Goal: Task Accomplishment & Management: Manage account settings

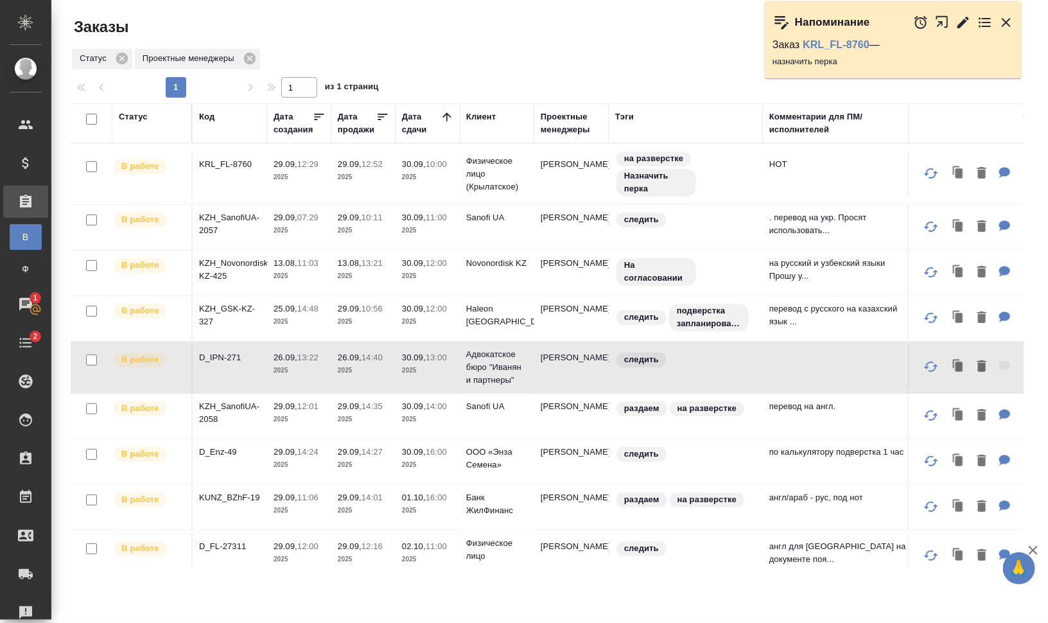
click at [30, 315] on icon at bounding box center [35, 309] width 13 height 13
click at [26, 309] on div "Чаты" at bounding box center [10, 304] width 32 height 19
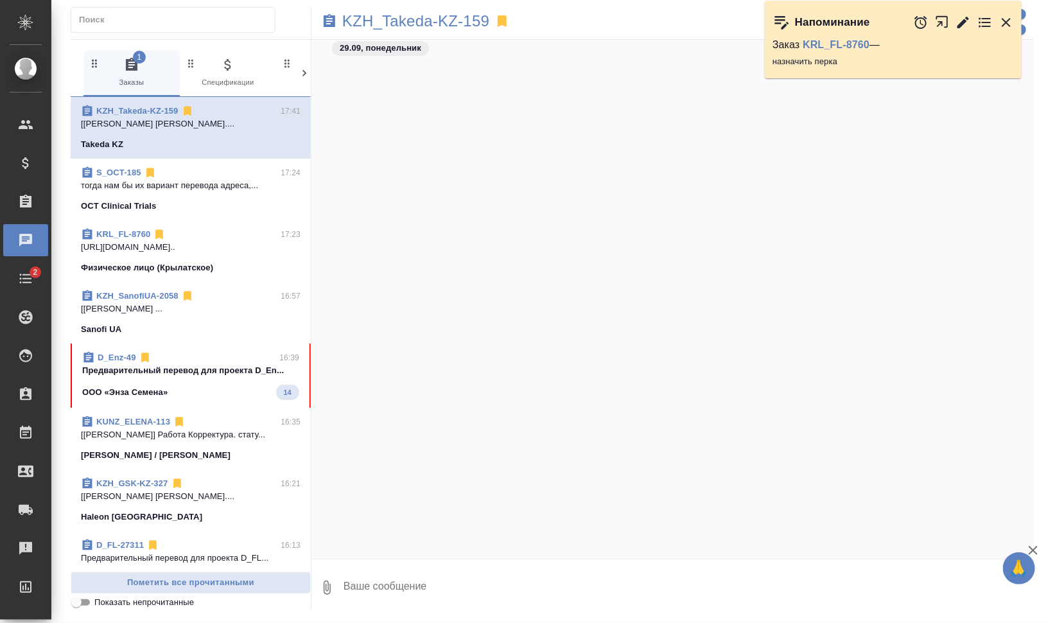
scroll to position [3024, 0]
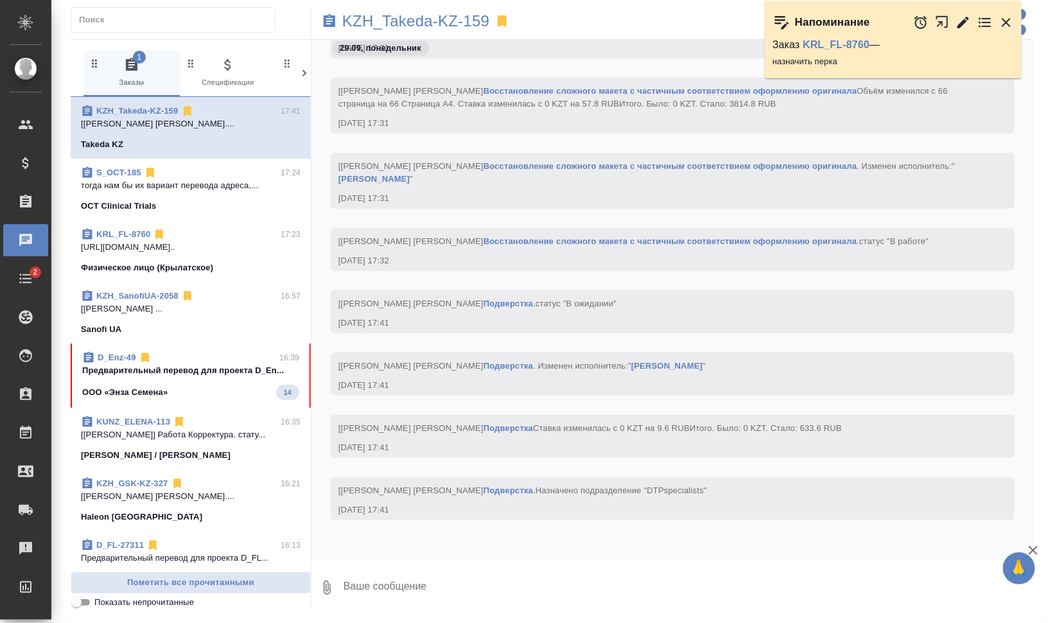
click at [216, 356] on div "D_Enz-49 16:39" at bounding box center [190, 357] width 217 height 13
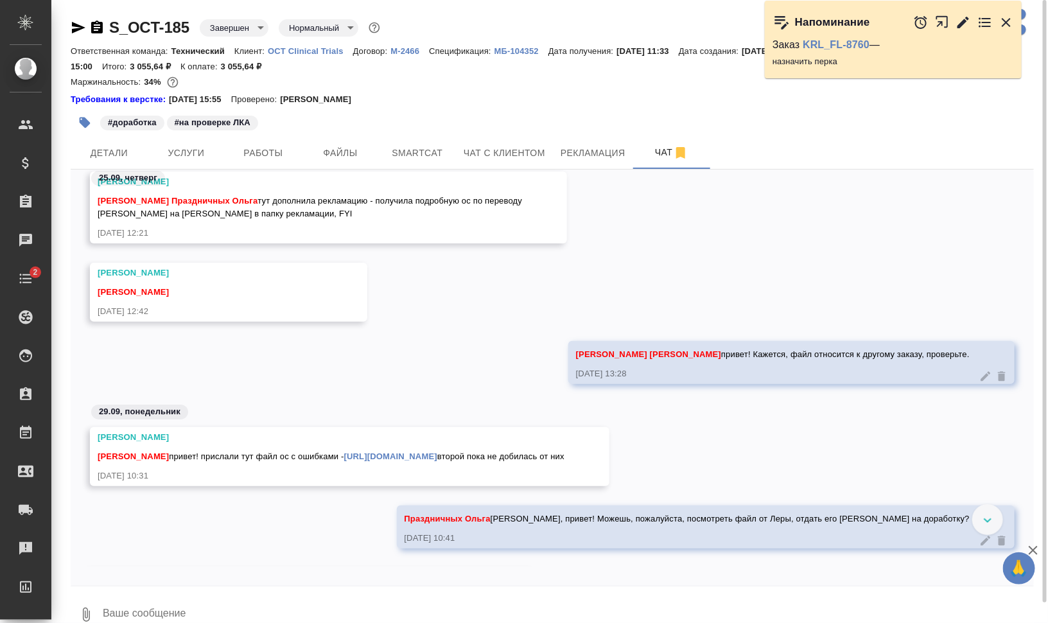
scroll to position [77473, 0]
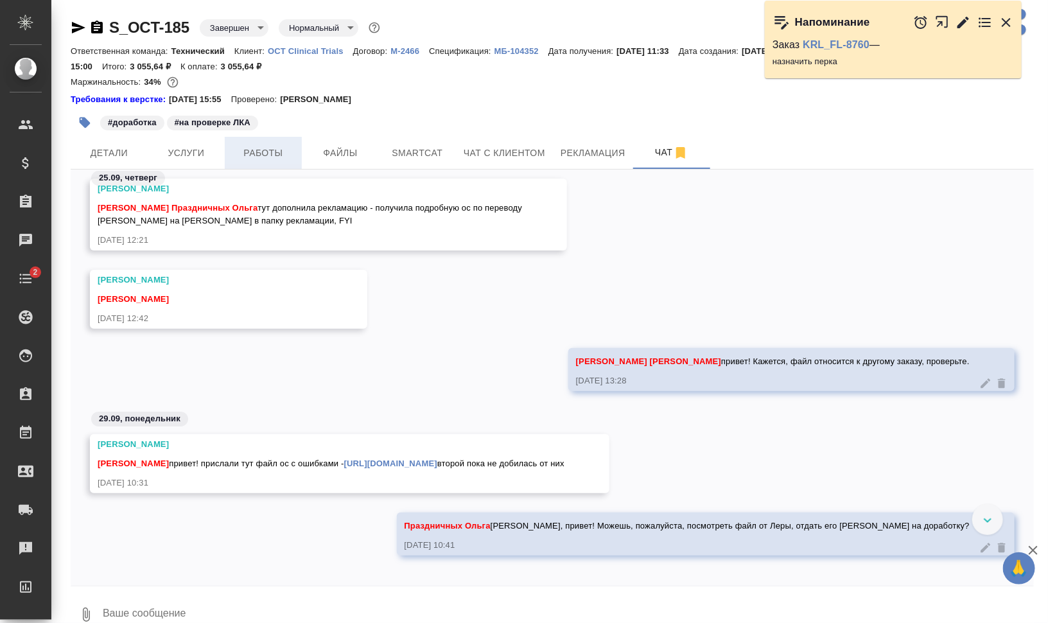
click at [248, 150] on span "Работы" at bounding box center [263, 153] width 62 height 16
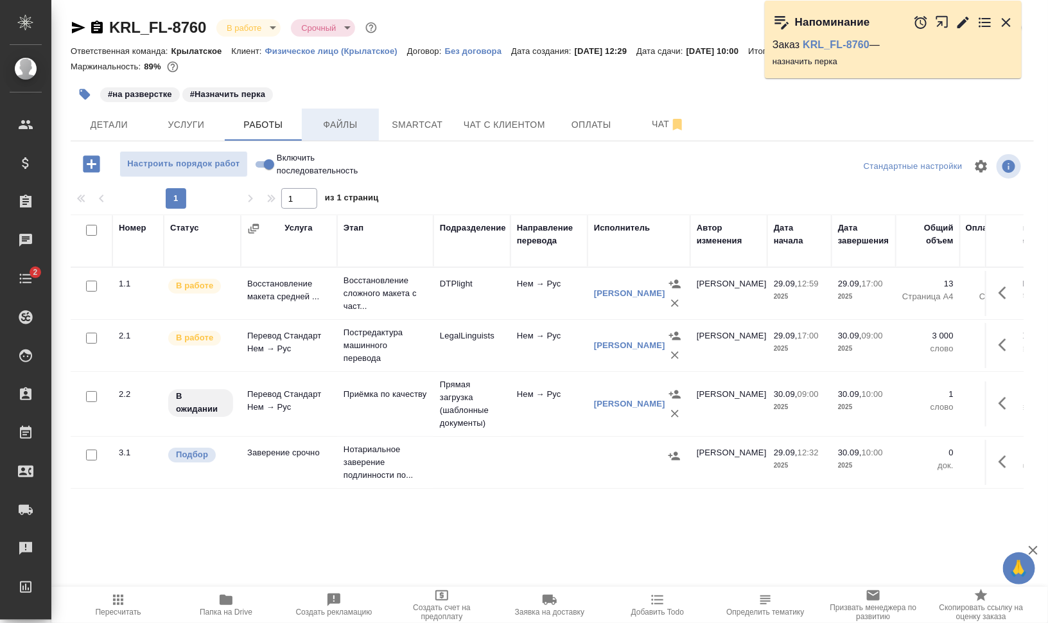
click at [360, 128] on span "Файлы" at bounding box center [340, 125] width 62 height 16
click at [259, 126] on span "Работы" at bounding box center [263, 125] width 62 height 16
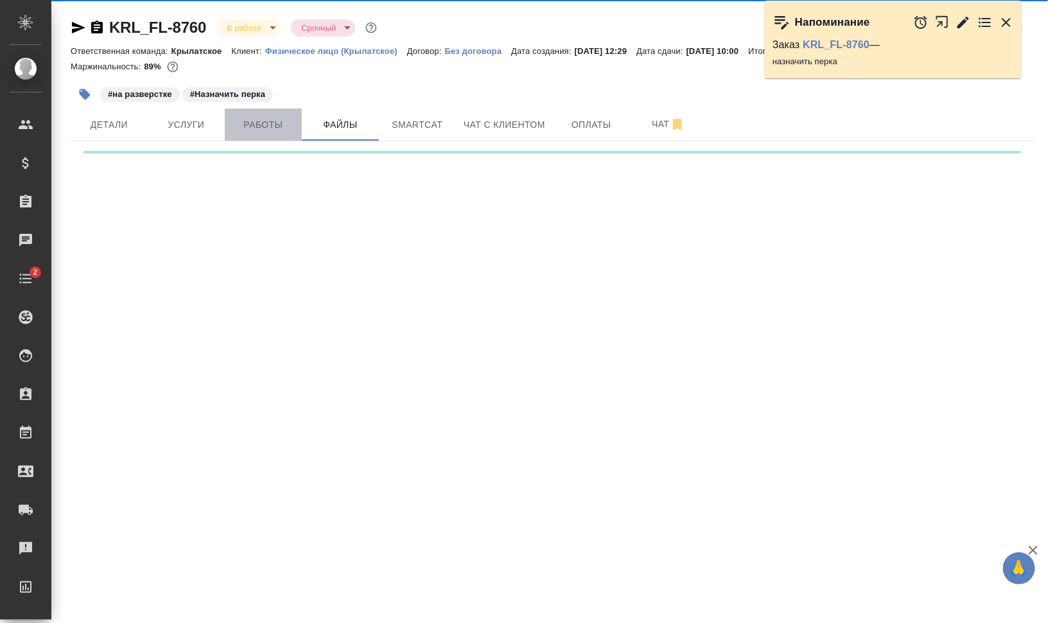
click at [261, 126] on span "Работы" at bounding box center [263, 125] width 62 height 16
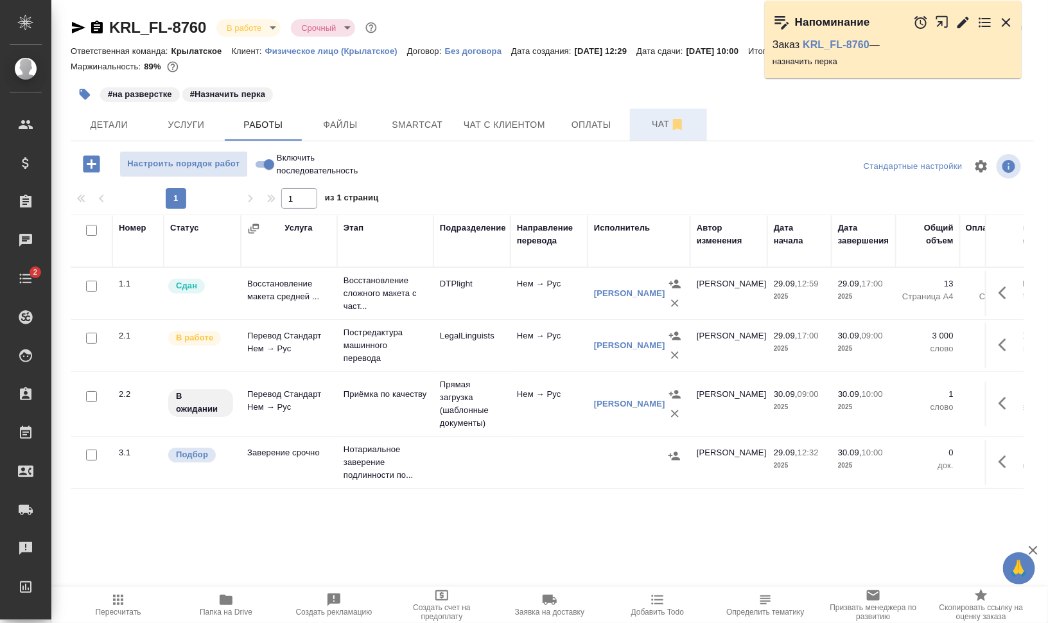
click at [654, 132] on button "Чат" at bounding box center [668, 124] width 77 height 32
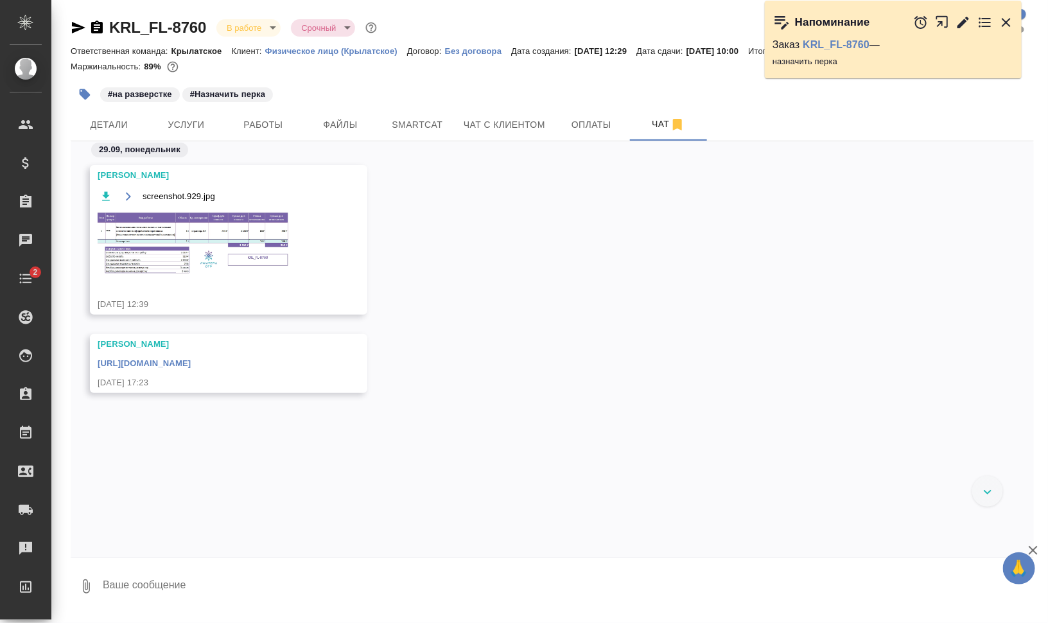
click at [191, 358] on link "https://drive.awatera.com/apps/files/files/10532120?dir=/Shares/FL_KRL/Orders/K…" at bounding box center [144, 363] width 93 height 10
click at [501, 123] on span "Чат с клиентом" at bounding box center [505, 125] width 82 height 16
click at [414, 130] on span "Smartcat" at bounding box center [417, 125] width 62 height 16
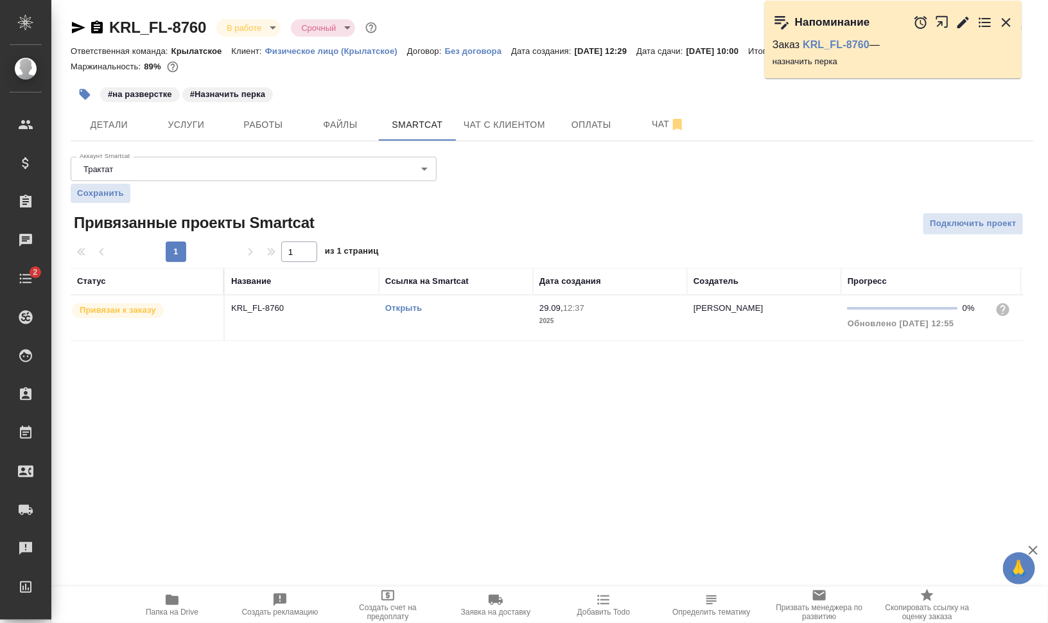
click at [405, 309] on link "Открыть" at bounding box center [403, 308] width 37 height 10
click at [442, 333] on td "Открыть" at bounding box center [456, 317] width 154 height 45
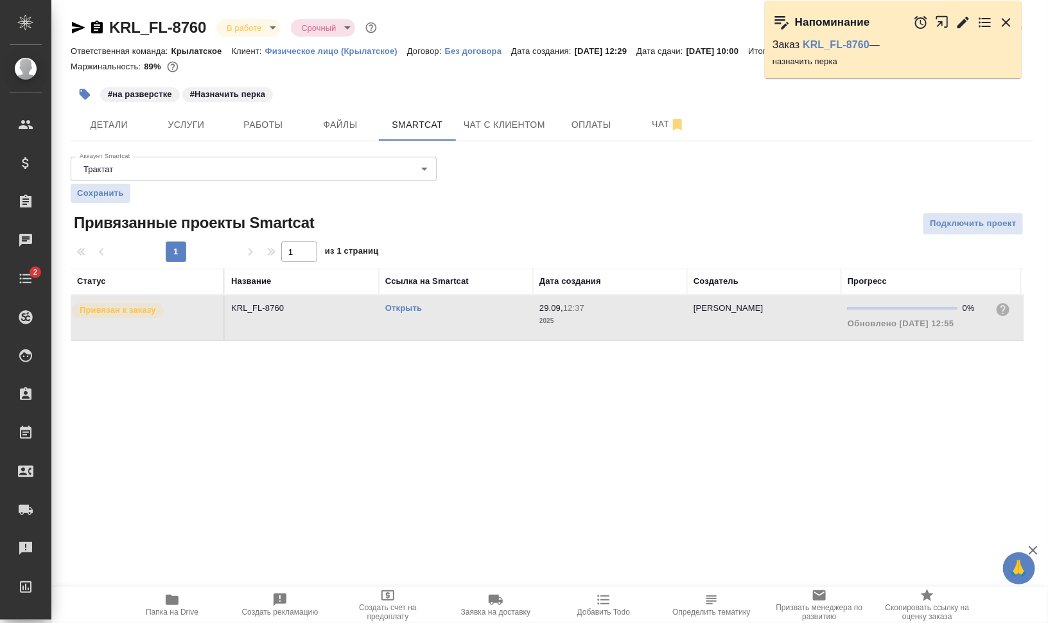
click at [442, 333] on td "Открыть" at bounding box center [456, 317] width 154 height 45
click at [238, 129] on span "Работы" at bounding box center [263, 125] width 62 height 16
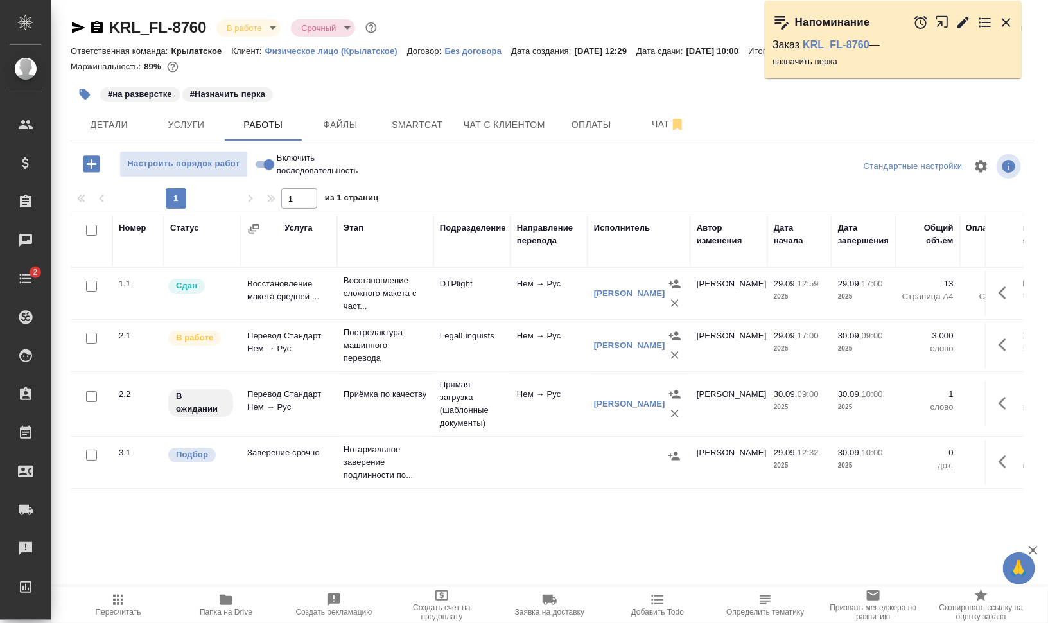
click at [83, 91] on icon "button" at bounding box center [85, 94] width 11 height 11
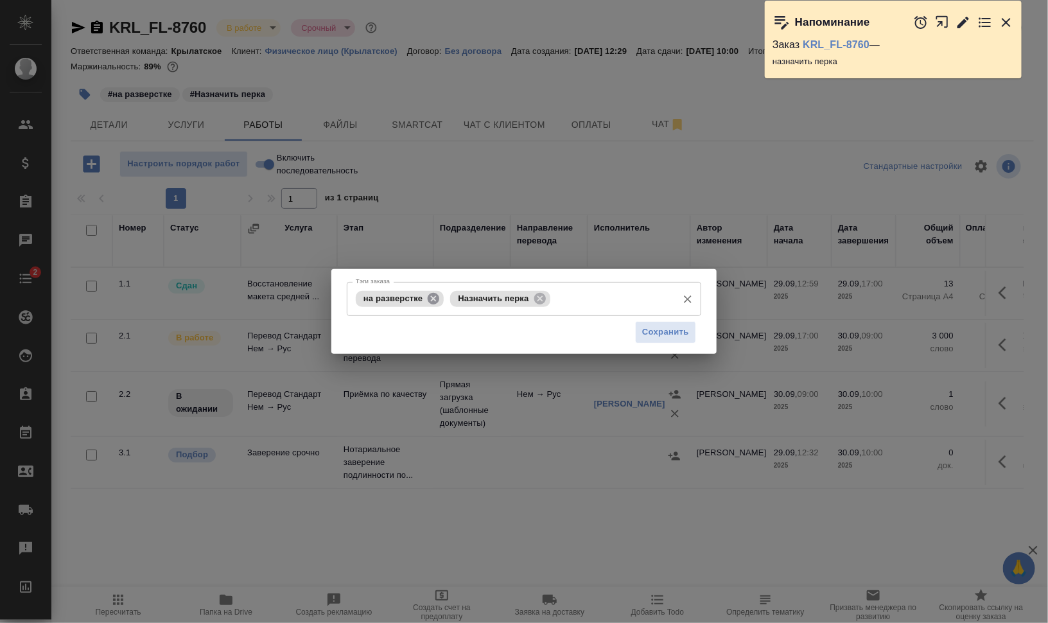
click at [431, 297] on icon at bounding box center [434, 298] width 12 height 12
click at [446, 296] on icon at bounding box center [445, 298] width 12 height 12
click at [495, 302] on input "Тэги заказа" at bounding box center [511, 299] width 318 height 22
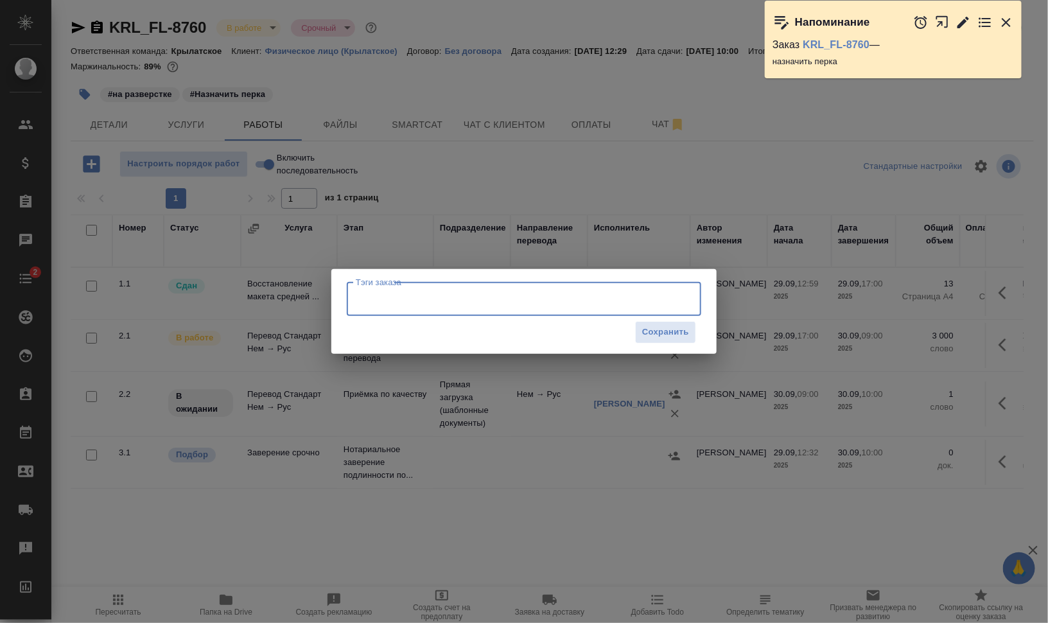
click at [447, 290] on input "Тэги заказа" at bounding box center [511, 299] width 318 height 22
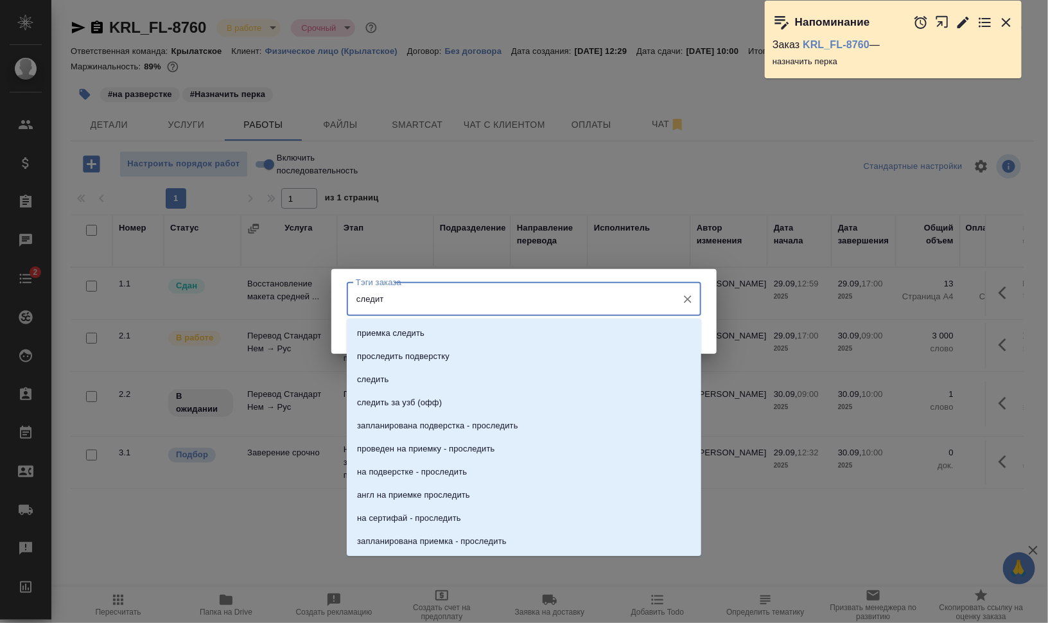
type input "следить"
click at [475, 376] on li "следить" at bounding box center [524, 379] width 354 height 23
type input "направить на при"
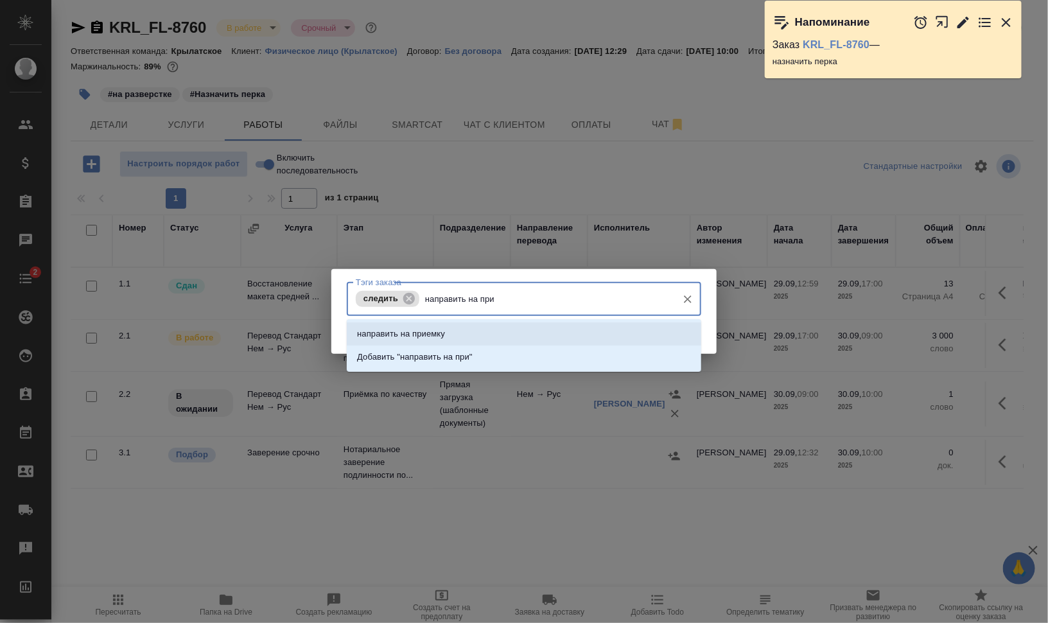
click at [516, 331] on li "направить на приемку" at bounding box center [524, 333] width 354 height 23
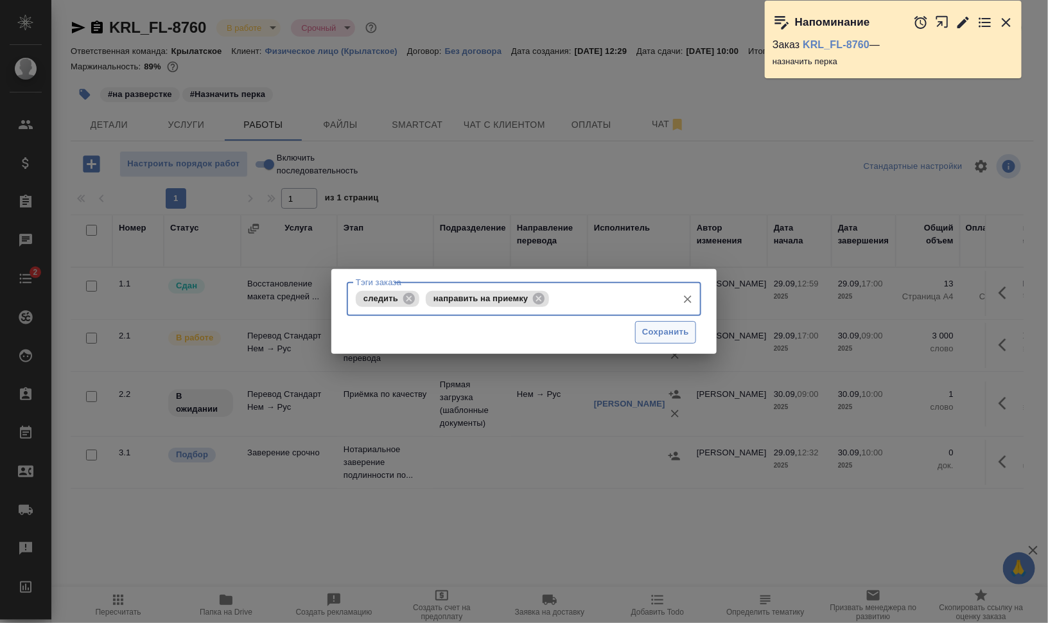
click at [668, 331] on span "Сохранить" at bounding box center [665, 332] width 47 height 15
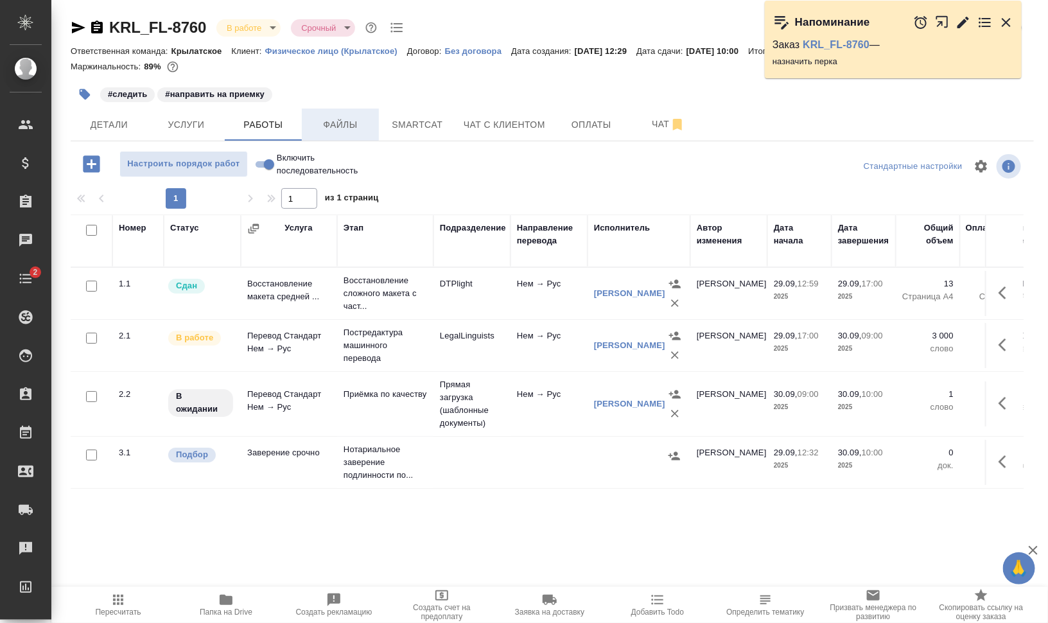
click at [337, 124] on span "Файлы" at bounding box center [340, 125] width 62 height 16
click at [249, 127] on span "Работы" at bounding box center [263, 125] width 62 height 16
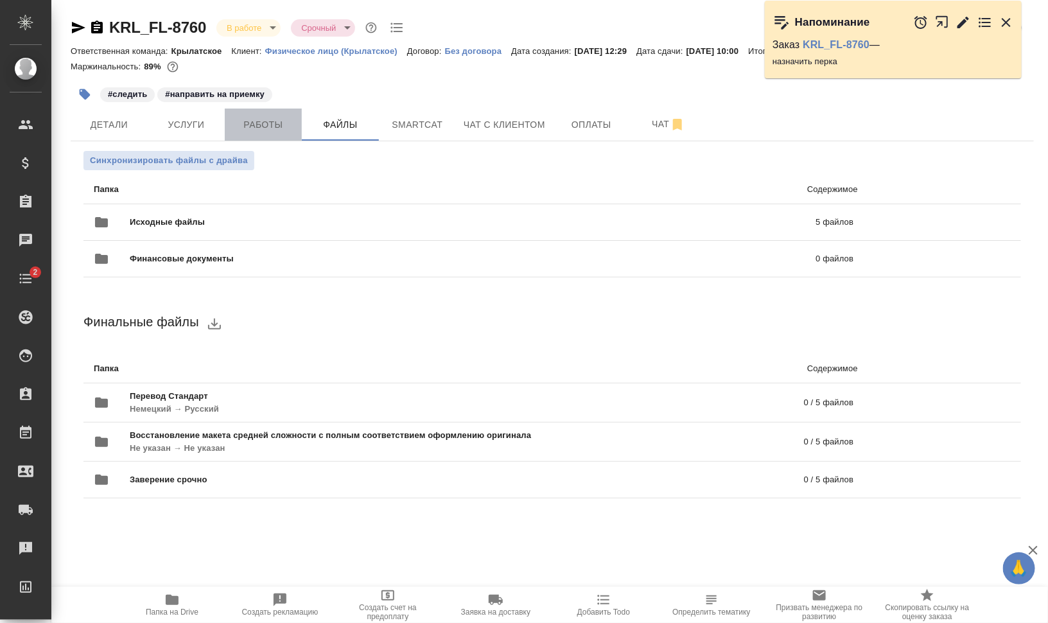
click at [249, 127] on span "Работы" at bounding box center [263, 125] width 62 height 16
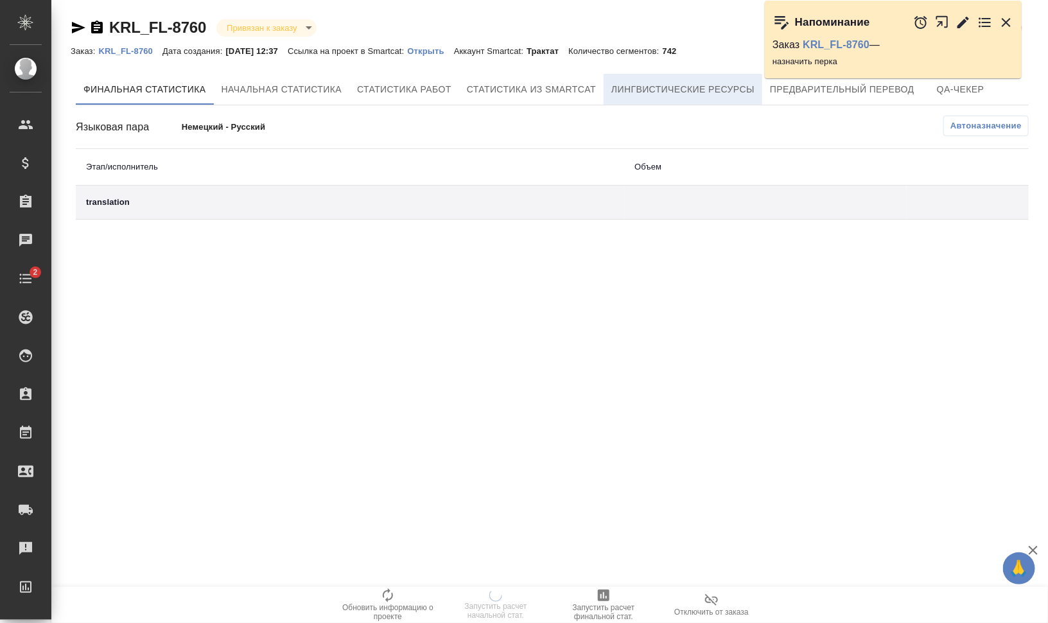
click at [716, 89] on span "Лингвистические ресурсы" at bounding box center [682, 90] width 143 height 16
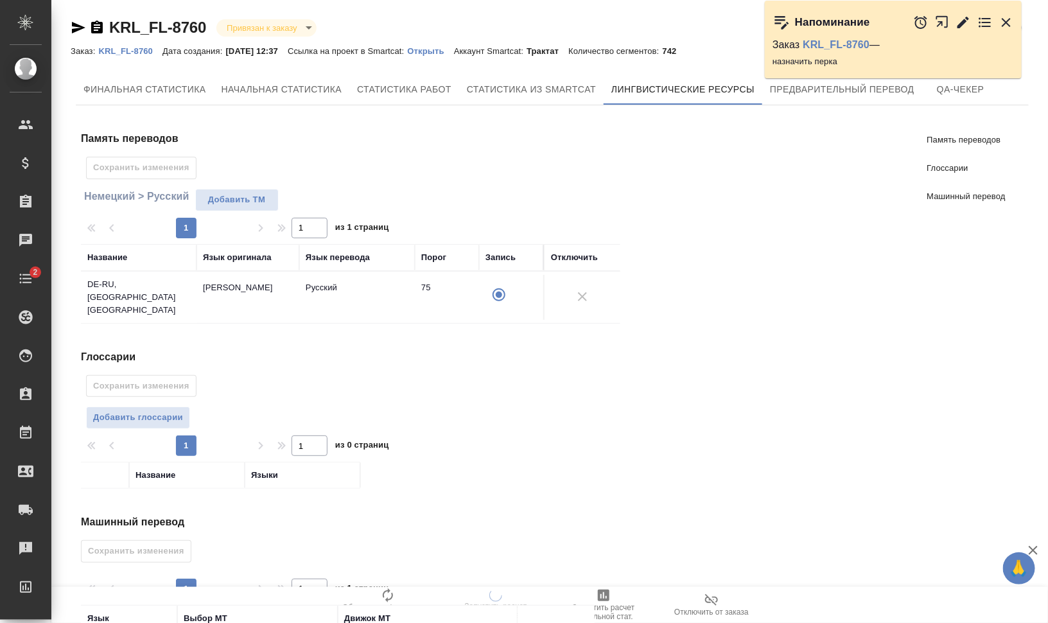
scroll to position [97, 0]
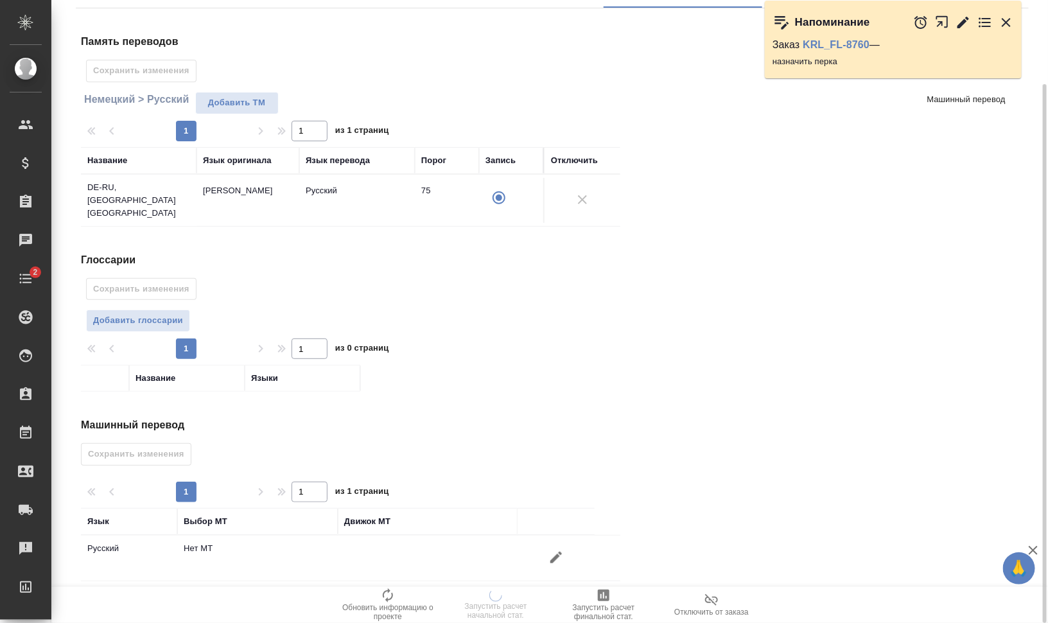
click at [554, 550] on icon "button" at bounding box center [555, 557] width 15 height 15
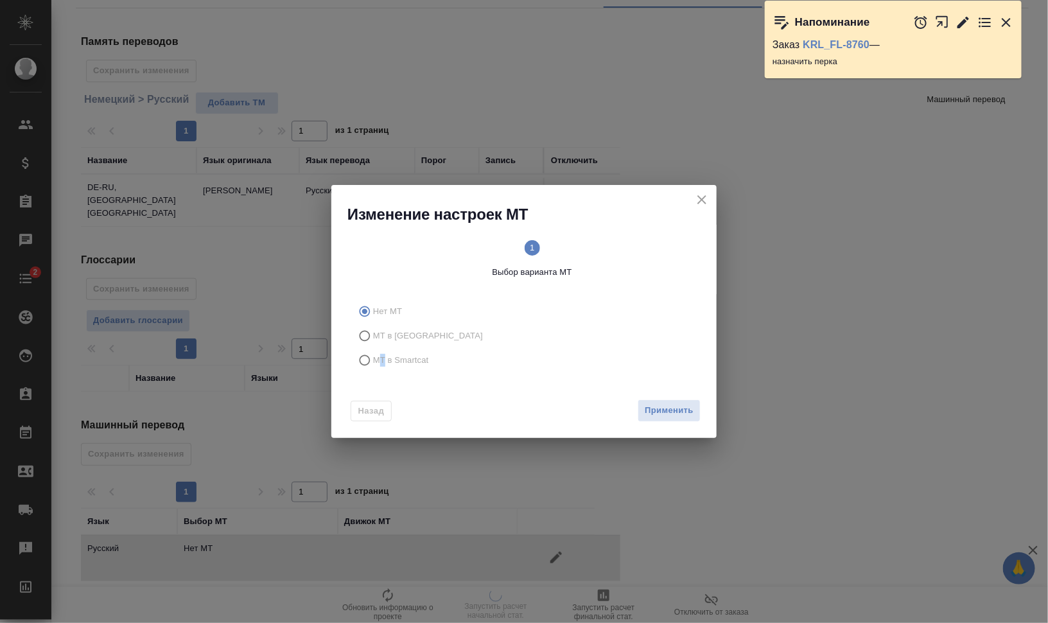
click at [383, 365] on label "МТ в Smartcat" at bounding box center [521, 360] width 338 height 24
click at [421, 361] on span "МТ в Smartcat" at bounding box center [401, 360] width 56 height 13
click at [373, 361] on input "МТ в Smartcat" at bounding box center [362, 360] width 21 height 24
radio input "true"
click at [621, 244] on circle at bounding box center [616, 247] width 15 height 15
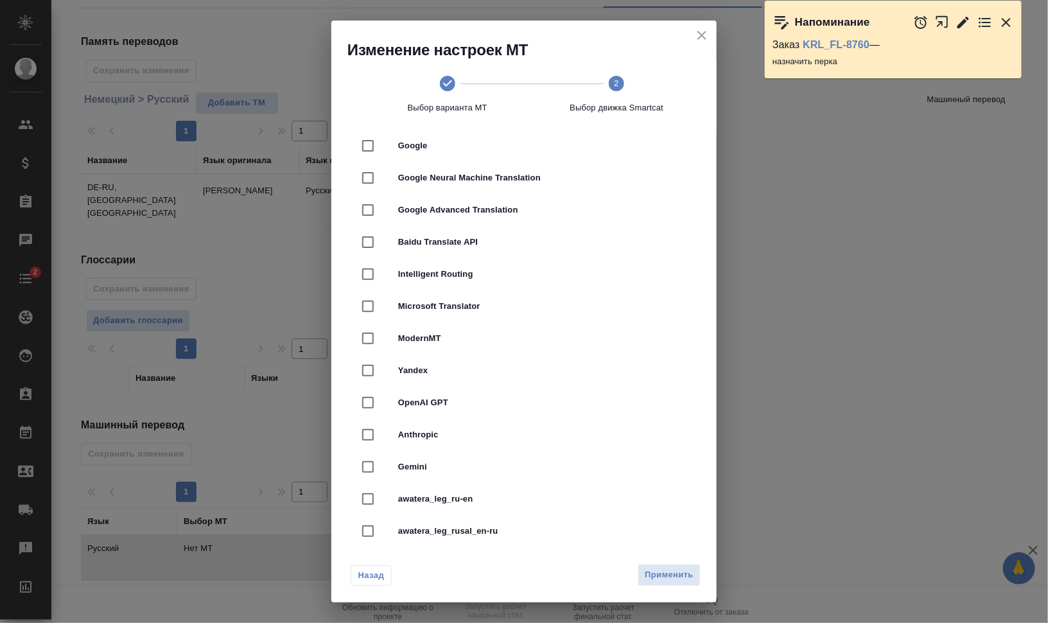
scroll to position [0, 0]
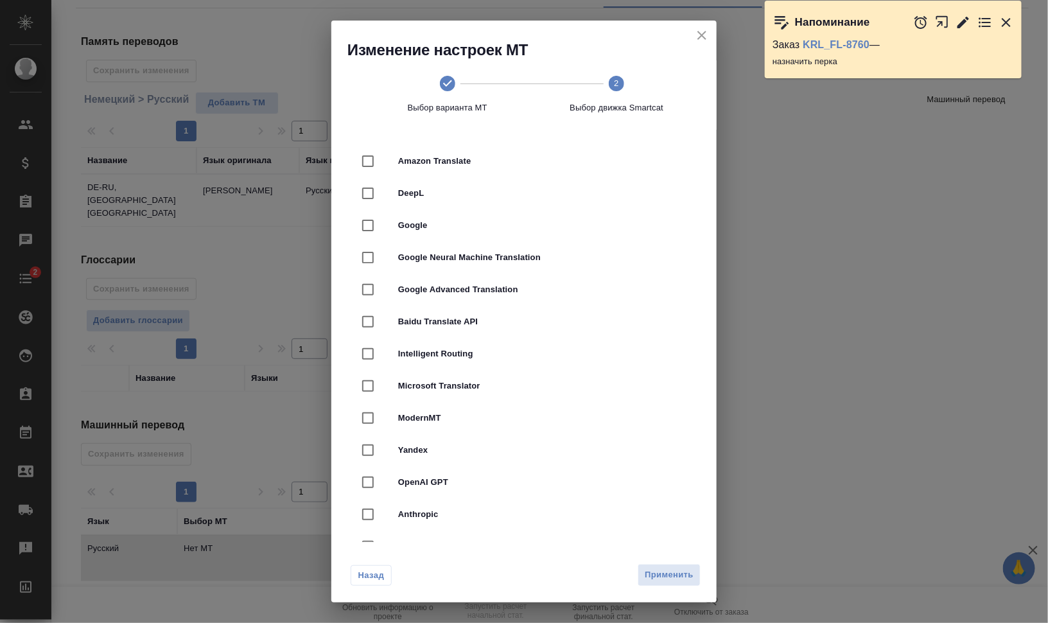
click at [521, 193] on span "DeepL" at bounding box center [542, 193] width 288 height 13
checkbox input "true"
click at [659, 572] on span "Применить" at bounding box center [669, 575] width 49 height 15
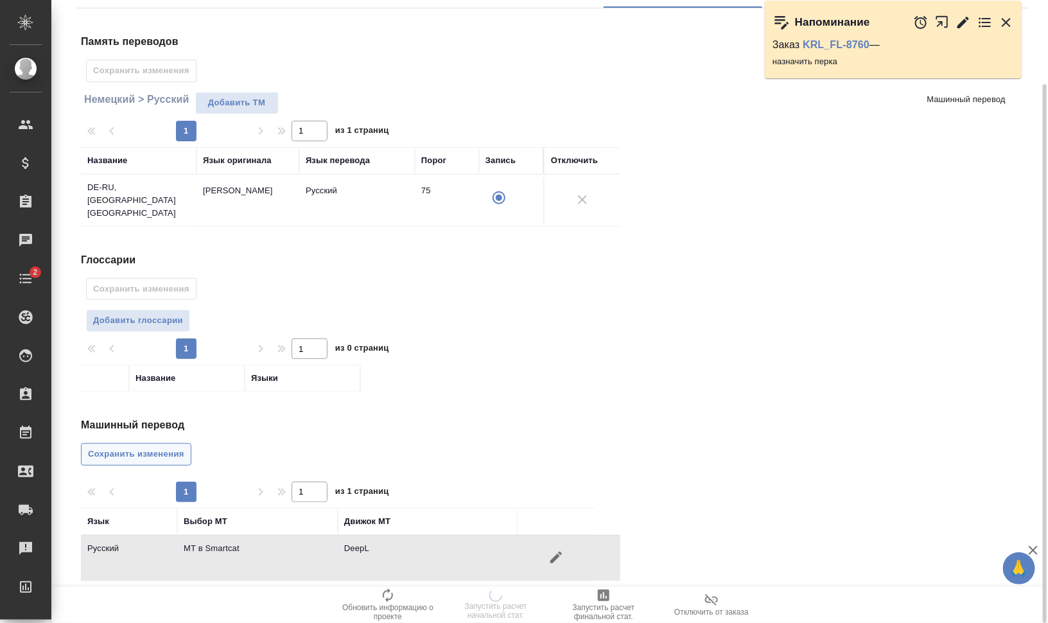
click at [142, 449] on span "Сохранить изменения" at bounding box center [136, 454] width 96 height 15
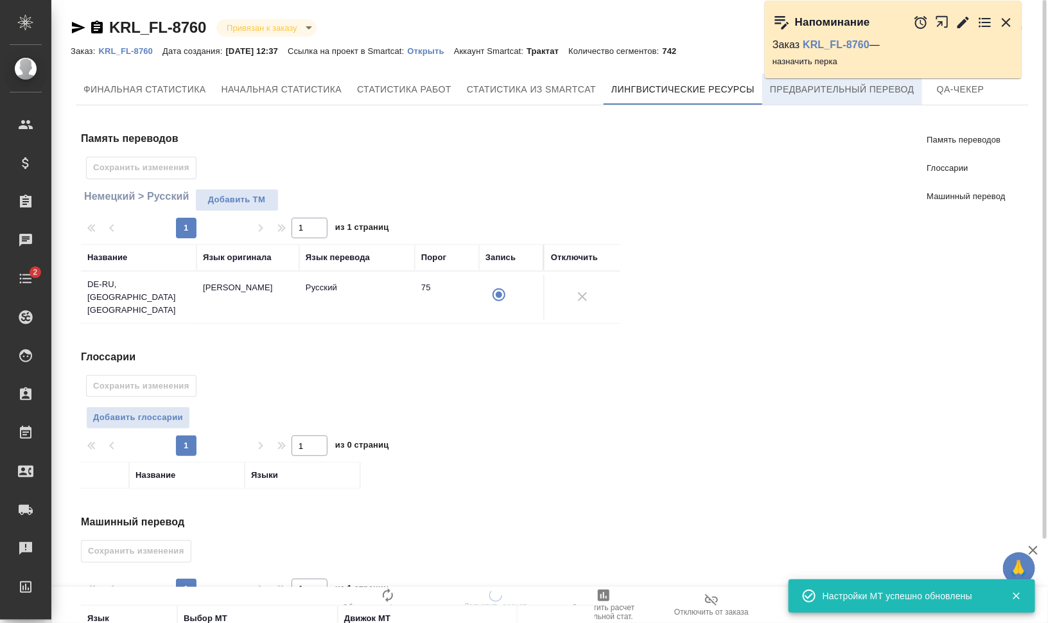
click at [819, 94] on span "Предварительный перевод" at bounding box center [842, 90] width 144 height 16
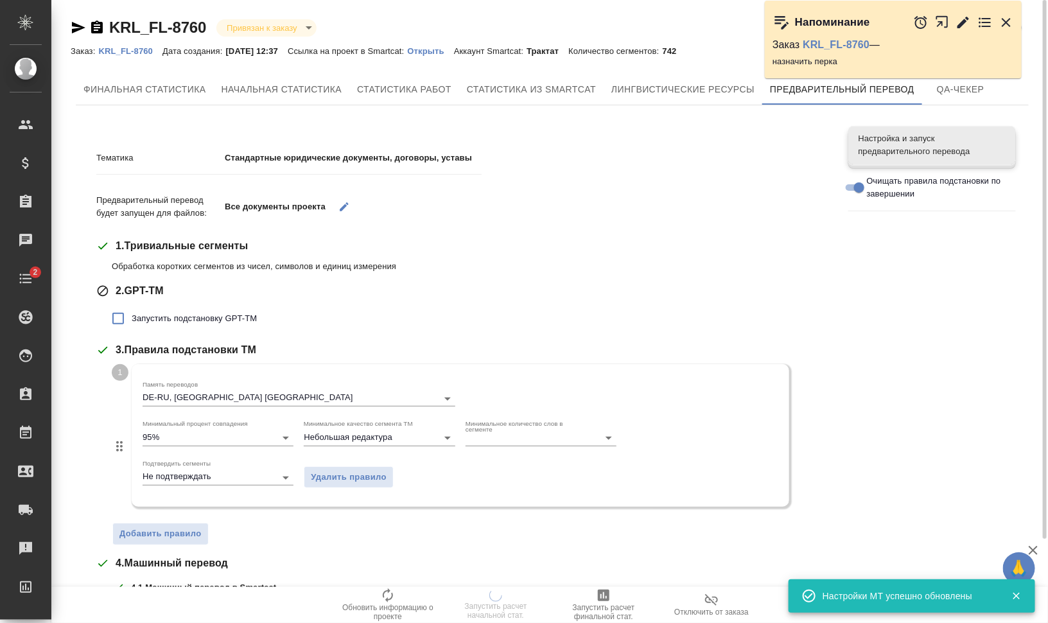
click at [237, 314] on span "Запустить подстановку GPT-TM" at bounding box center [194, 318] width 125 height 13
click at [132, 314] on input "Запустить подстановку GPT-TM" at bounding box center [118, 318] width 27 height 27
checkbox input "true"
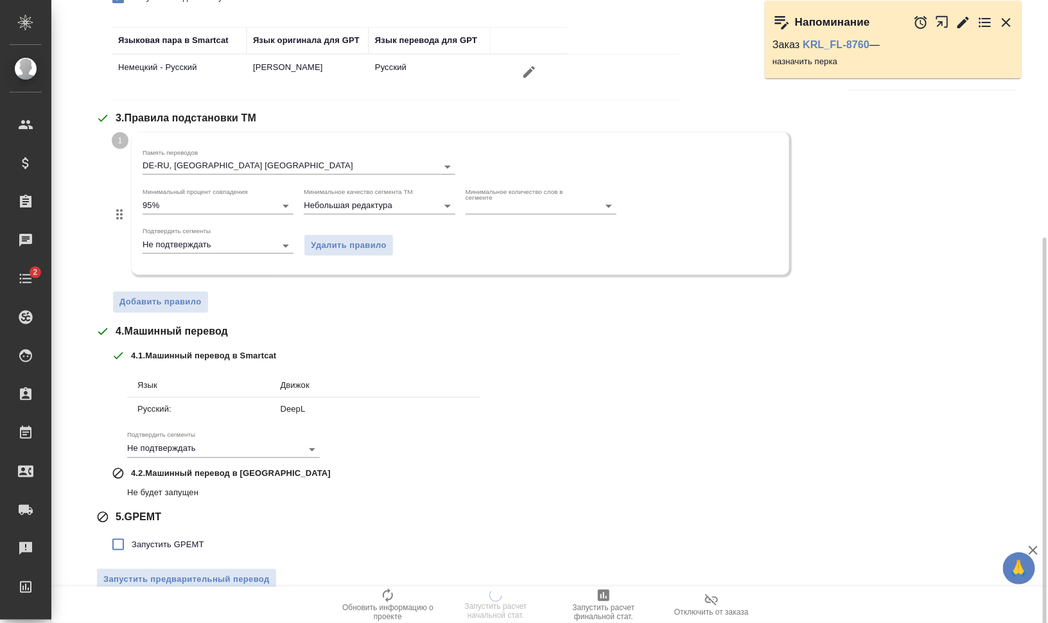
scroll to position [339, 0]
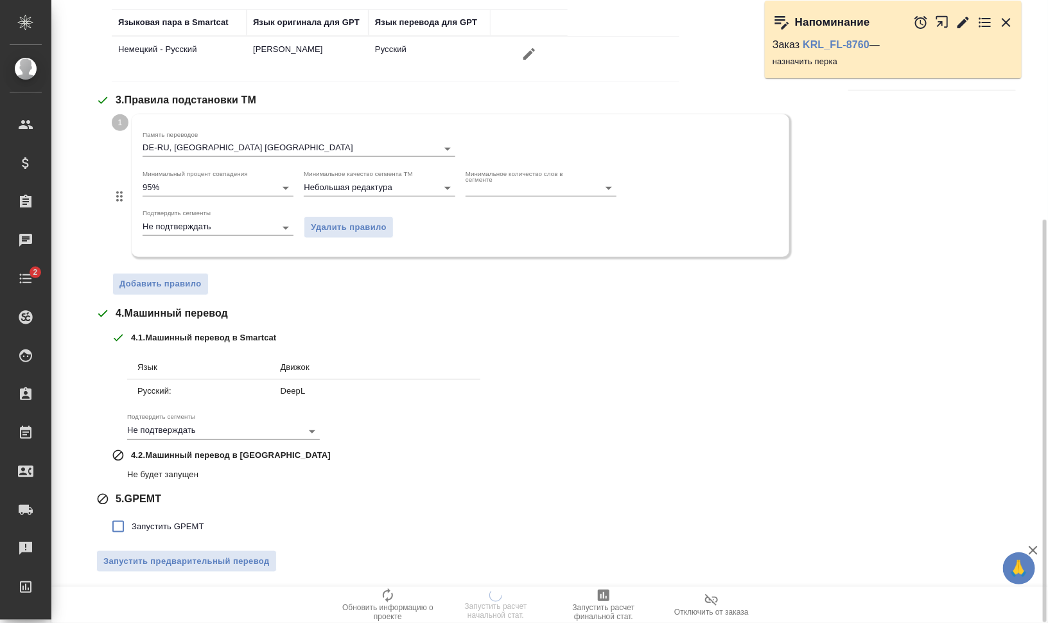
click at [178, 524] on span "Запустить GPEMT" at bounding box center [168, 526] width 73 height 13
click at [132, 524] on input "Запустить GPEMT" at bounding box center [118, 526] width 27 height 27
checkbox input "true"
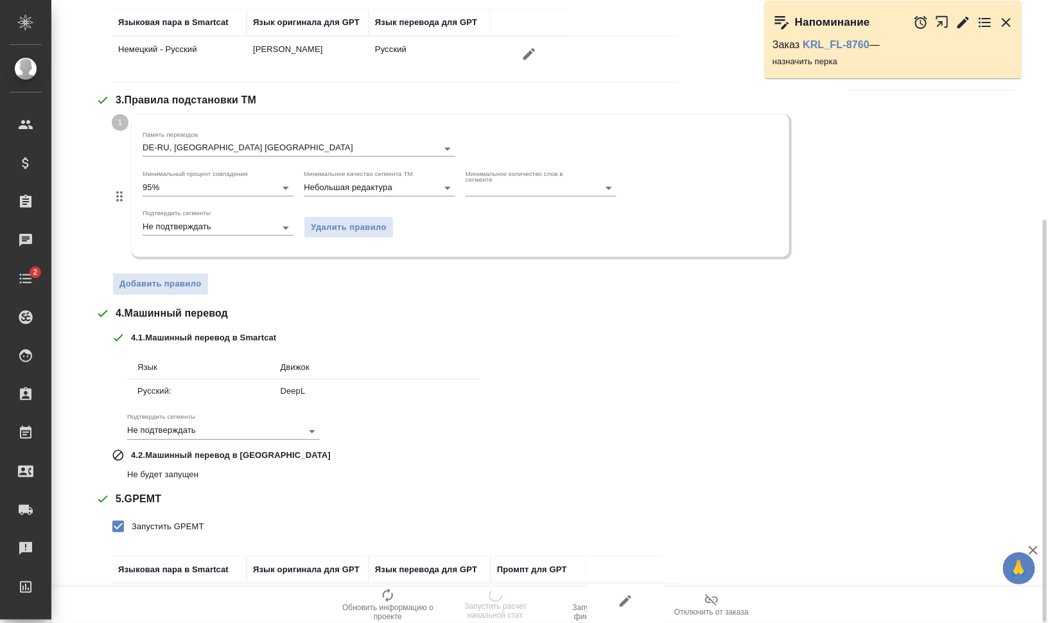
scroll to position [428, 0]
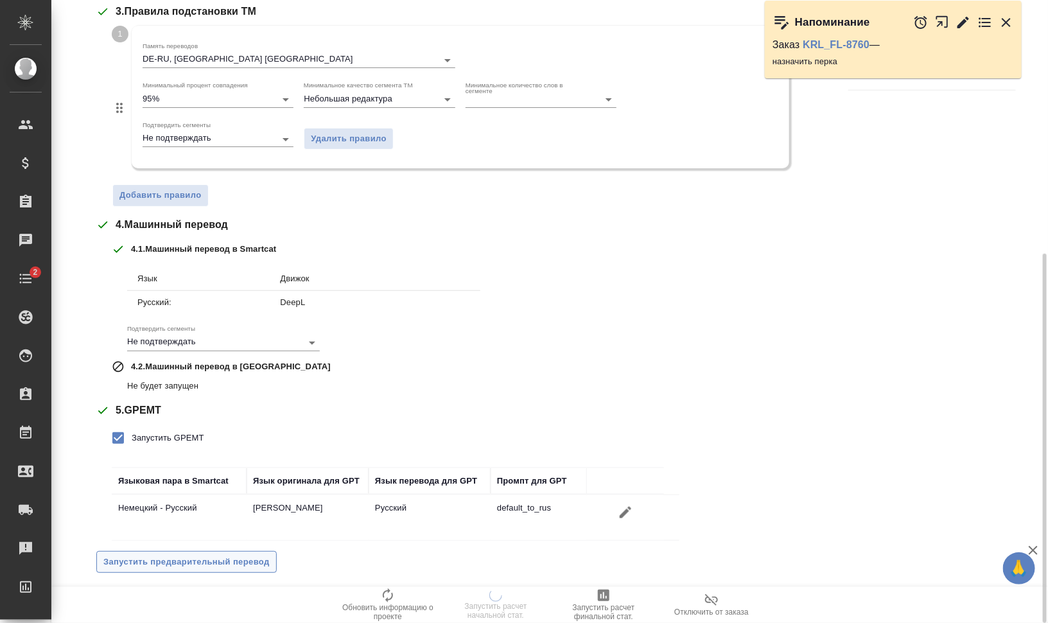
click at [252, 555] on span "Запустить предварительный перевод" at bounding box center [186, 562] width 166 height 15
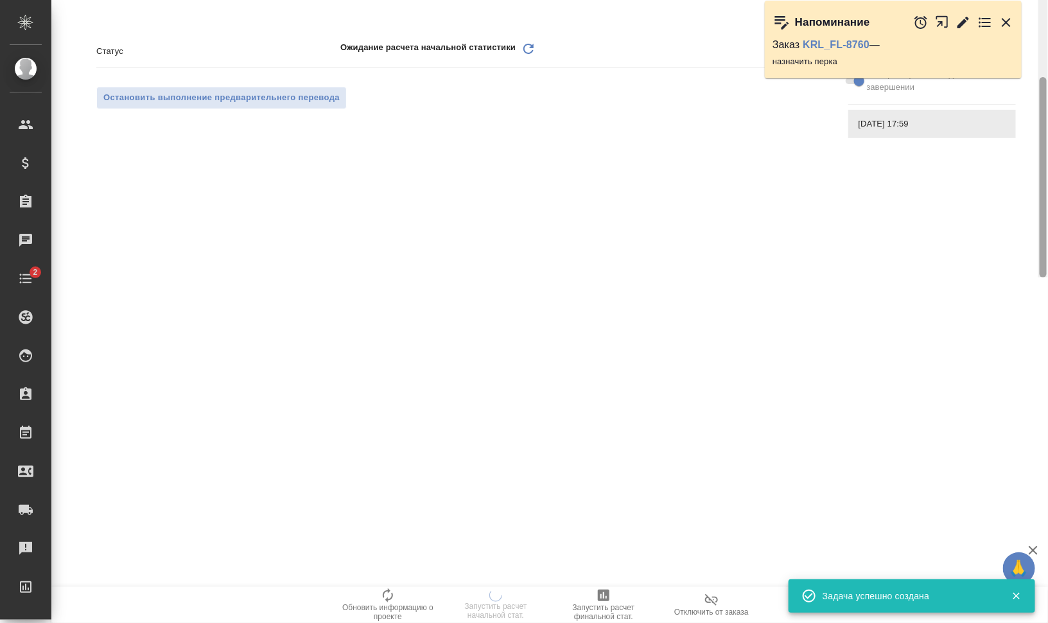
scroll to position [0, 0]
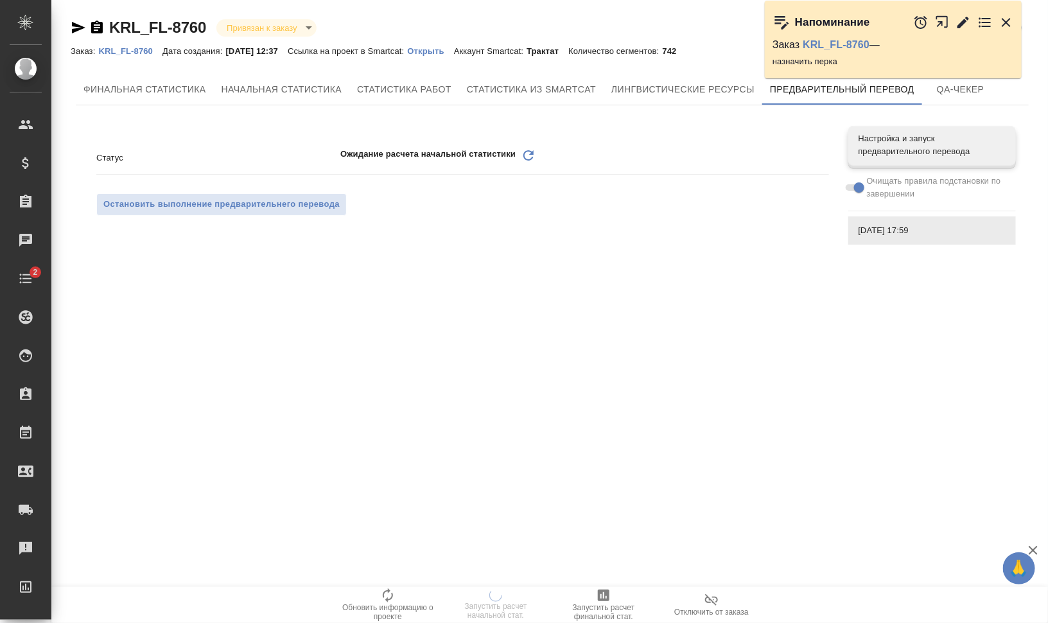
click at [532, 155] on icon "Обновить" at bounding box center [528, 155] width 15 height 15
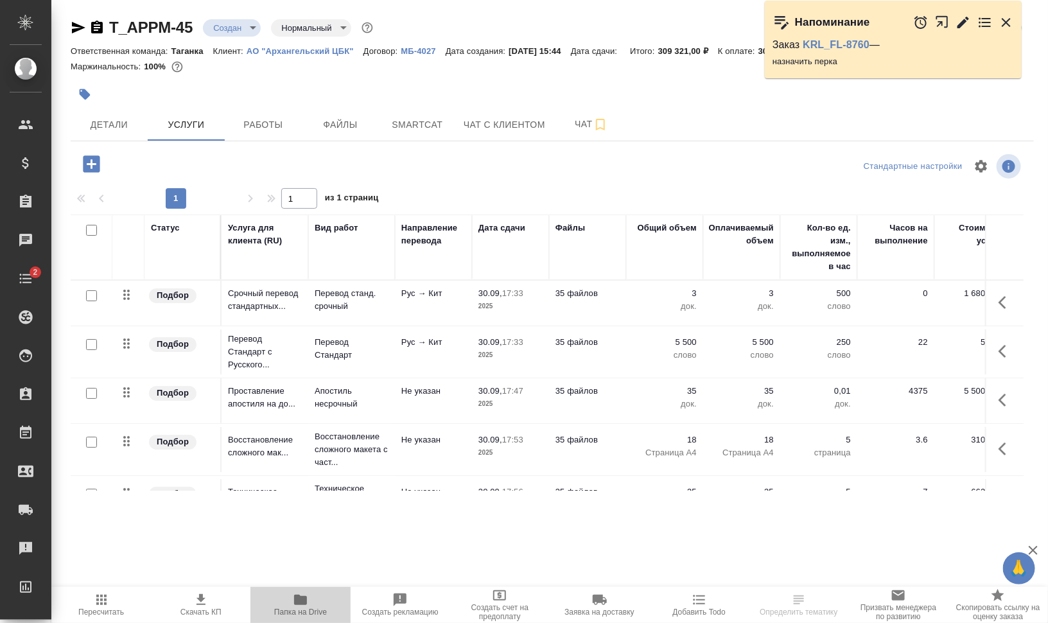
click at [292, 597] on span "Папка на Drive" at bounding box center [300, 604] width 84 height 24
click at [410, 121] on span "Smartcat" at bounding box center [417, 125] width 62 height 16
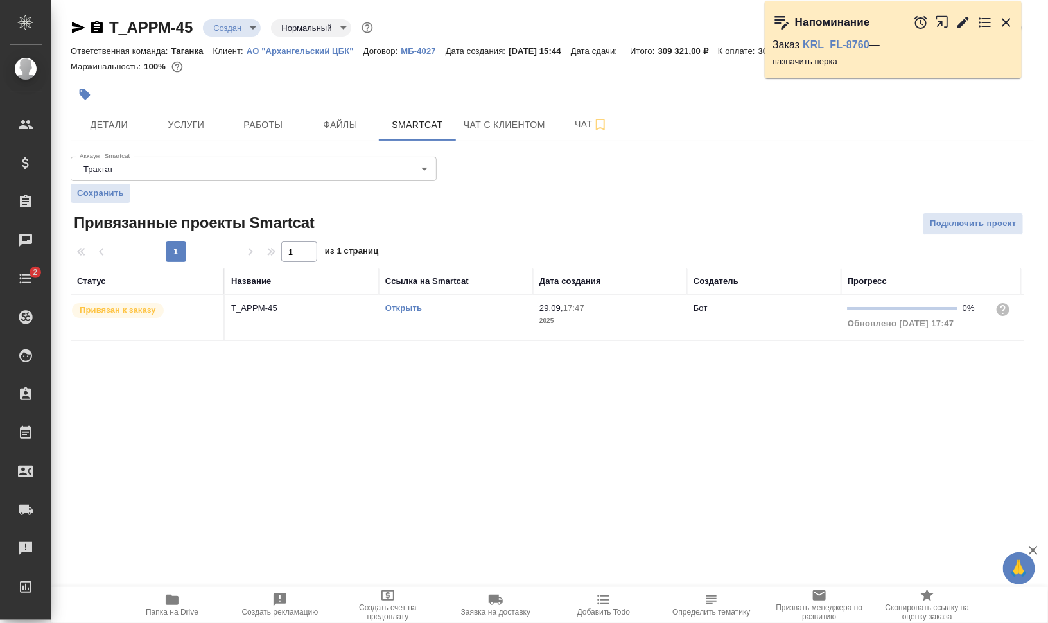
click at [391, 305] on link "Открыть" at bounding box center [403, 308] width 37 height 10
click at [171, 121] on span "Услуги" at bounding box center [186, 125] width 62 height 16
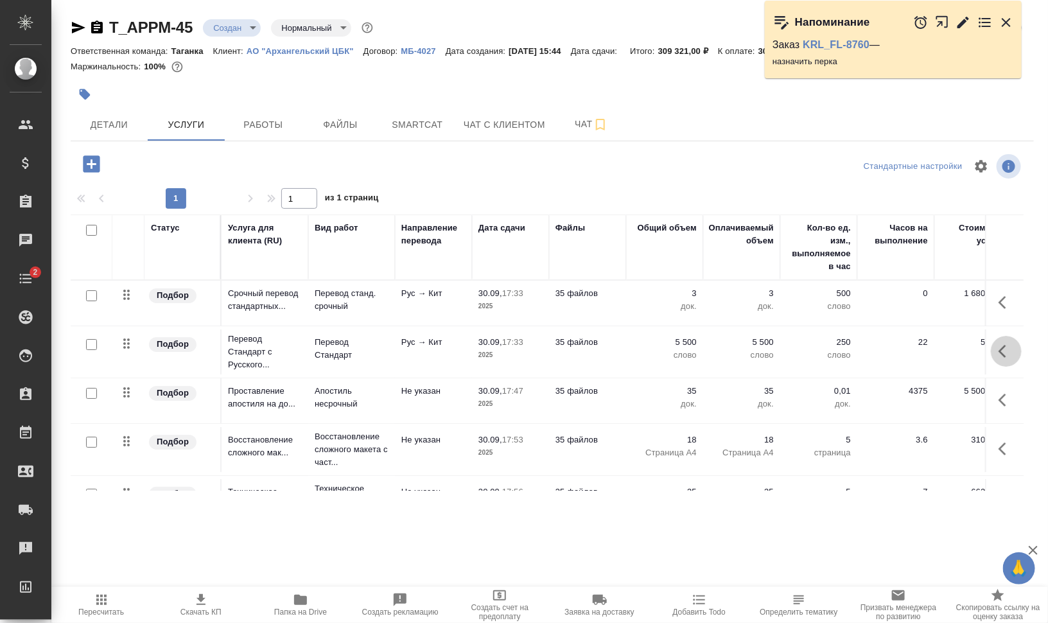
click at [1001, 351] on icon "button" at bounding box center [1005, 350] width 15 height 15
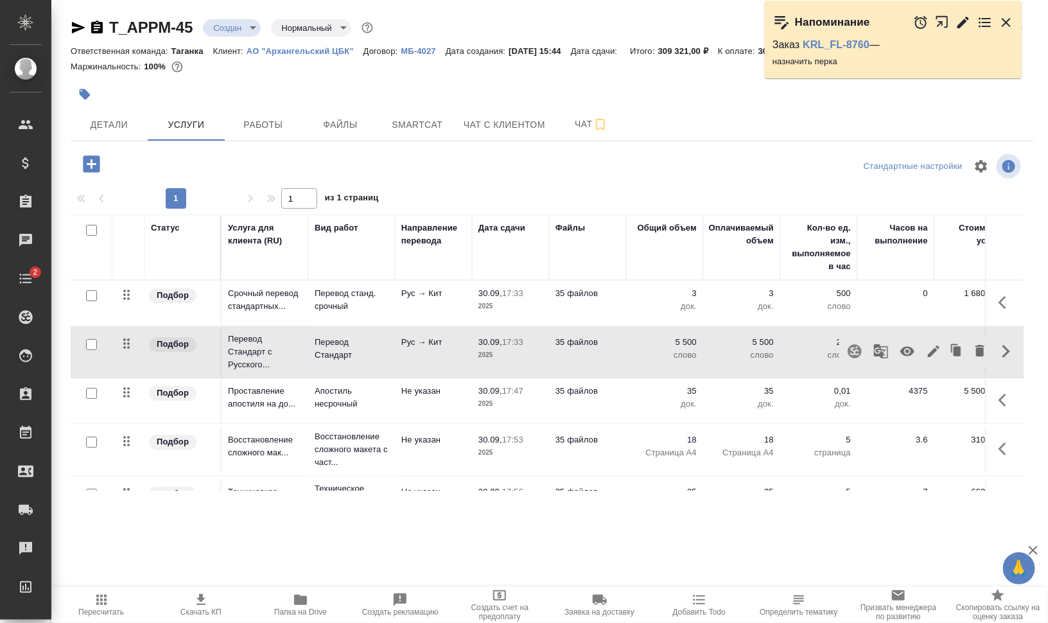
click at [1001, 351] on icon "button" at bounding box center [1005, 350] width 15 height 15
click at [998, 299] on icon "button" at bounding box center [1005, 302] width 15 height 15
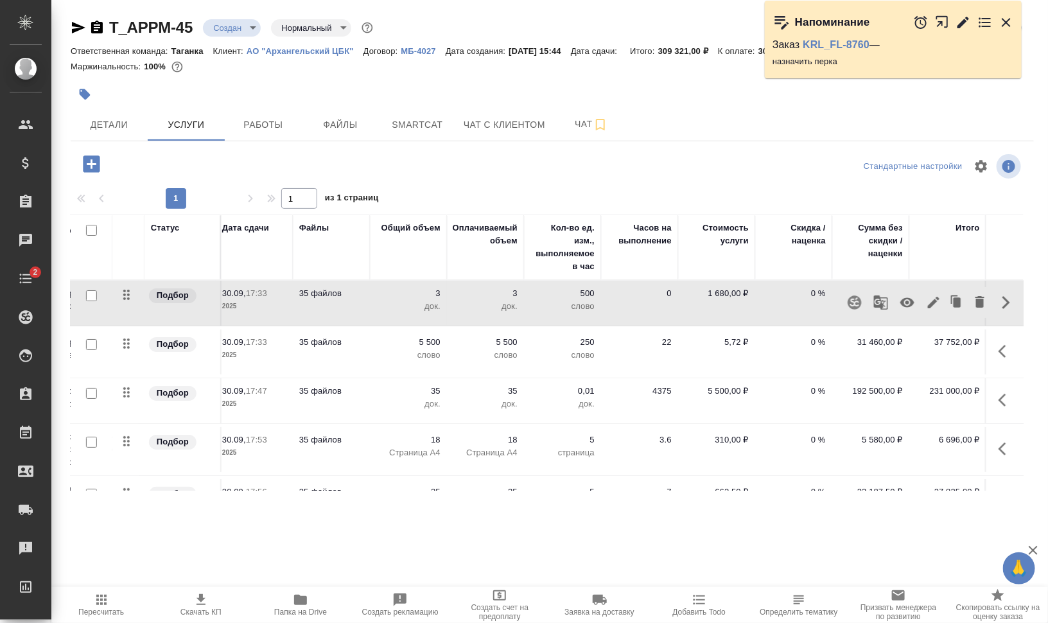
scroll to position [0, 269]
click at [928, 300] on icon "button" at bounding box center [934, 303] width 12 height 12
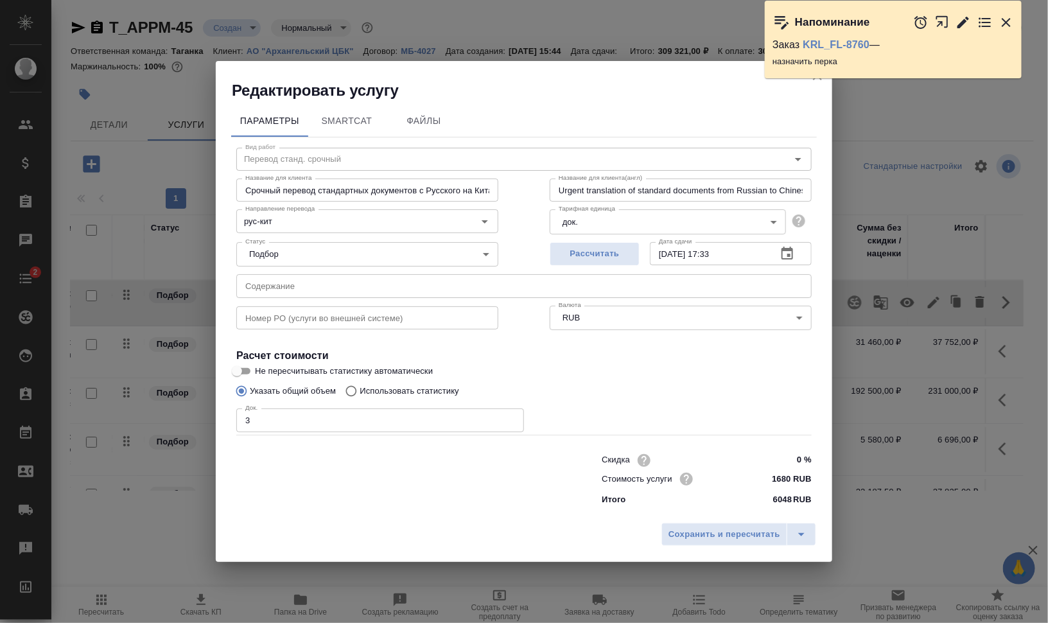
click at [818, 81] on p at bounding box center [900, 81] width 270 height 6
click at [1011, 27] on icon "button" at bounding box center [1005, 22] width 15 height 15
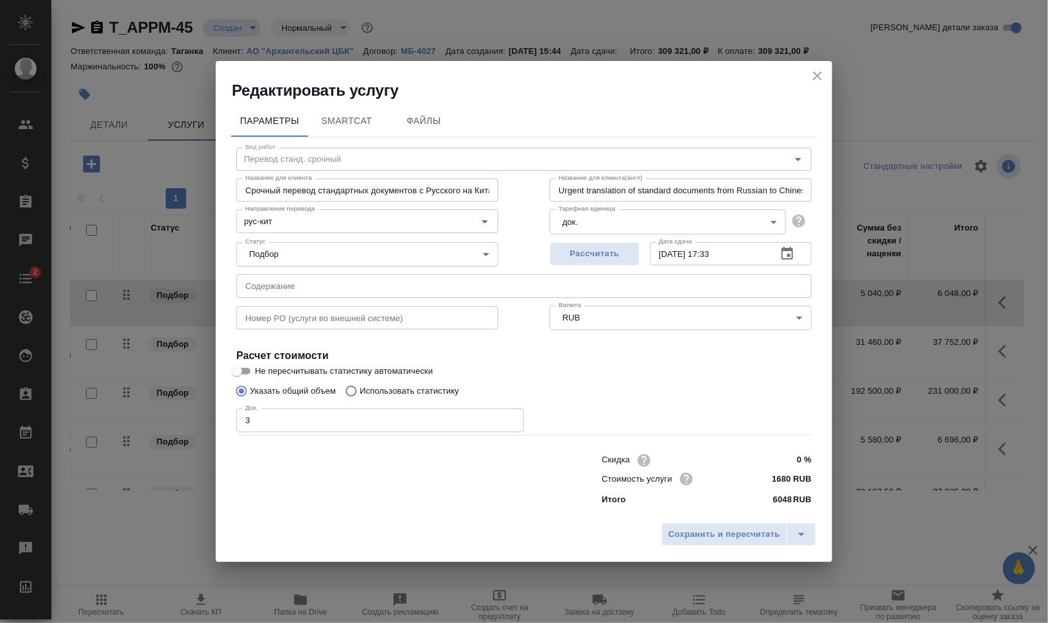
click at [814, 74] on icon "close" at bounding box center [817, 75] width 15 height 15
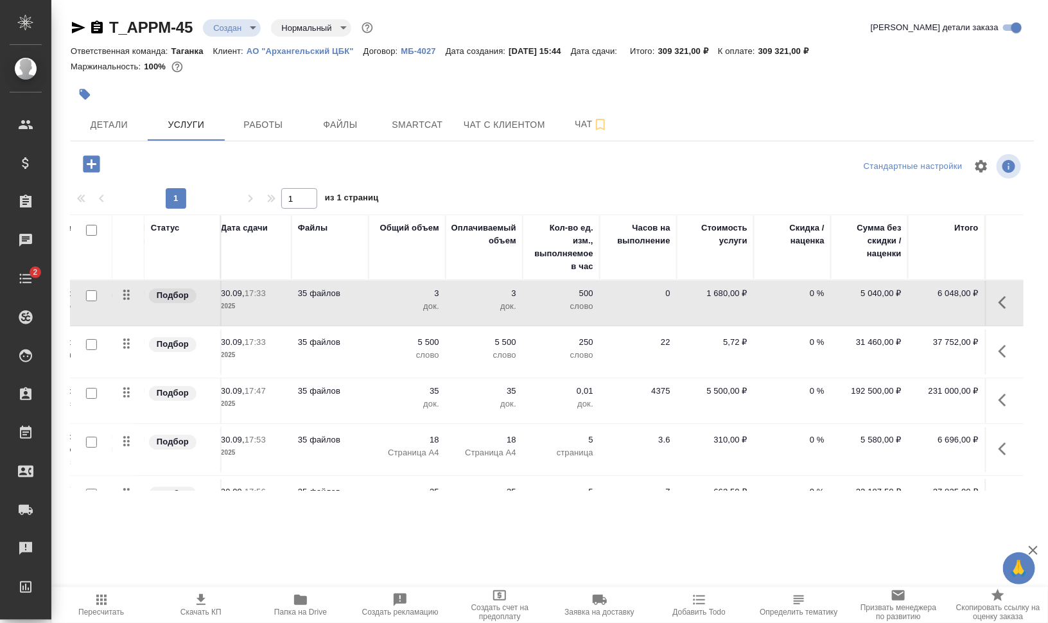
click at [991, 351] on button "button" at bounding box center [1006, 351] width 31 height 31
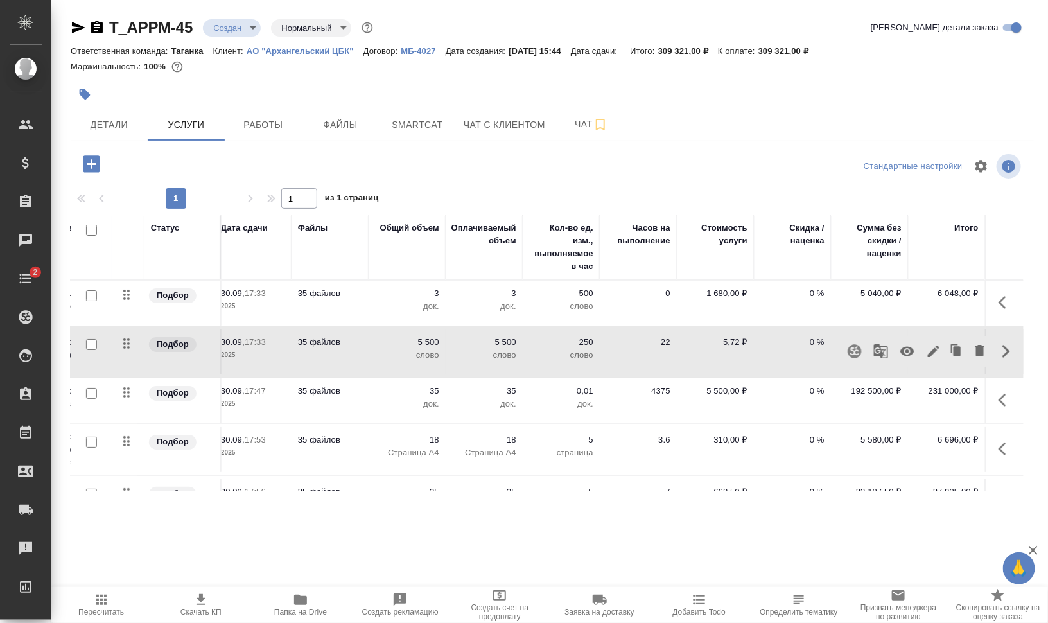
click at [928, 349] on icon "button" at bounding box center [934, 351] width 12 height 12
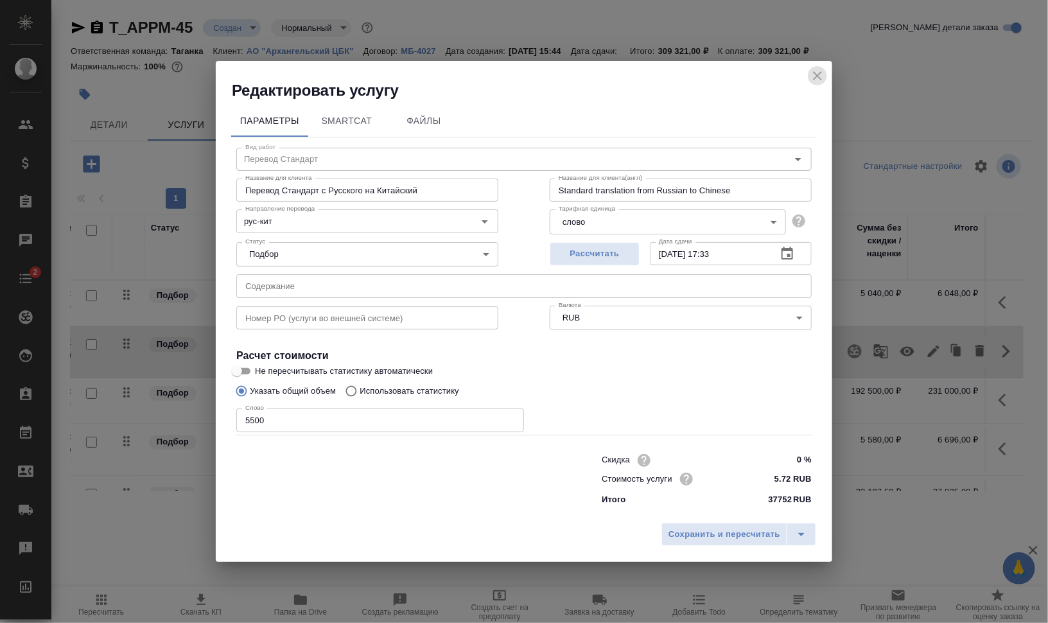
click at [819, 75] on icon "close" at bounding box center [817, 75] width 9 height 9
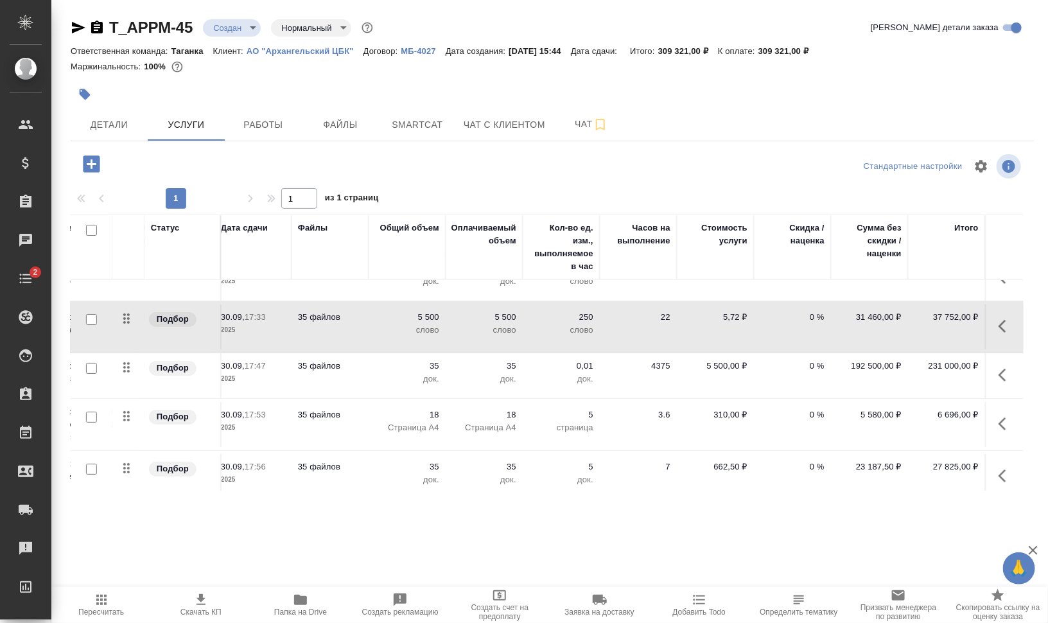
scroll to position [47, 269]
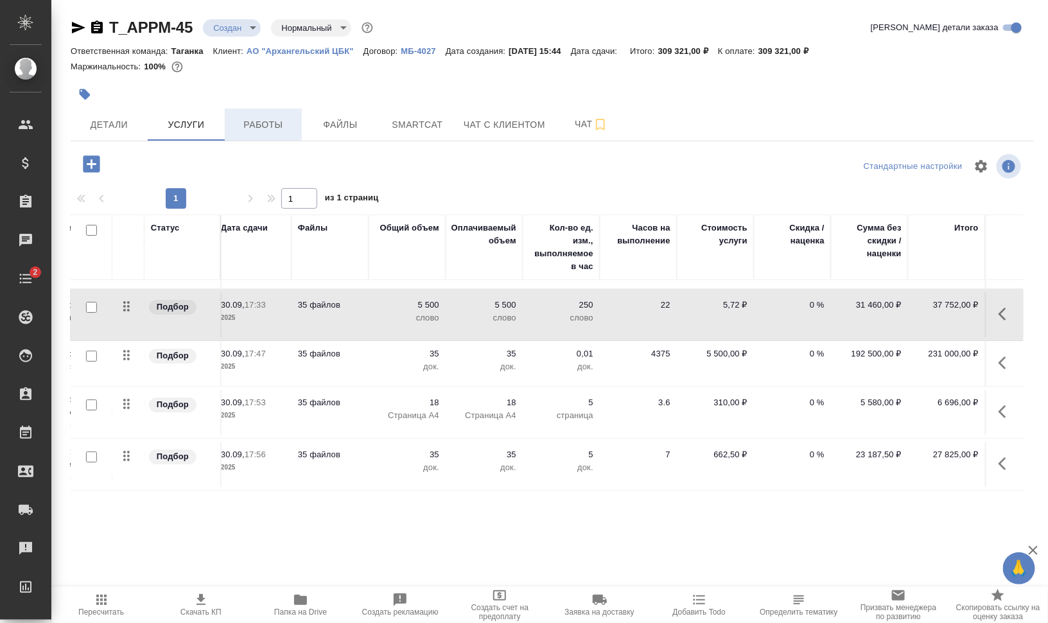
click at [273, 125] on span "Работы" at bounding box center [263, 125] width 62 height 16
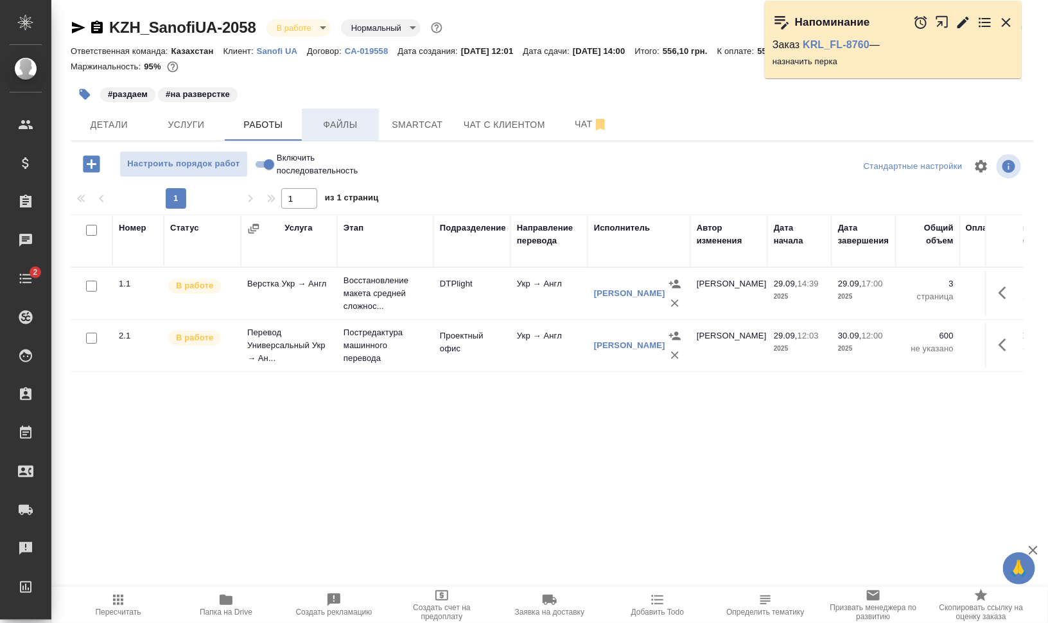
click at [351, 128] on span "Файлы" at bounding box center [340, 125] width 62 height 16
click at [267, 129] on span "Работы" at bounding box center [263, 125] width 62 height 16
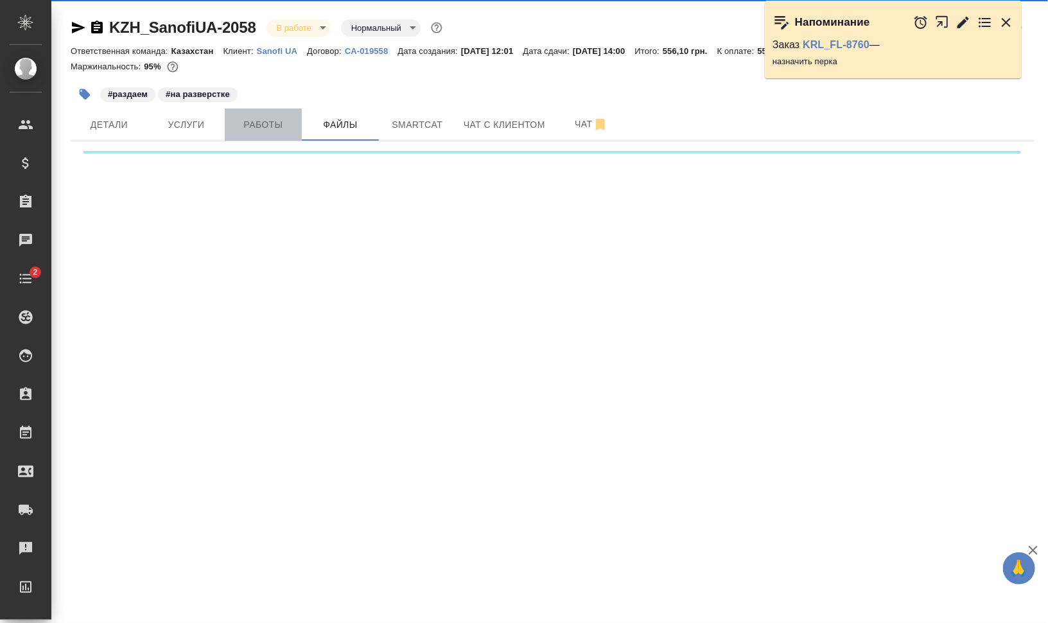
click at [267, 129] on span "Работы" at bounding box center [263, 125] width 62 height 16
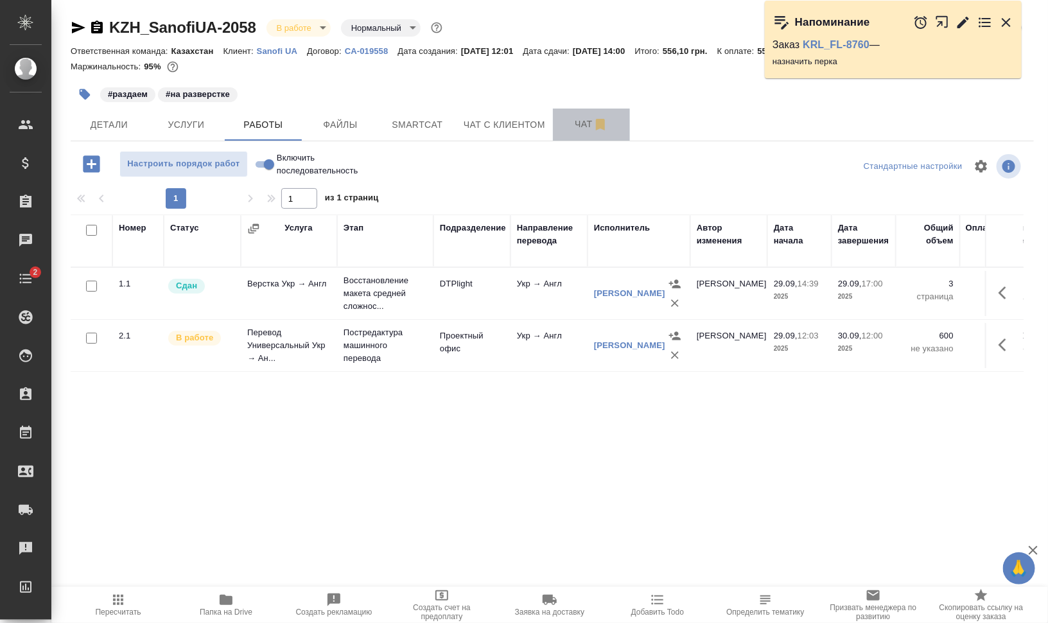
click at [582, 129] on span "Чат" at bounding box center [591, 124] width 62 height 16
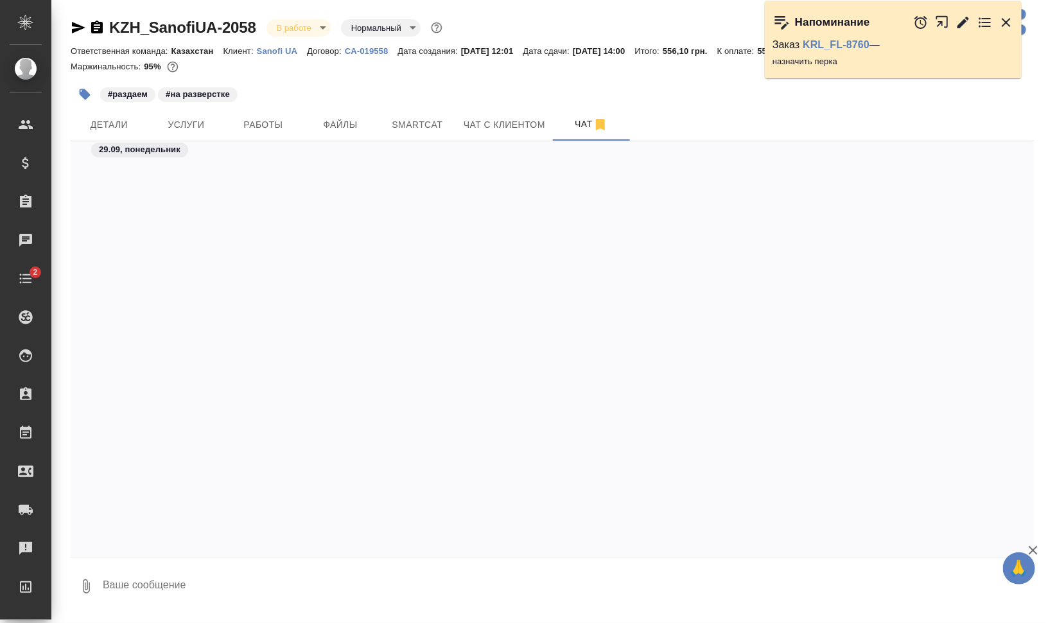
scroll to position [3164, 0]
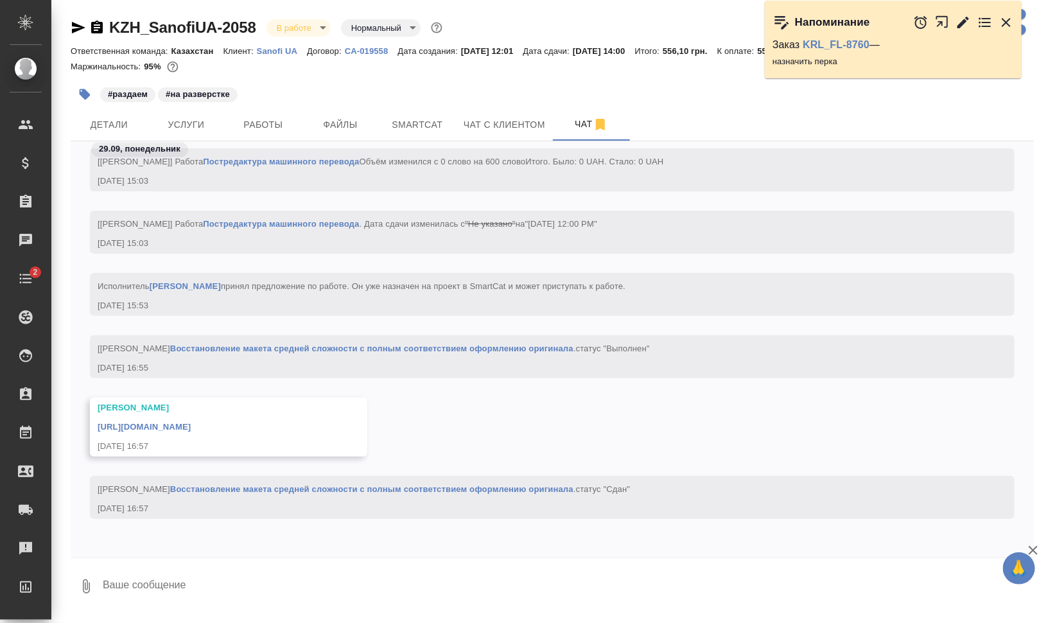
click at [191, 424] on link "[URL][DOMAIN_NAME]" at bounding box center [144, 427] width 93 height 10
click at [421, 119] on span "Smartcat" at bounding box center [417, 125] width 62 height 16
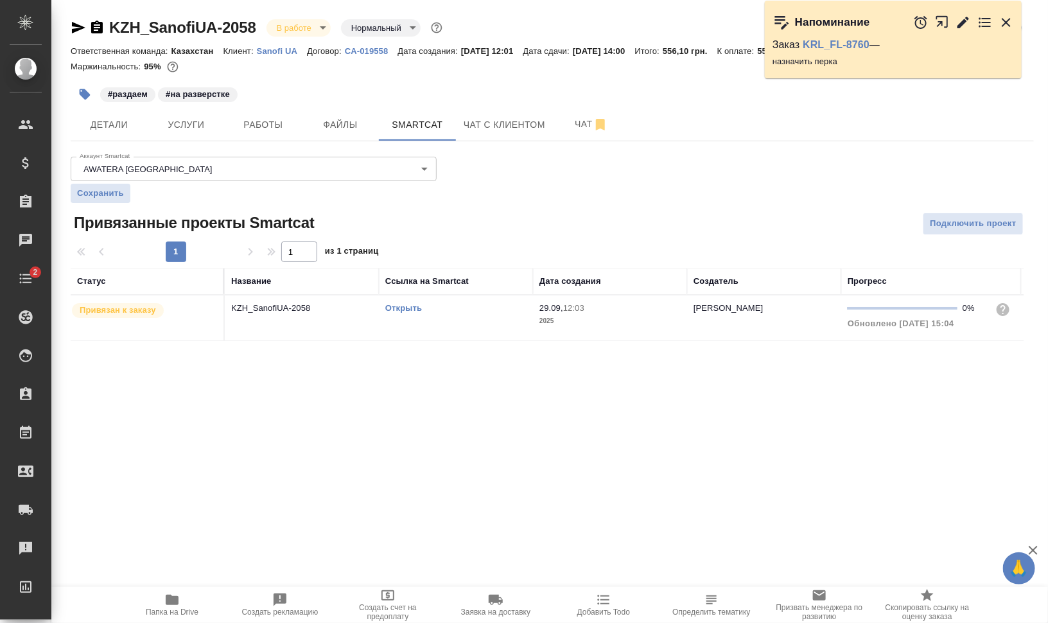
click at [397, 308] on link "Открыть" at bounding box center [403, 308] width 37 height 10
click at [392, 308] on link "Открыть" at bounding box center [403, 308] width 37 height 10
click at [416, 334] on td "Открыть" at bounding box center [456, 317] width 154 height 45
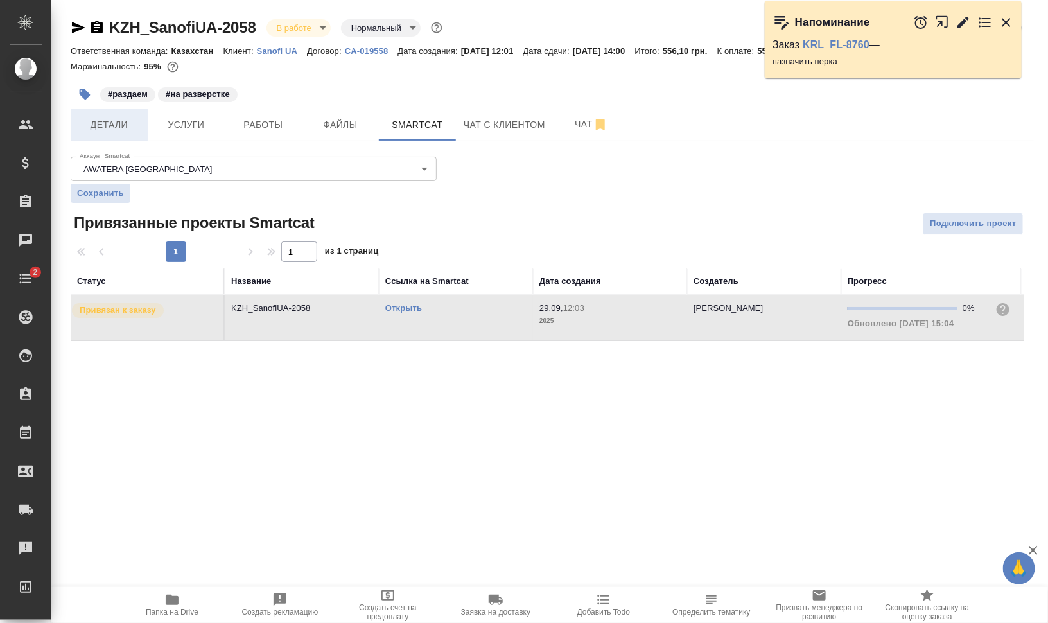
click at [96, 122] on span "Детали" at bounding box center [109, 125] width 62 height 16
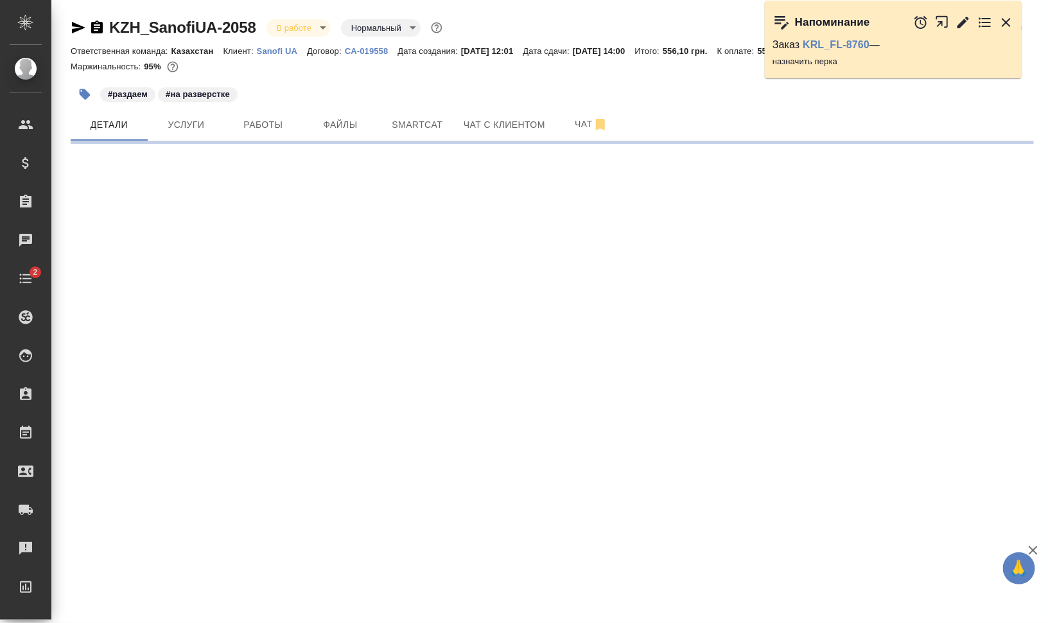
select select "RU"
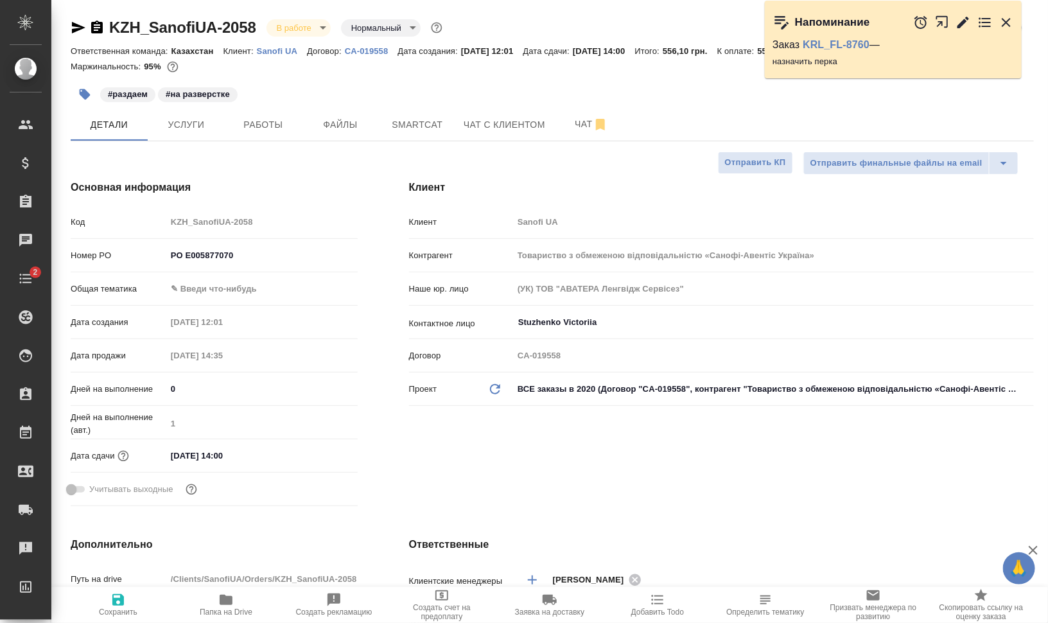
type textarea "x"
click at [254, 289] on body "🙏 .cls-1 fill:#fff; AWATERA [PERSON_NAME] Динар Клиенты Спецификации Заказы 0 Ч…" at bounding box center [524, 363] width 1048 height 726
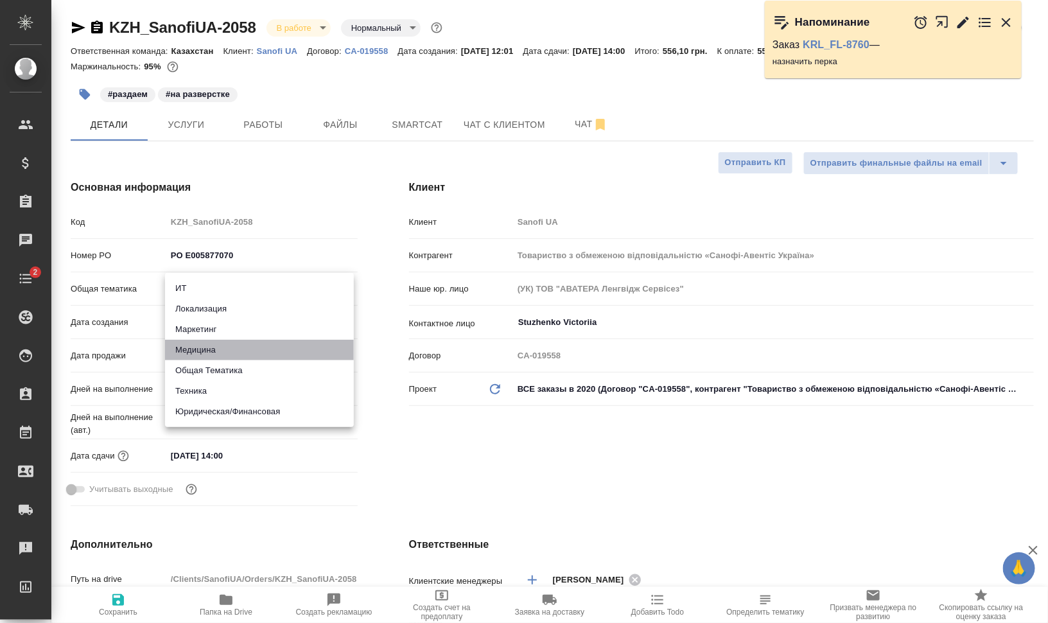
click at [257, 346] on li "Медицина" at bounding box center [259, 350] width 189 height 21
type input "med"
type textarea "x"
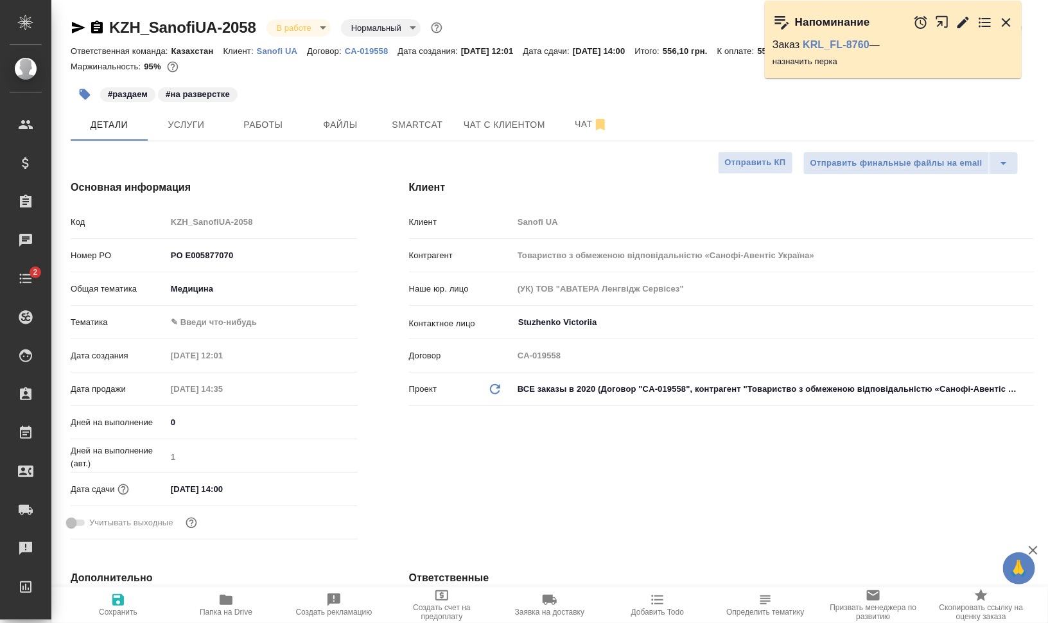
type textarea "x"
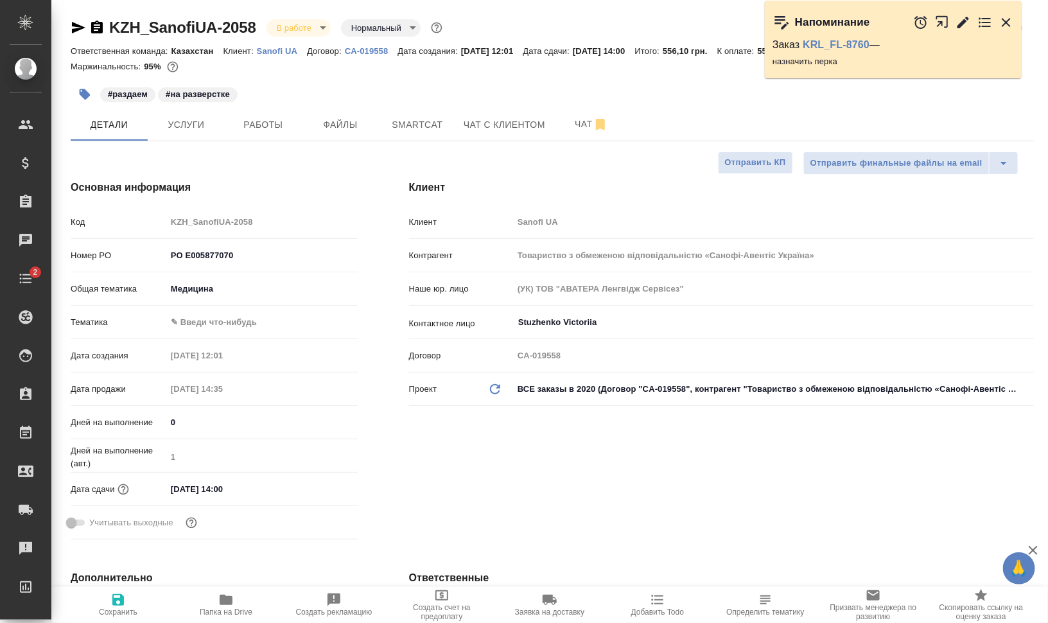
type textarea "x"
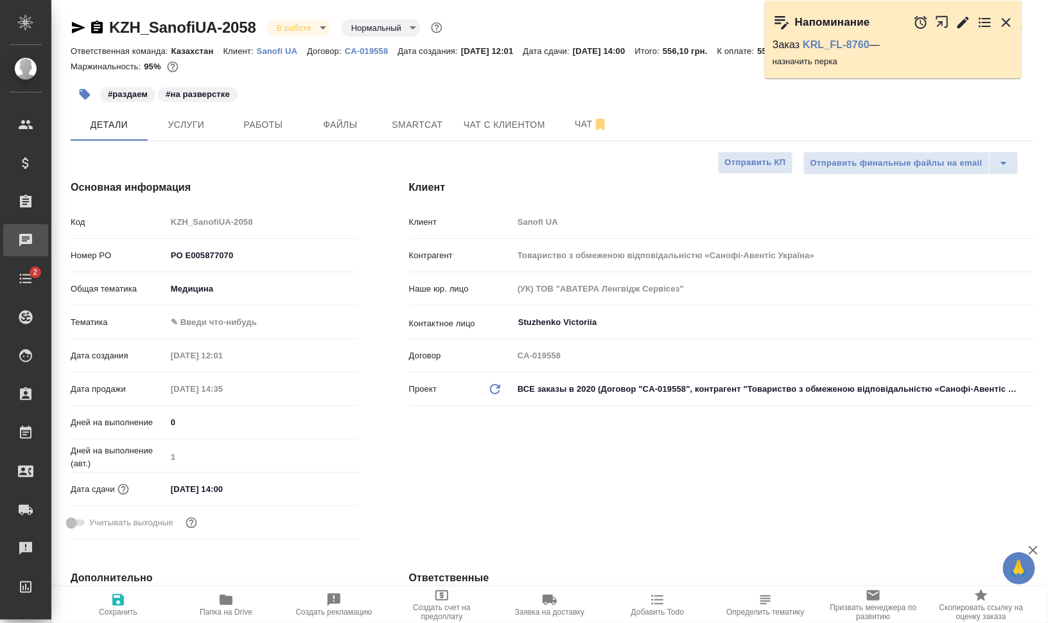
type textarea "x"
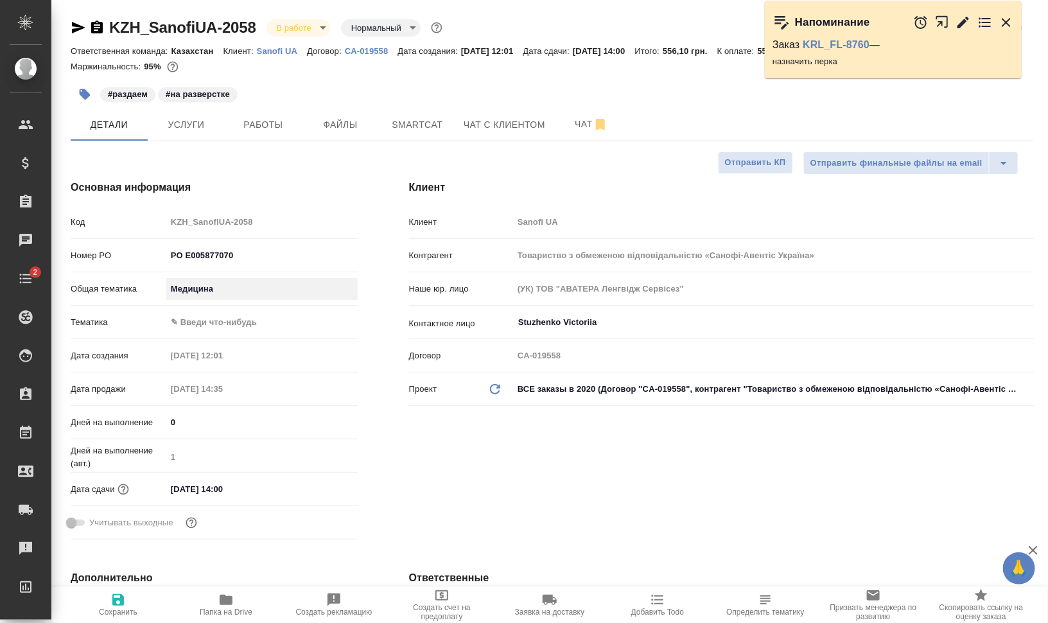
type textarea "x"
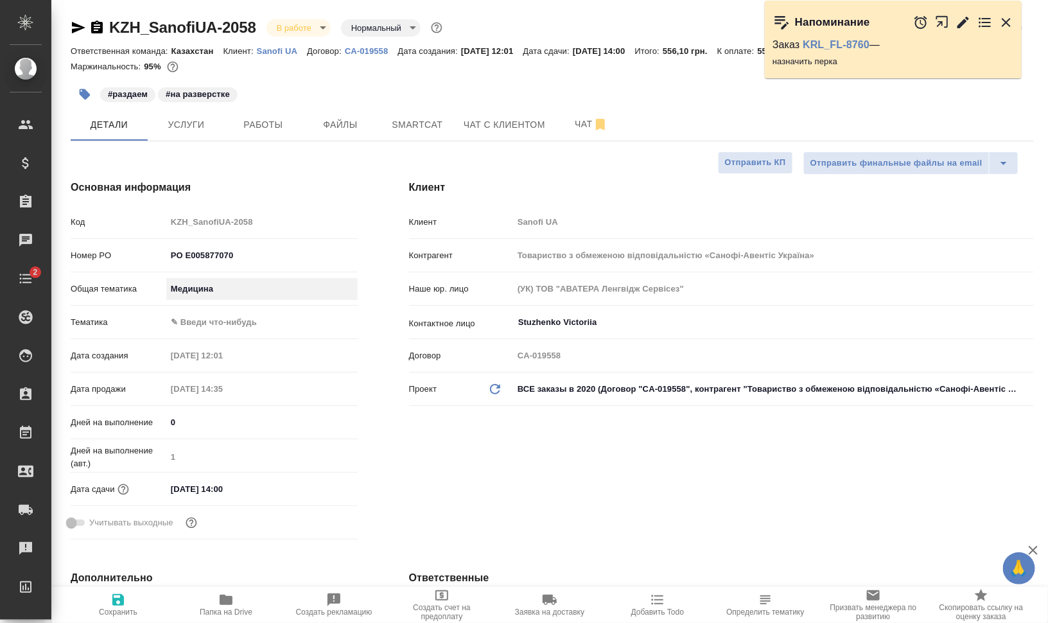
type textarea "x"
click at [247, 314] on body "🙏 .cls-1 fill:#fff; AWATERA Валеев Динар Клиенты Спецификации Заказы 0 Чаты 2 T…" at bounding box center [524, 363] width 1048 height 726
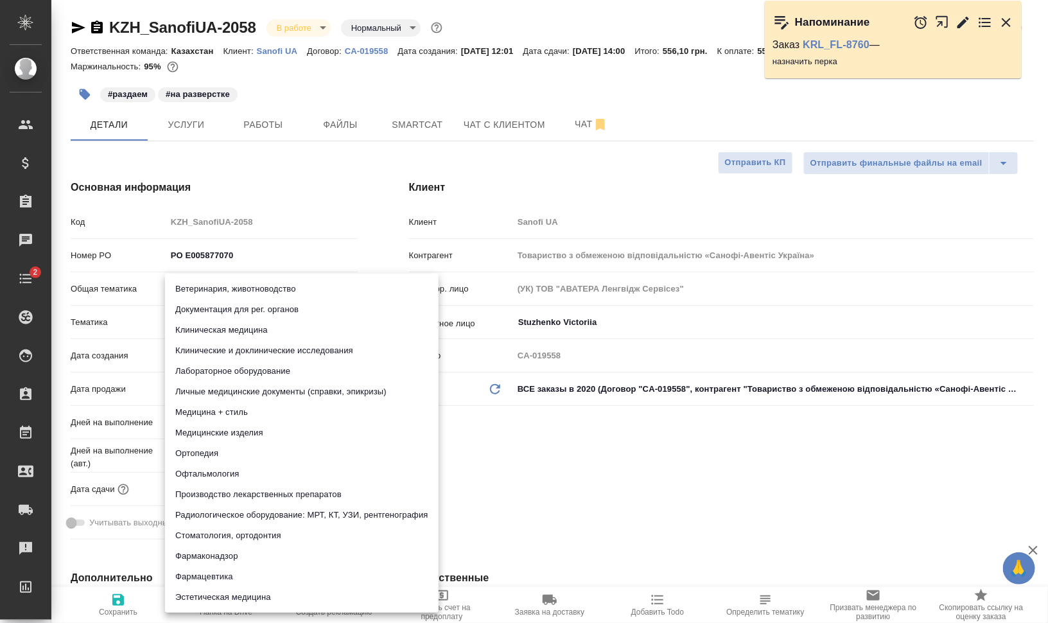
click at [297, 311] on li "Документация для рег. органов" at bounding box center [301, 309] width 273 height 21
type textarea "x"
type input "5f647205b73bc97568ca66c6"
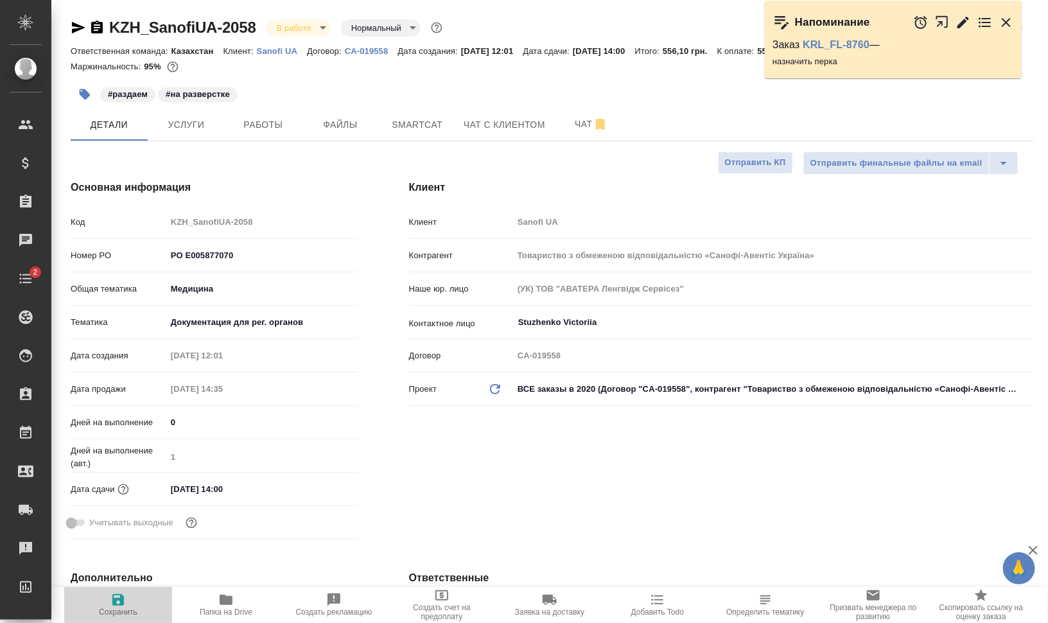
click at [116, 599] on icon "button" at bounding box center [118, 600] width 12 height 12
type textarea "x"
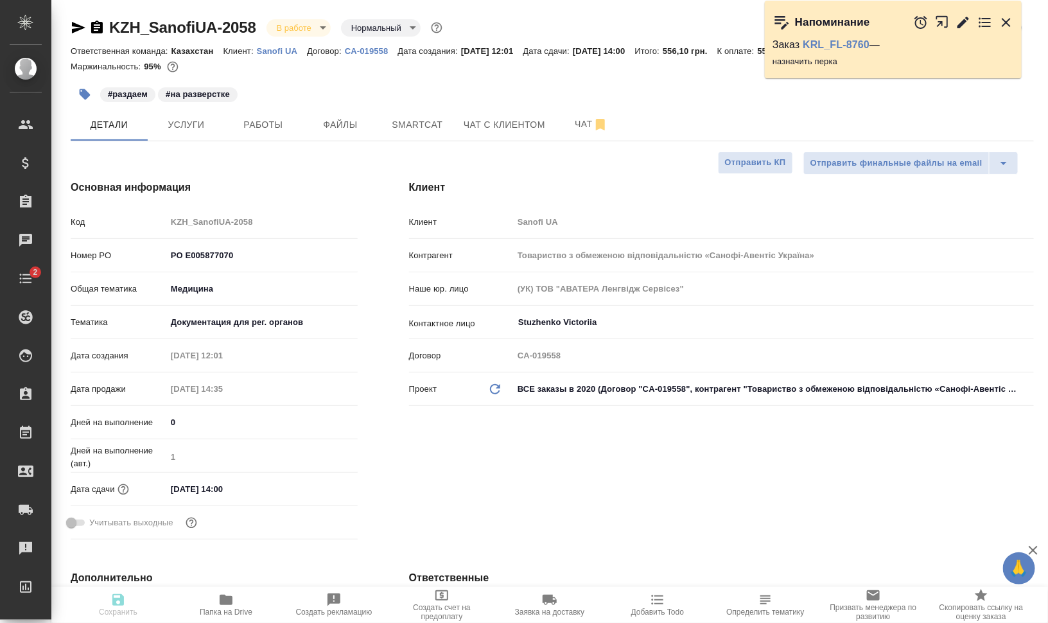
type textarea "x"
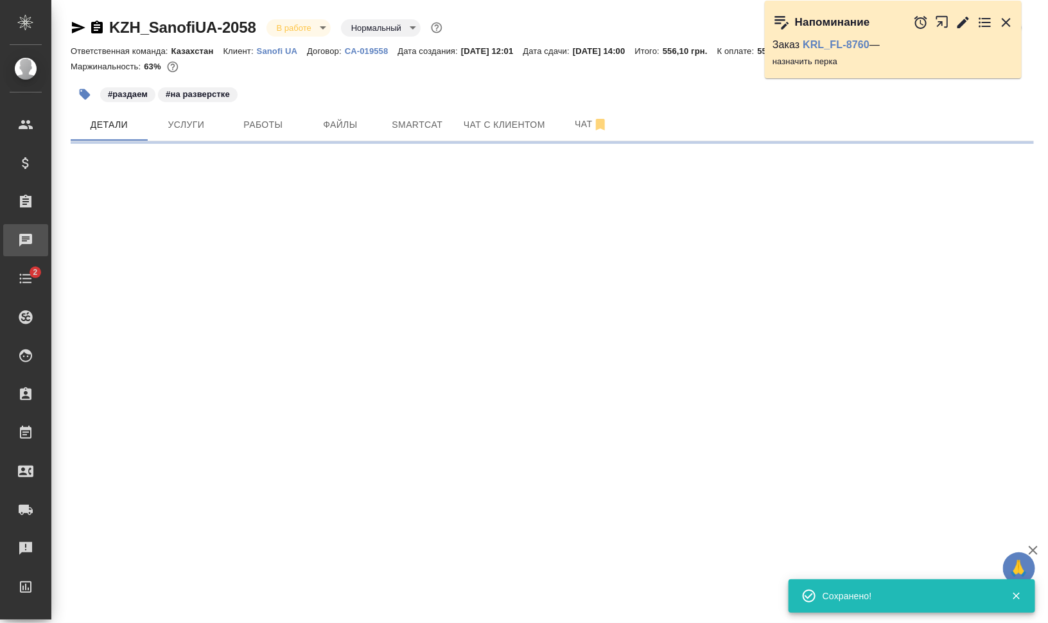
select select "RU"
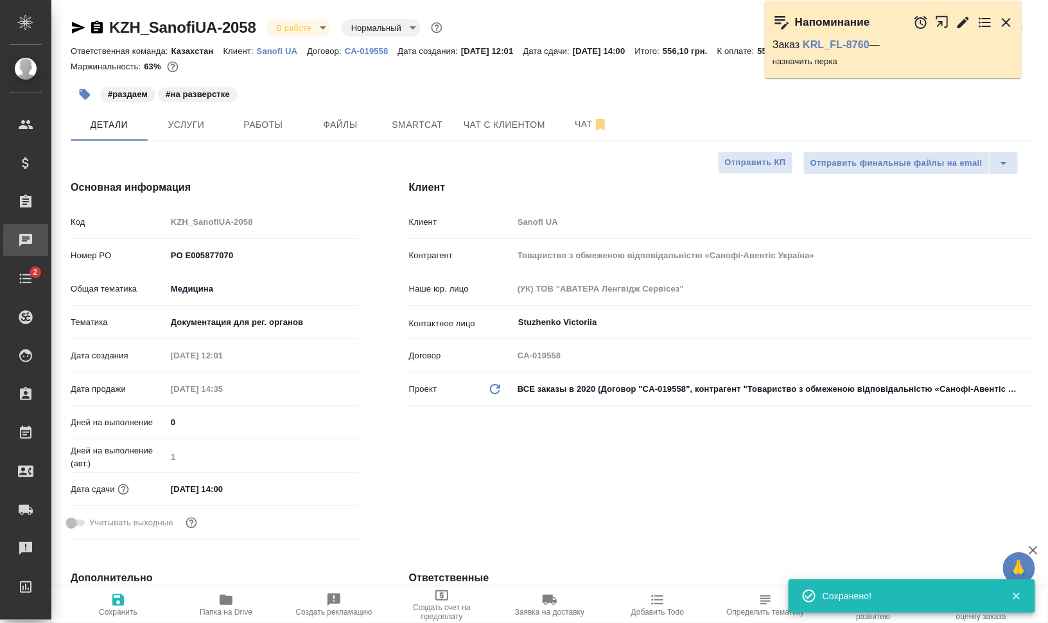
type textarea "x"
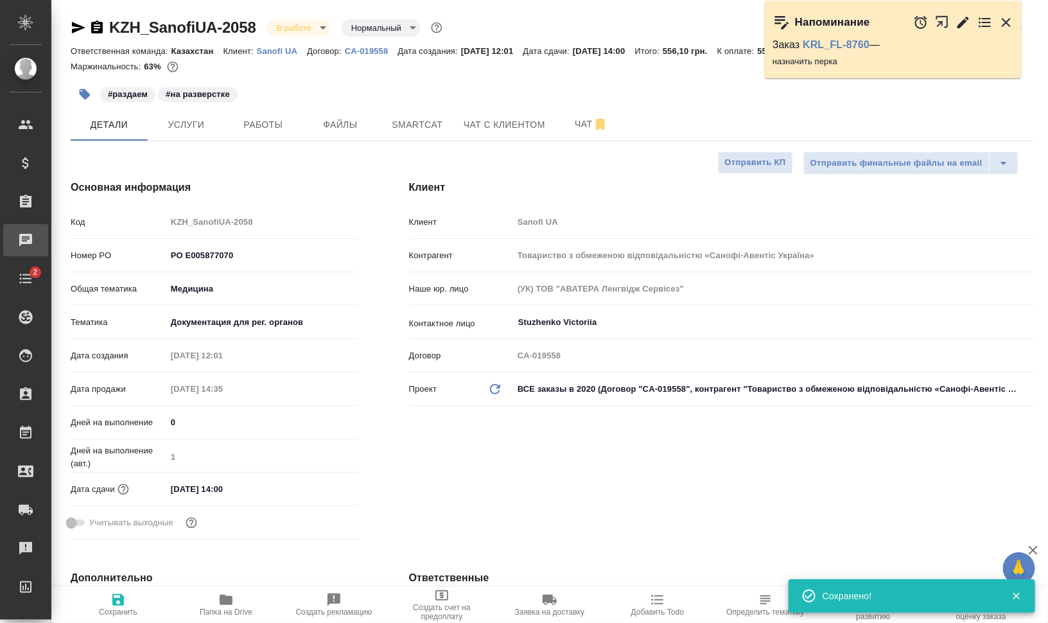
type textarea "x"
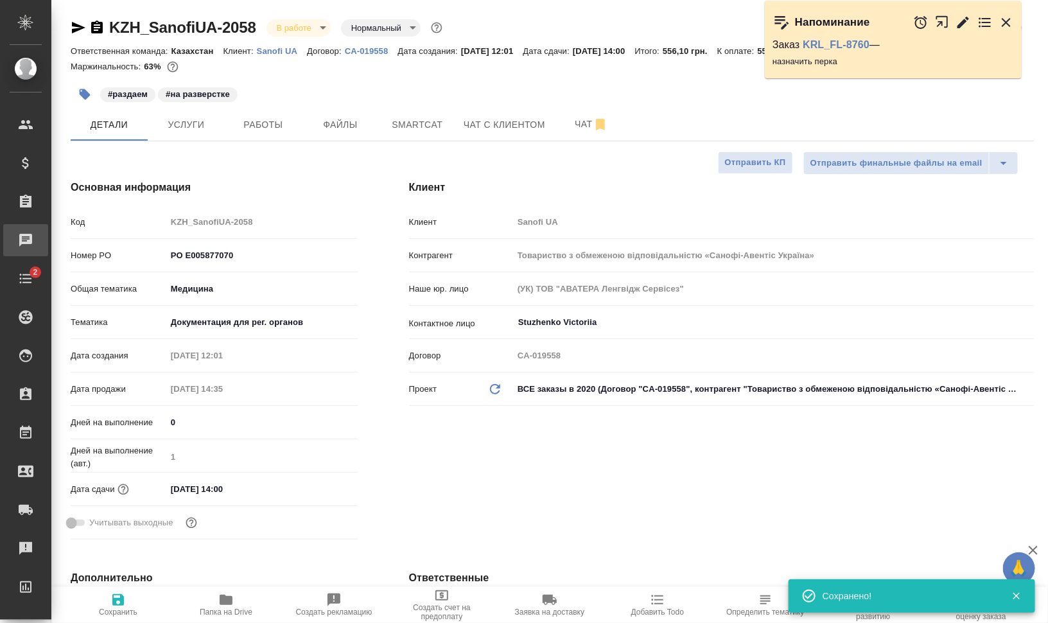
type textarea "x"
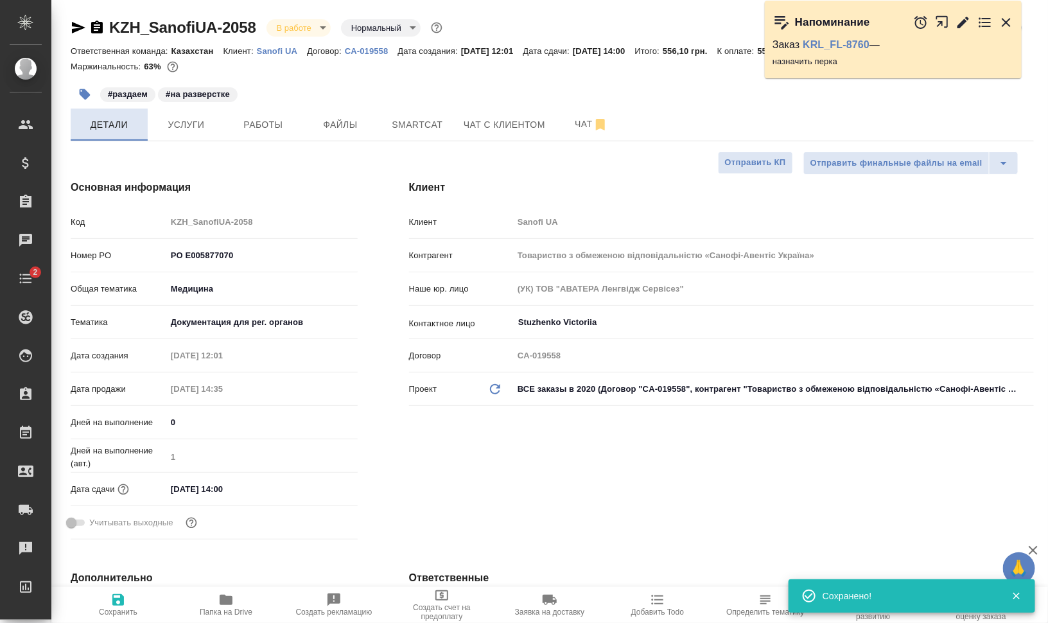
type textarea "x"
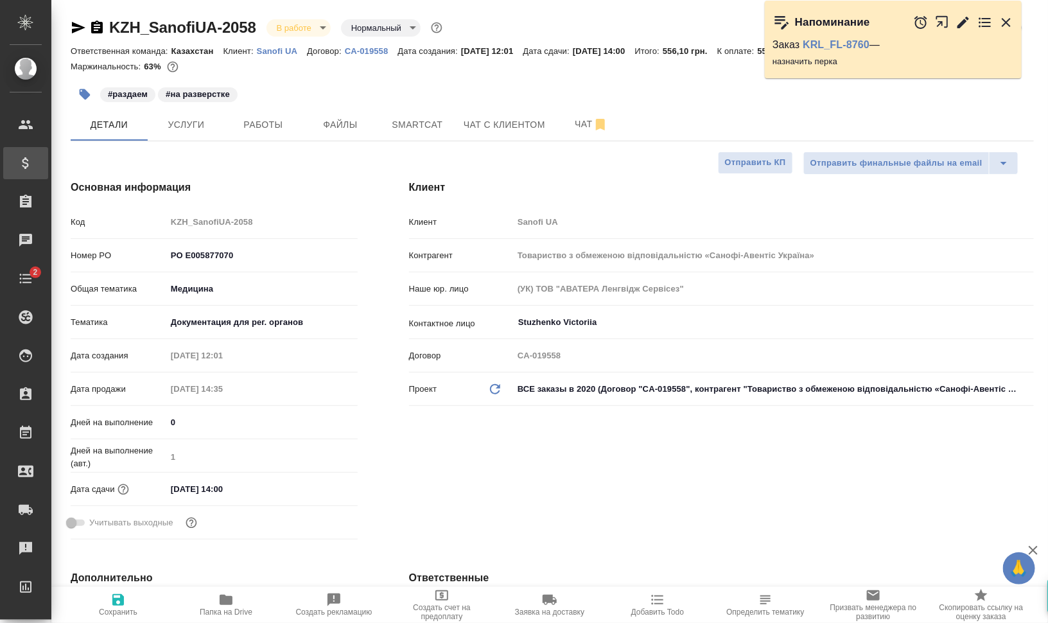
type textarea "x"
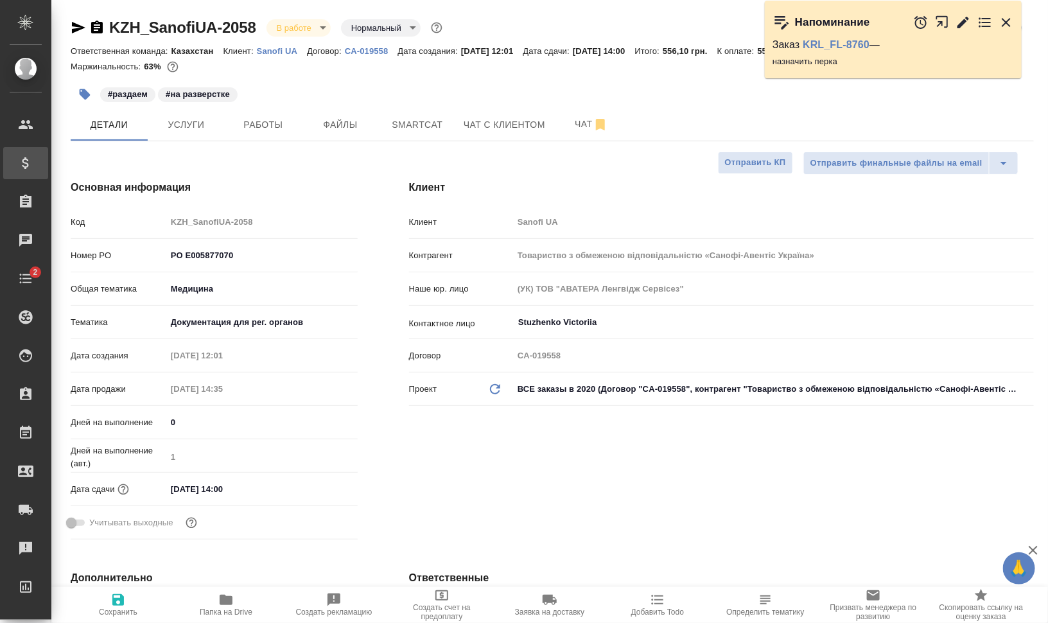
type textarea "x"
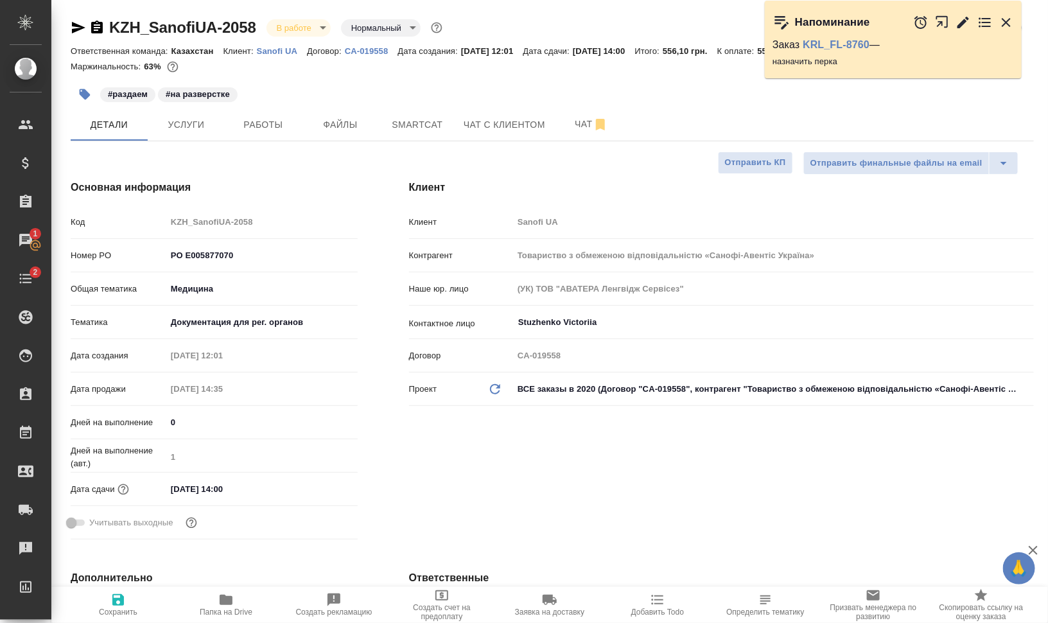
click at [80, 92] on icon "button" at bounding box center [85, 94] width 11 height 11
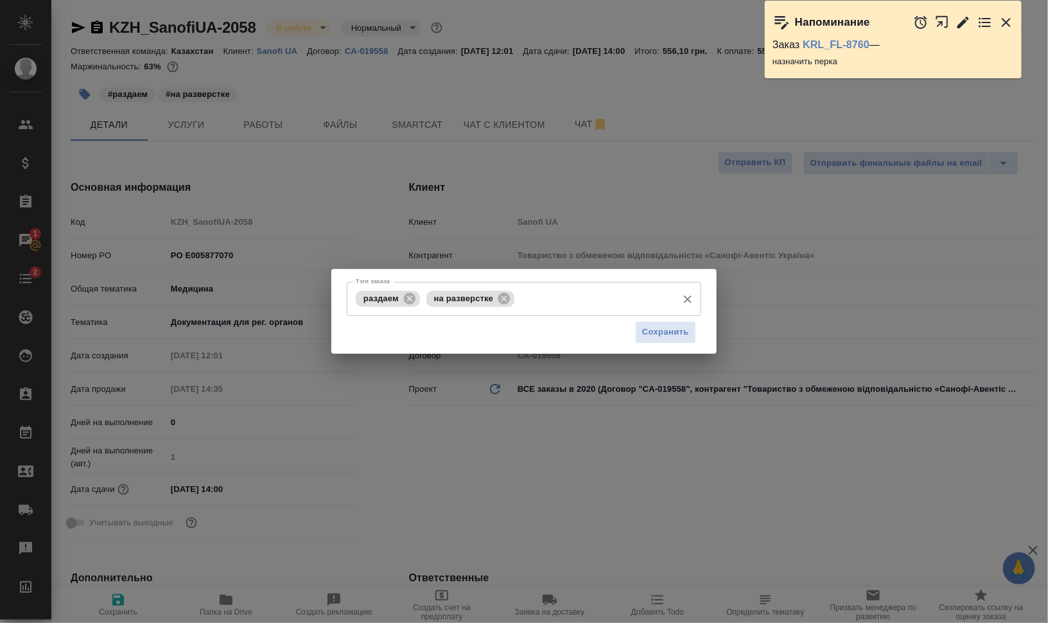
click at [501, 295] on icon at bounding box center [504, 298] width 12 height 12
click at [417, 297] on div "раздаем" at bounding box center [388, 299] width 64 height 16
click at [413, 299] on icon at bounding box center [410, 298] width 12 height 12
click at [465, 305] on input "Тэги заказа" at bounding box center [511, 299] width 318 height 22
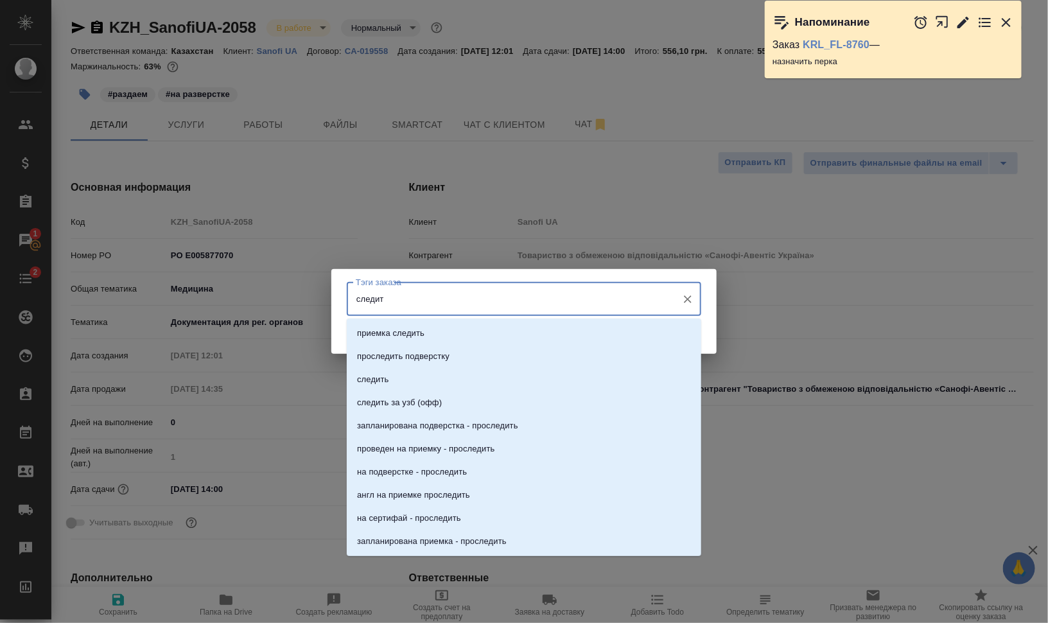
type input "следить"
click at [520, 381] on li "следить" at bounding box center [524, 379] width 354 height 23
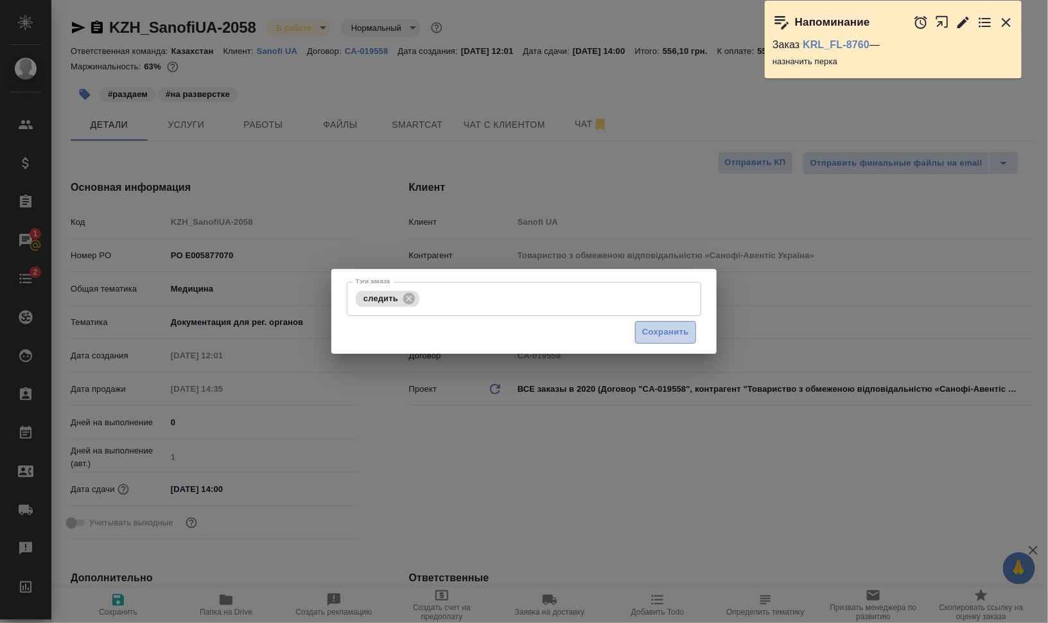
click at [690, 331] on button "Сохранить" at bounding box center [665, 332] width 61 height 22
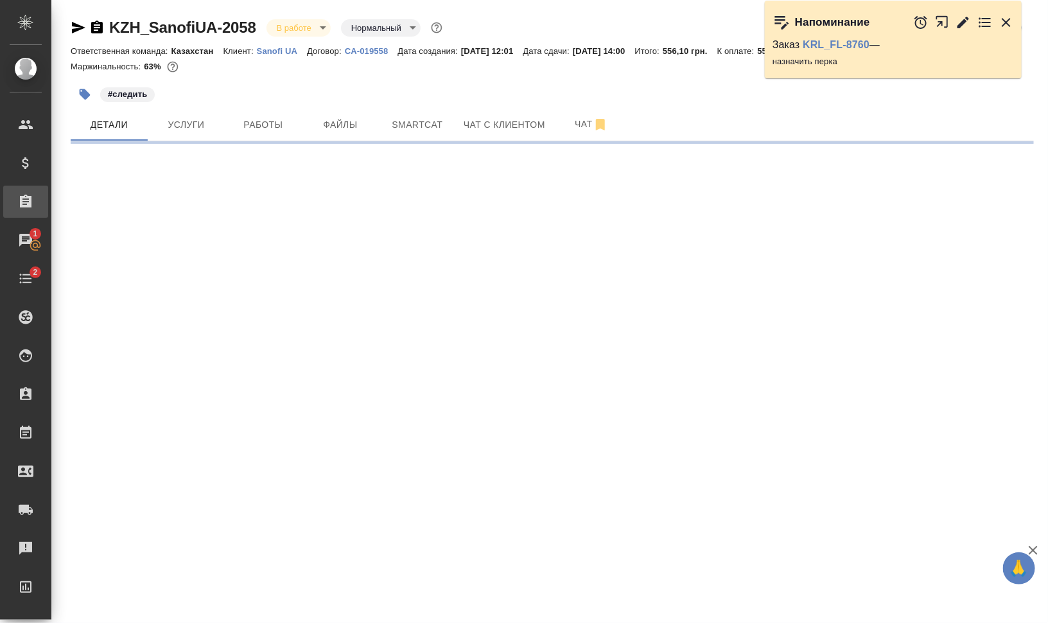
select select "RU"
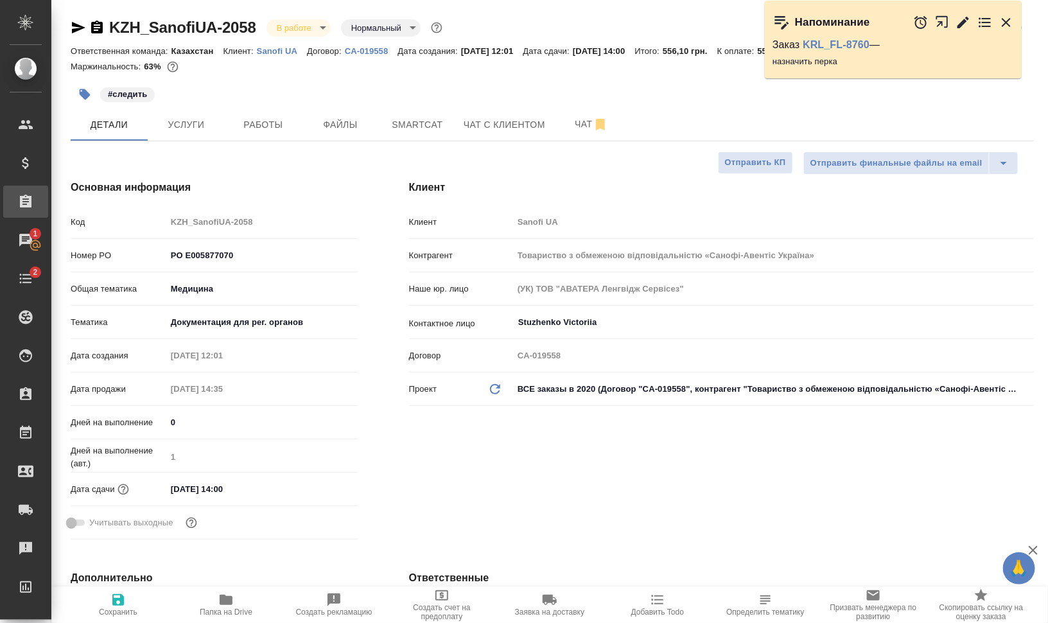
type textarea "x"
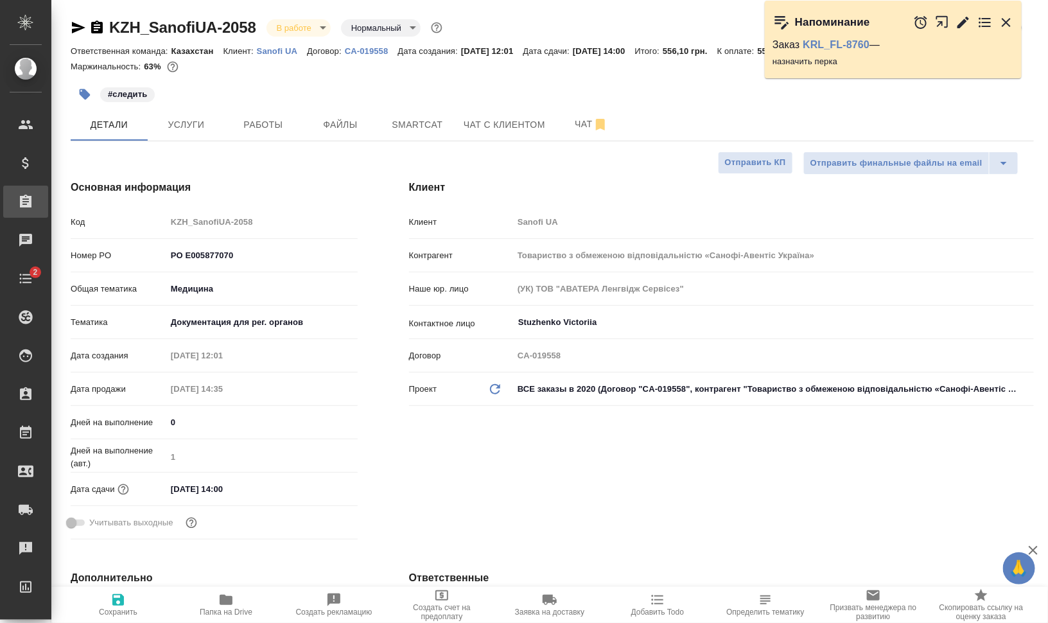
type textarea "x"
click at [266, 116] on button "Работы" at bounding box center [263, 124] width 77 height 32
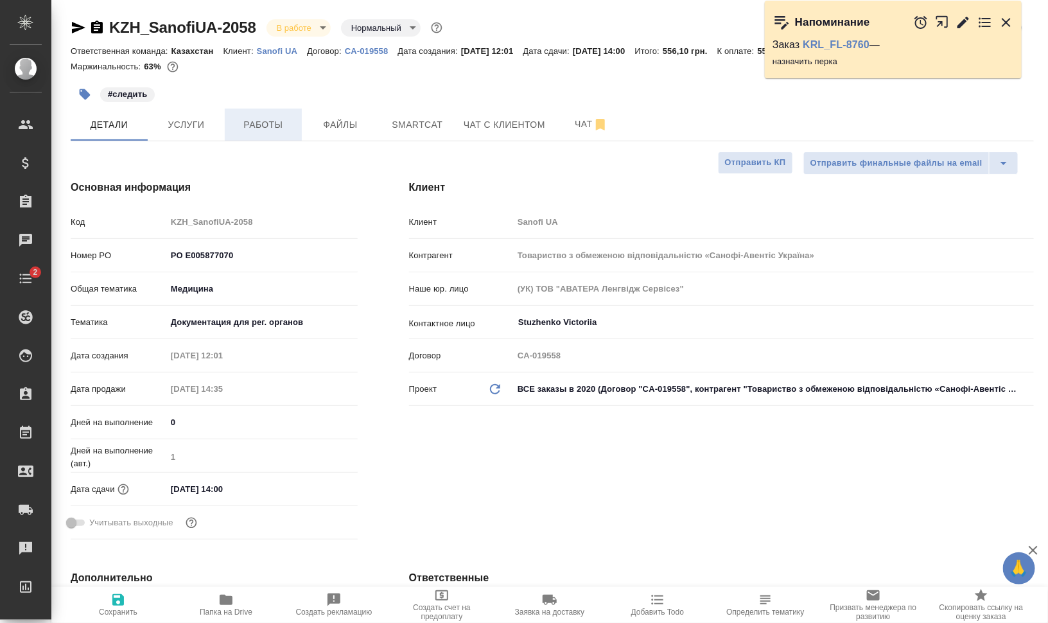
type textarea "x"
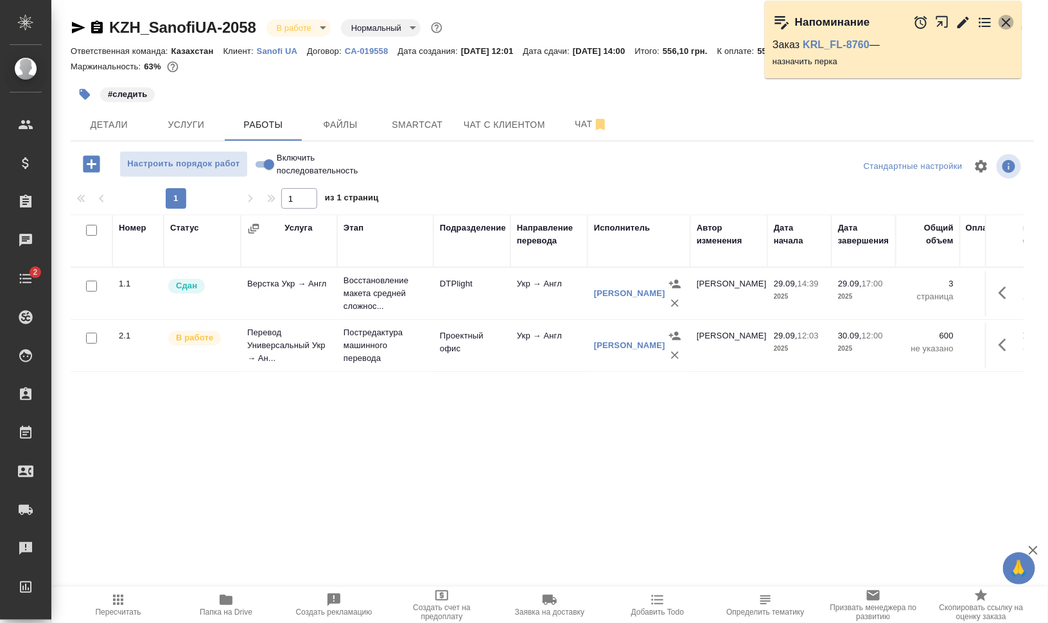
click at [1011, 24] on icon "button" at bounding box center [1005, 22] width 15 height 15
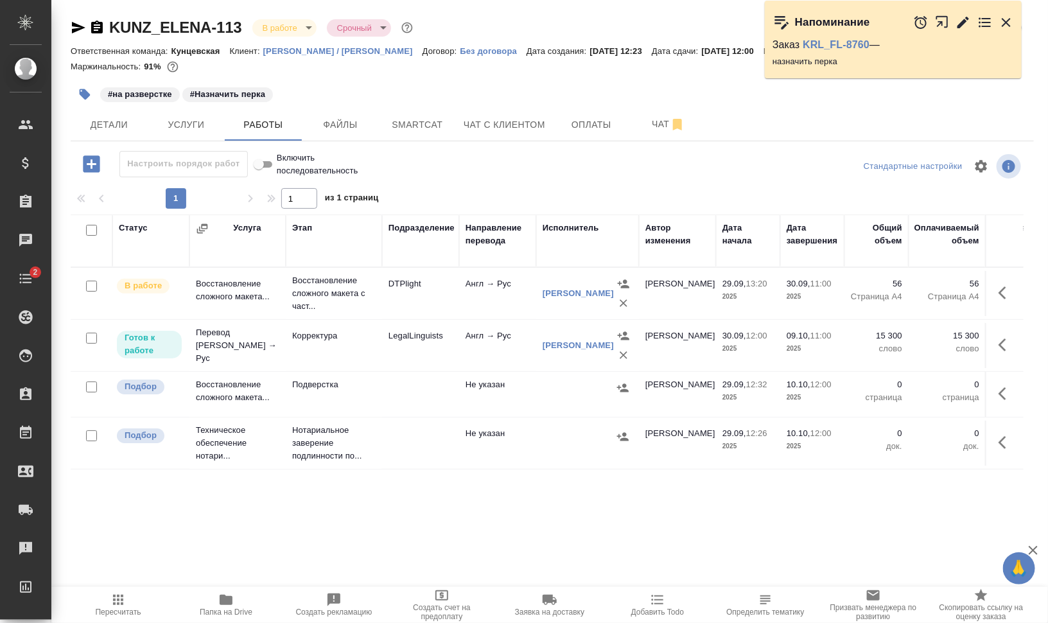
click at [1011, 22] on icon "button" at bounding box center [1005, 22] width 15 height 15
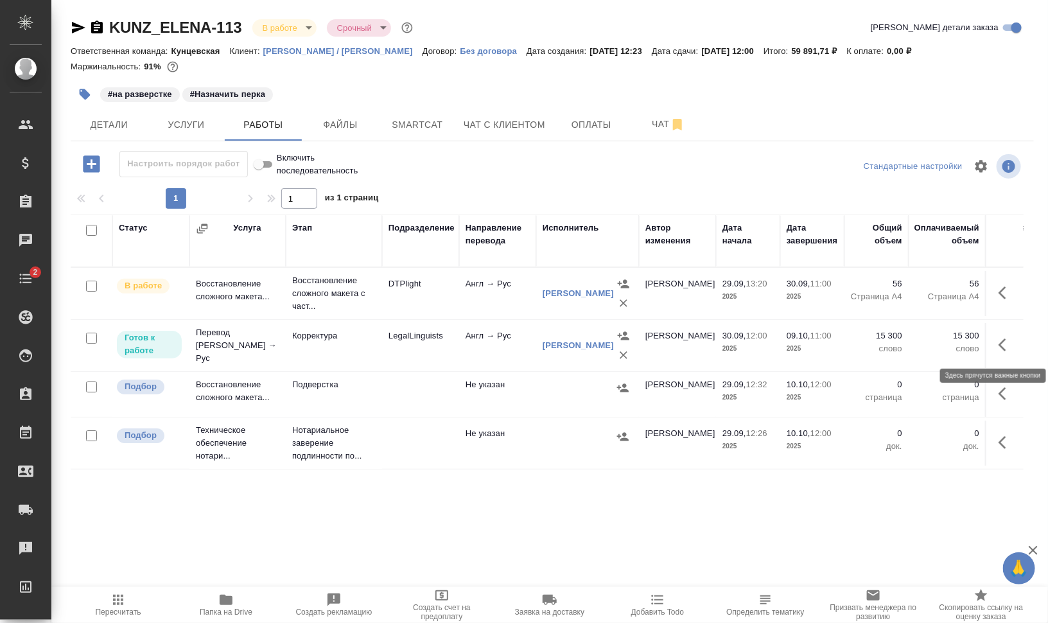
click at [1012, 344] on icon "button" at bounding box center [1005, 344] width 15 height 15
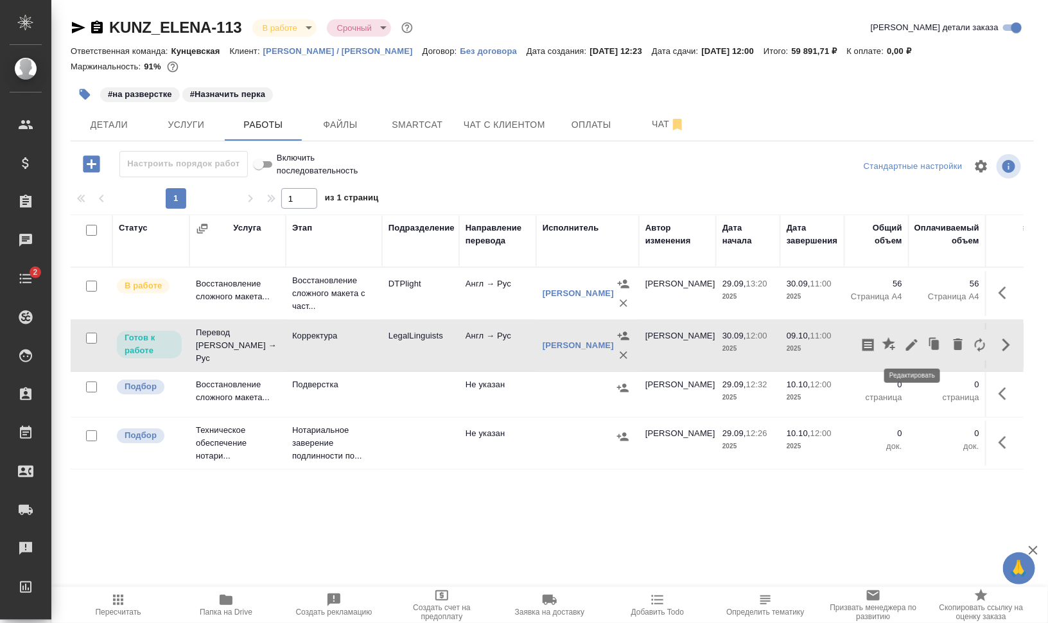
click at [910, 342] on icon "button" at bounding box center [911, 344] width 15 height 15
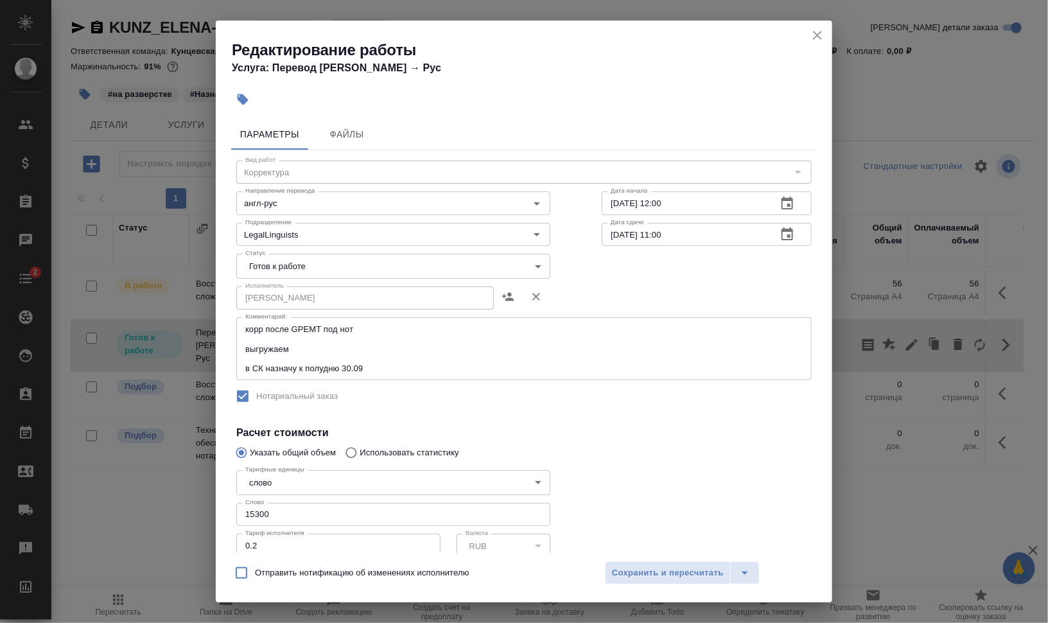
click at [288, 270] on body "🙏 .cls-1 fill:#fff; AWATERA [PERSON_NAME] Спецификации Заказы 0 Чаты 2 Todo Про…" at bounding box center [524, 363] width 1048 height 726
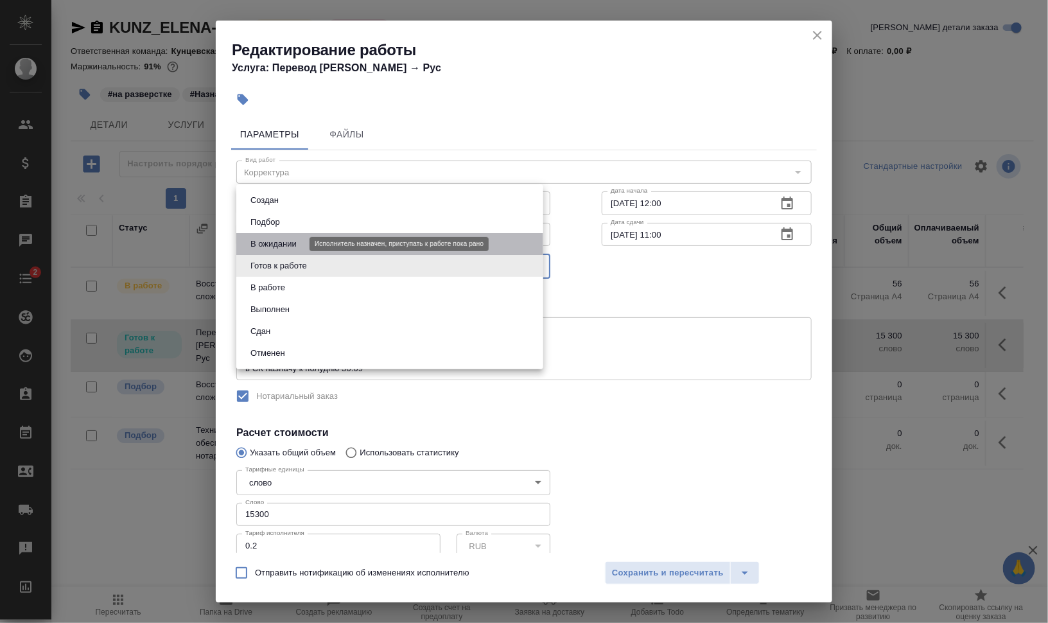
click at [293, 237] on button "В ожидании" at bounding box center [274, 244] width 54 height 14
type input "pending"
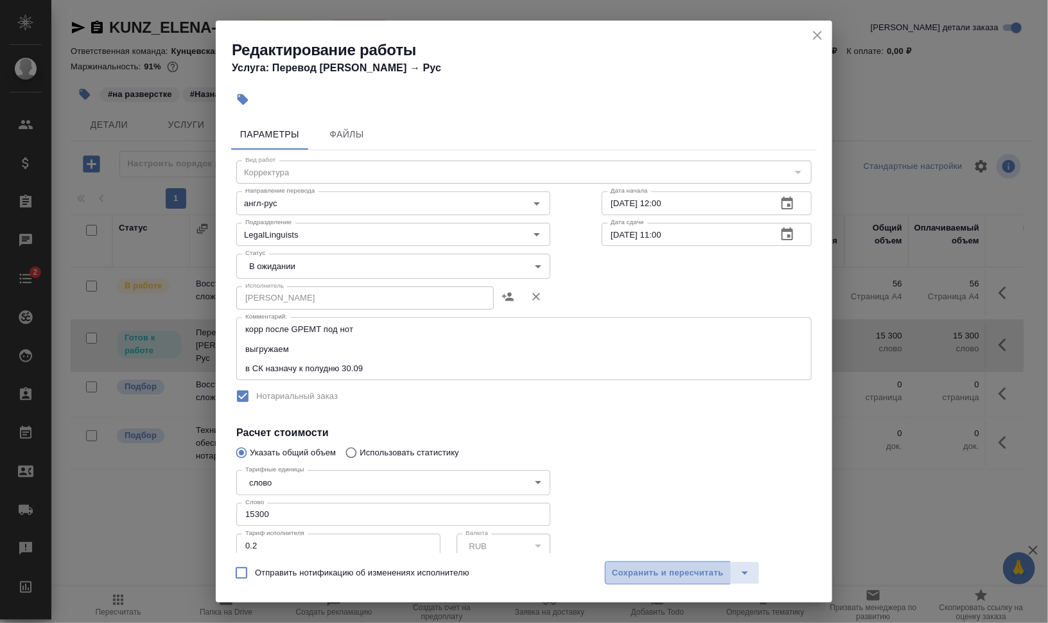
drag, startPoint x: 659, startPoint y: 573, endPoint x: 693, endPoint y: 569, distance: 34.2
click at [659, 574] on span "Сохранить и пересчитать" at bounding box center [668, 573] width 112 height 15
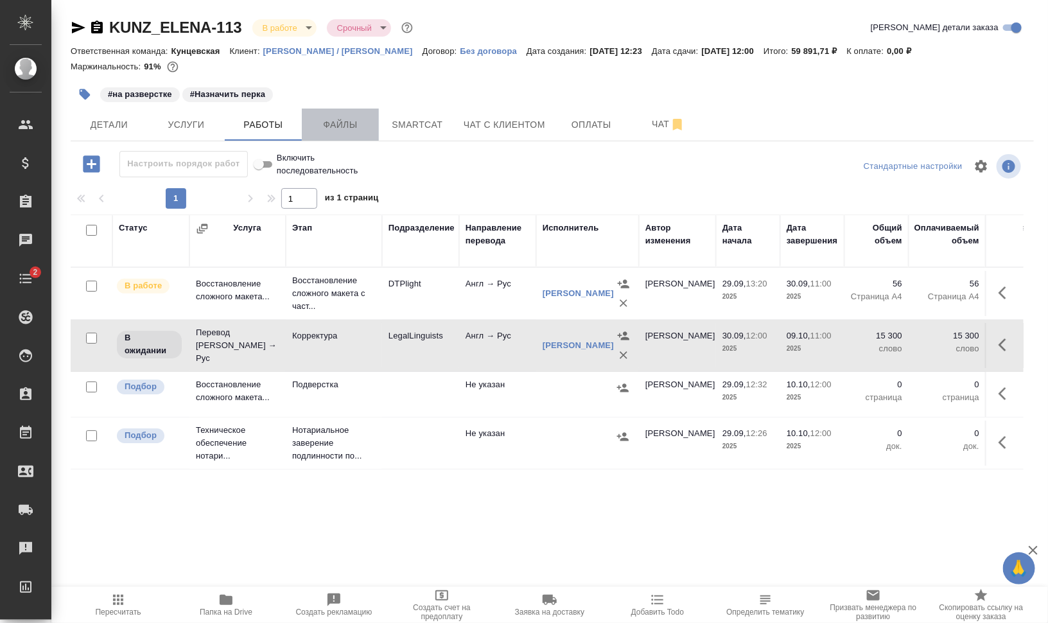
click at [320, 116] on button "Файлы" at bounding box center [340, 124] width 77 height 32
click at [273, 121] on span "Работы" at bounding box center [263, 125] width 62 height 16
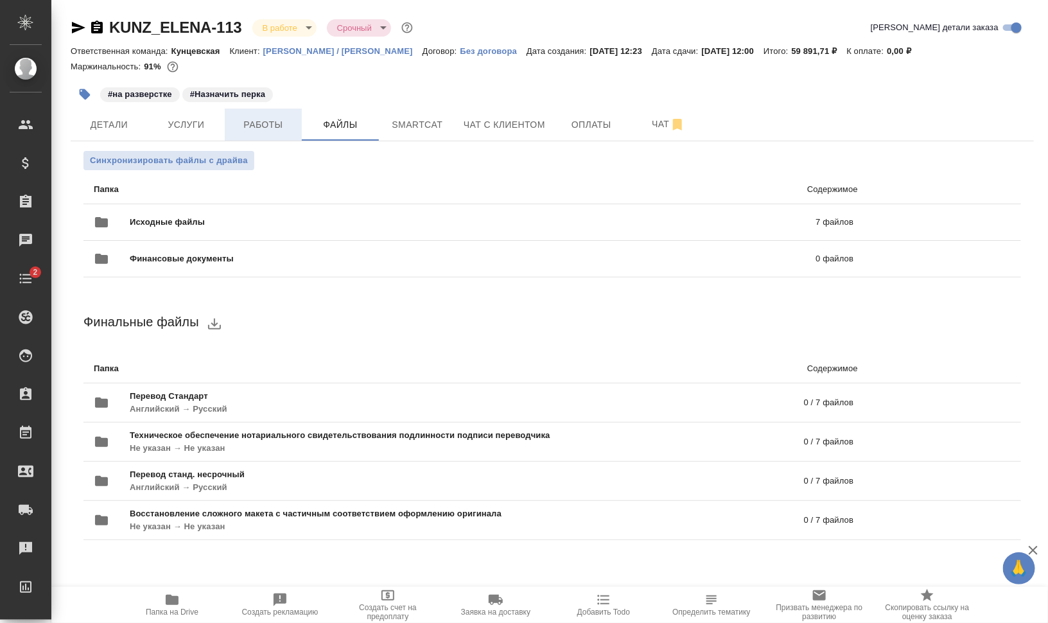
click at [254, 122] on span "Работы" at bounding box center [263, 125] width 62 height 16
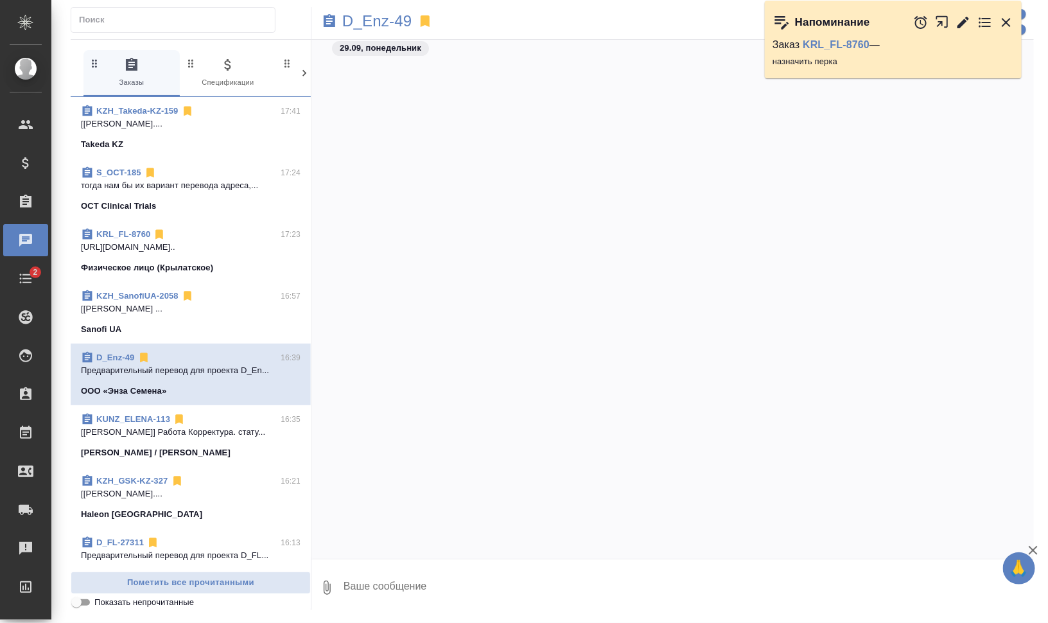
scroll to position [3024, 0]
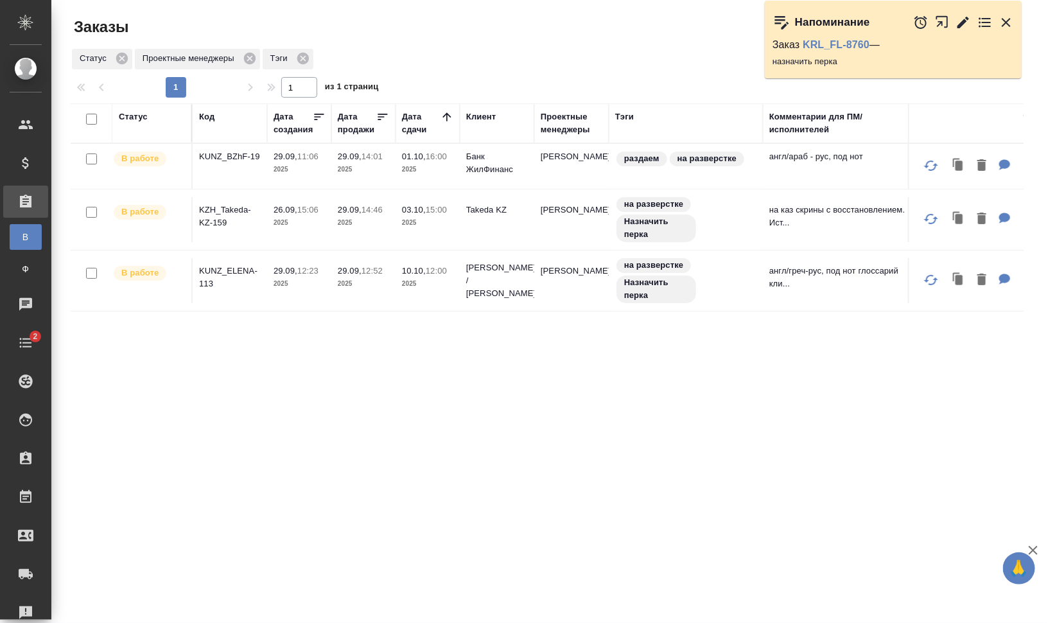
click at [1002, 24] on icon "button" at bounding box center [1005, 22] width 9 height 9
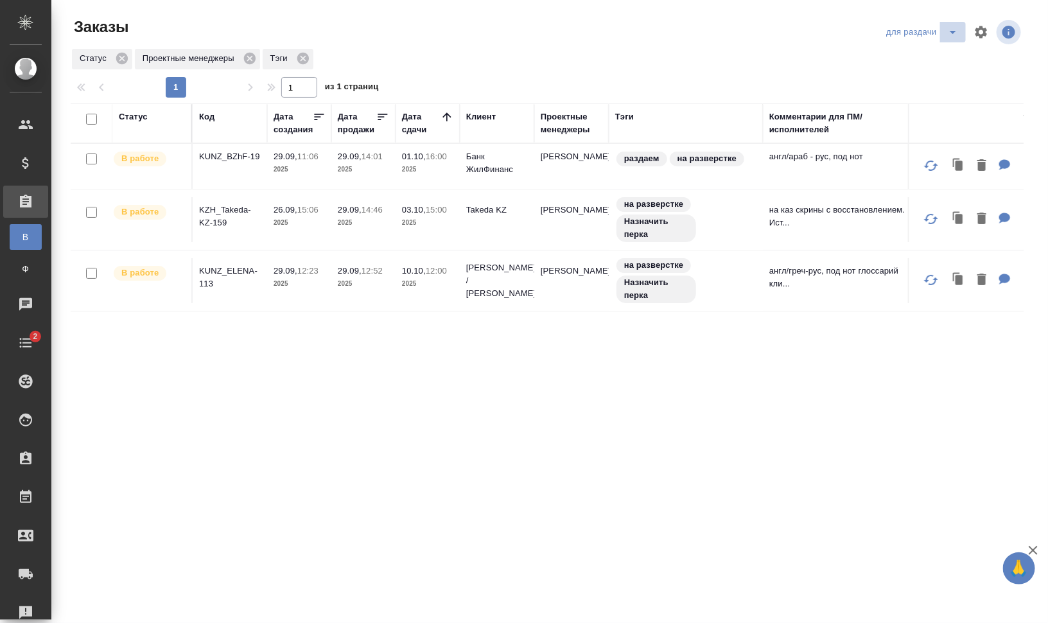
click at [964, 31] on button "split button" at bounding box center [953, 32] width 26 height 21
click at [938, 80] on li "мои заказы" at bounding box center [924, 78] width 91 height 21
click at [209, 116] on div "Код" at bounding box center [206, 116] width 15 height 13
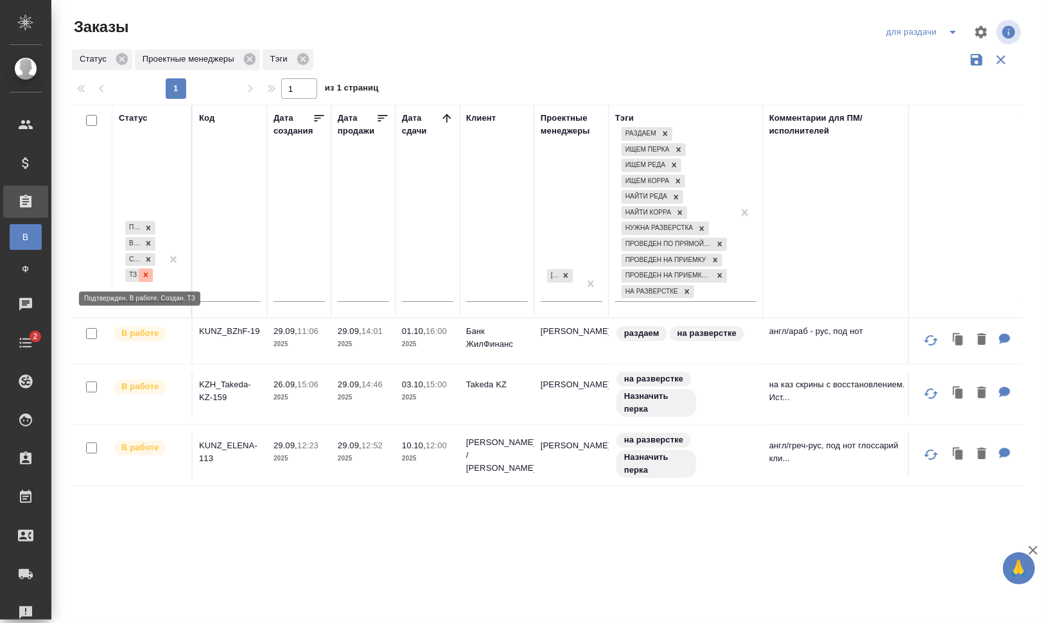
click at [141, 275] on div at bounding box center [146, 274] width 14 height 13
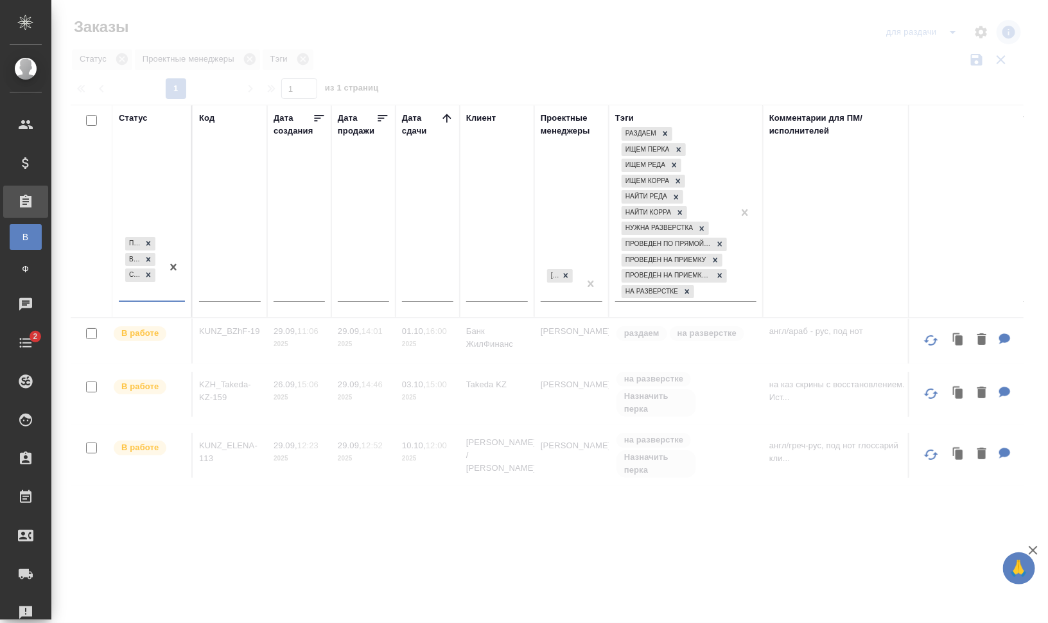
click at [140, 290] on div "Подтвержден В работе Создан" at bounding box center [140, 267] width 43 height 66
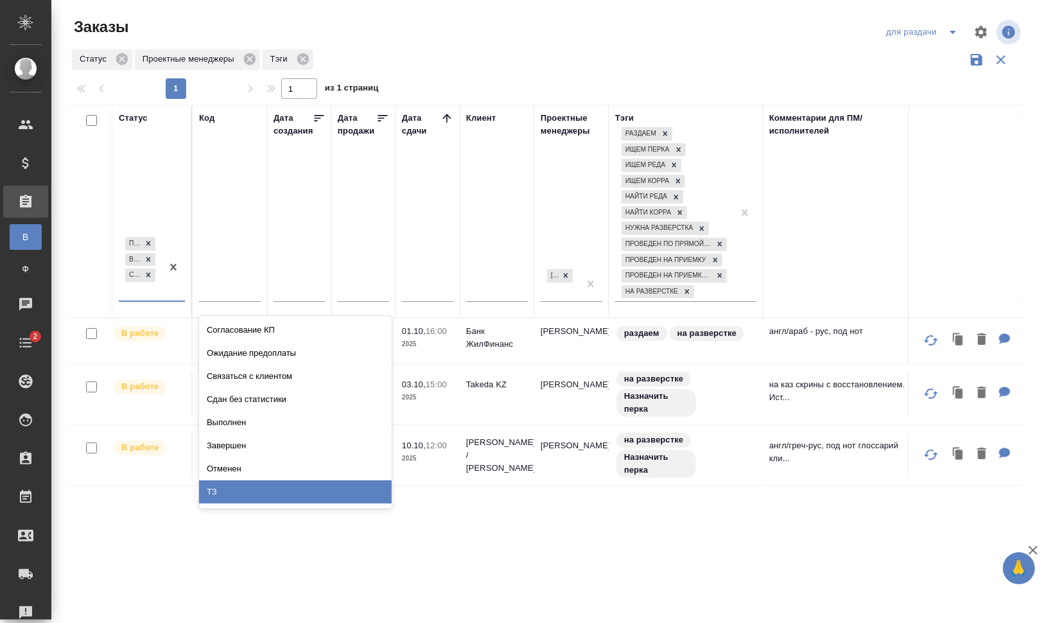
click at [243, 481] on div "ТЗ" at bounding box center [295, 491] width 193 height 23
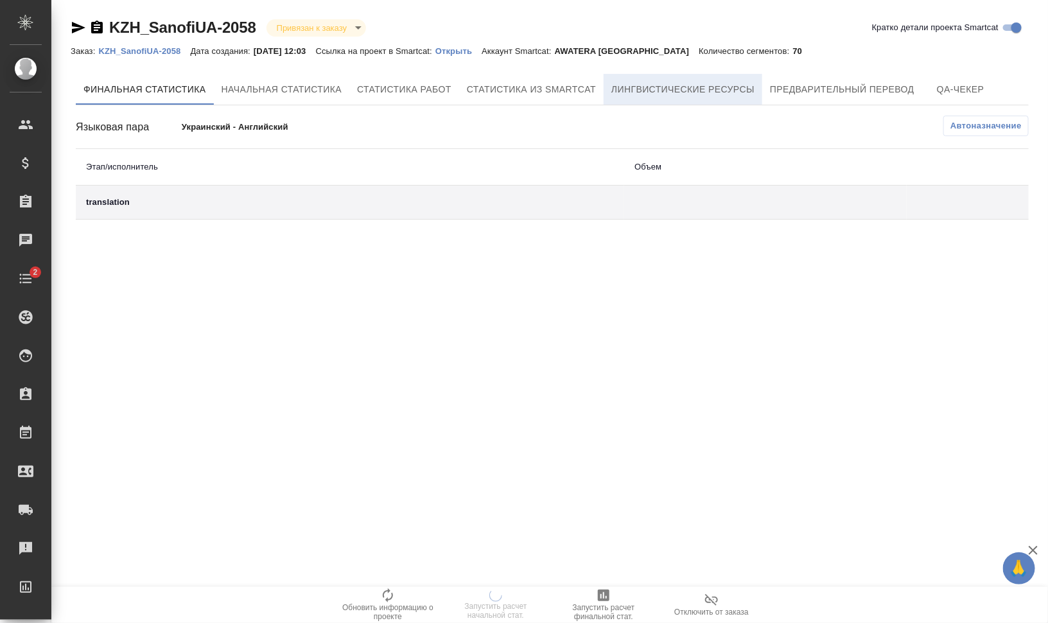
click at [680, 74] on button "Лингвистические ресурсы" at bounding box center [682, 89] width 159 height 31
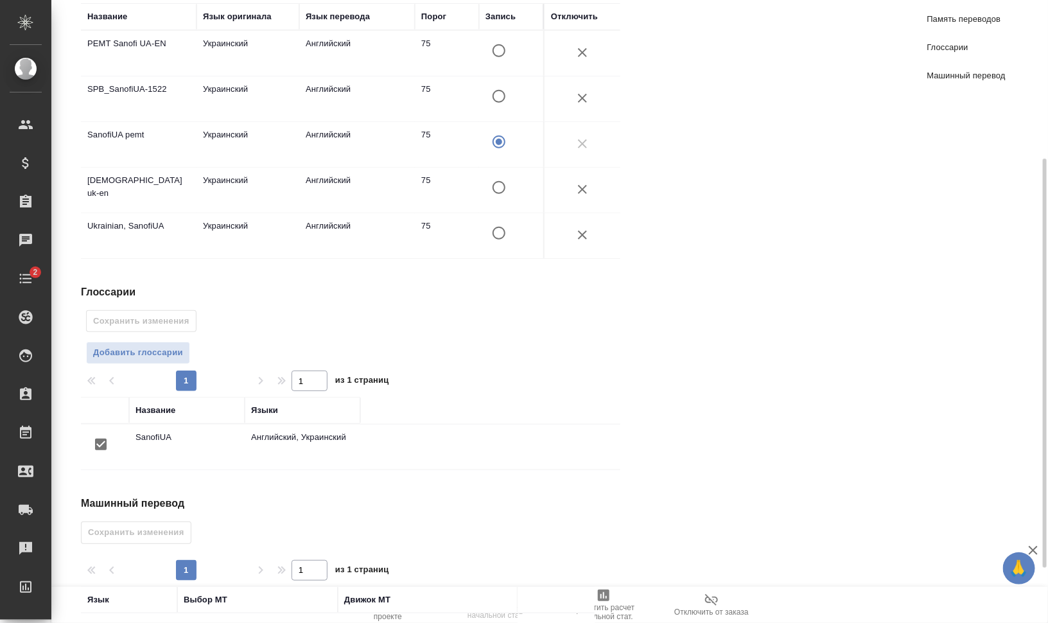
scroll to position [324, 0]
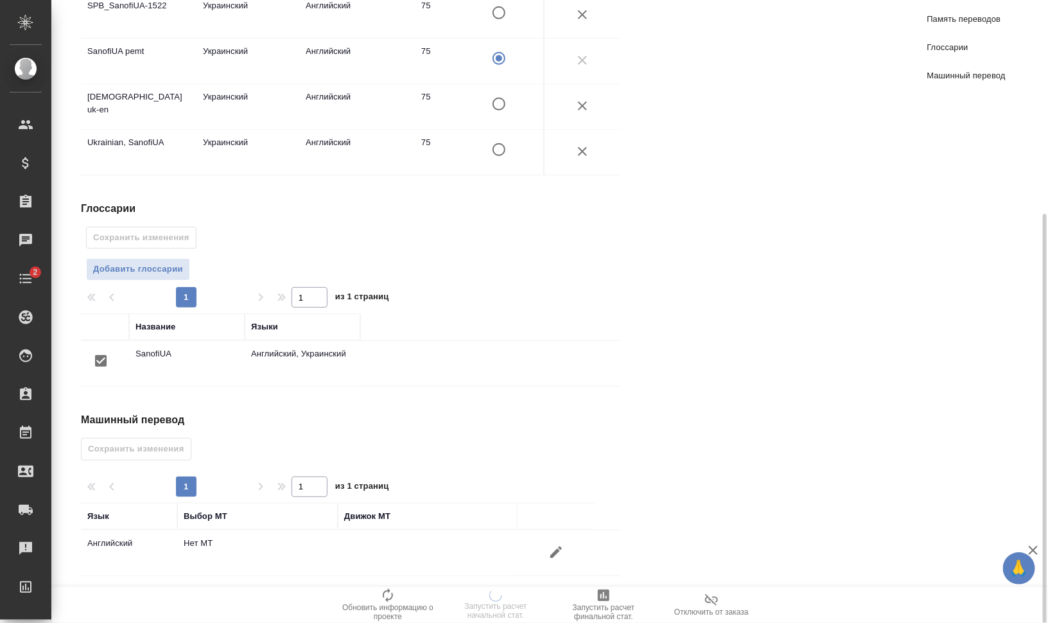
click at [558, 532] on td at bounding box center [555, 552] width 77 height 45
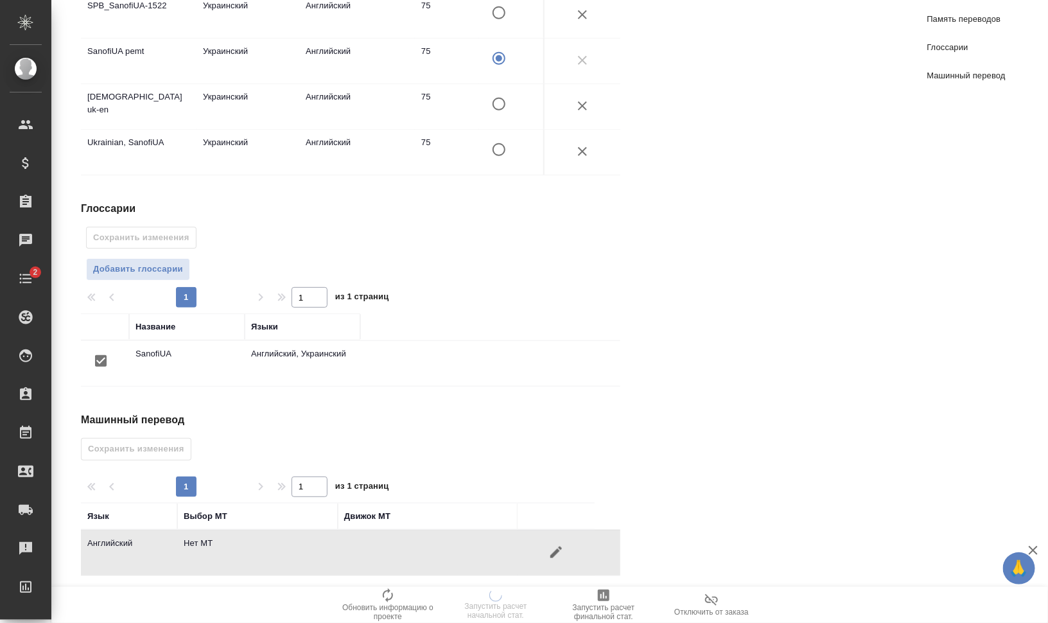
click at [559, 546] on icon "button" at bounding box center [555, 551] width 15 height 15
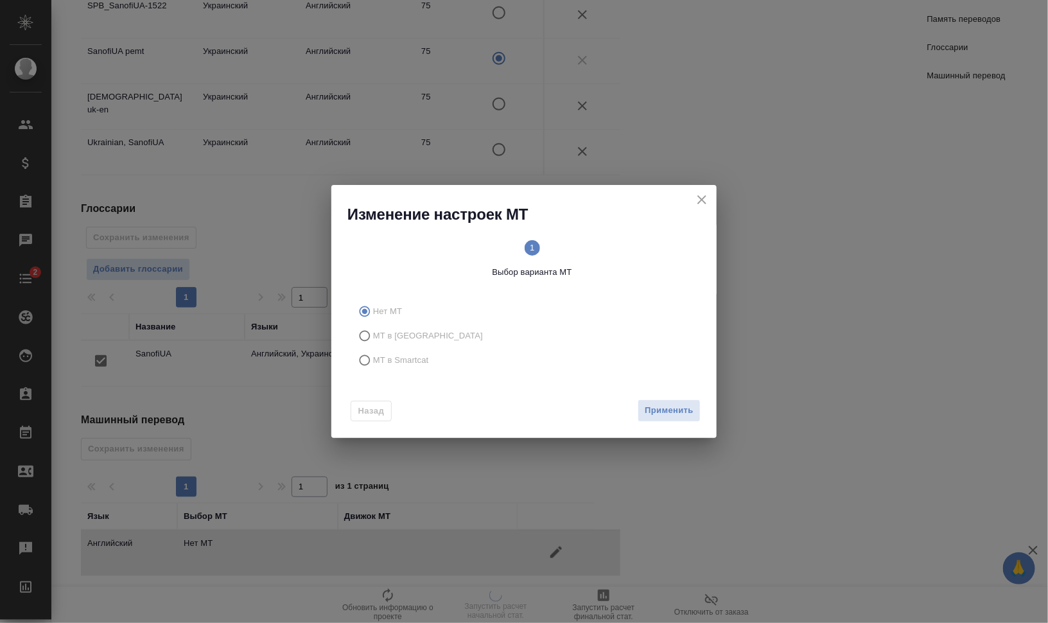
click at [379, 355] on span "МТ в Smartcat" at bounding box center [401, 360] width 56 height 13
click at [373, 355] on input "МТ в Smartcat" at bounding box center [362, 360] width 21 height 24
radio input "true"
click at [612, 253] on circle at bounding box center [616, 247] width 15 height 15
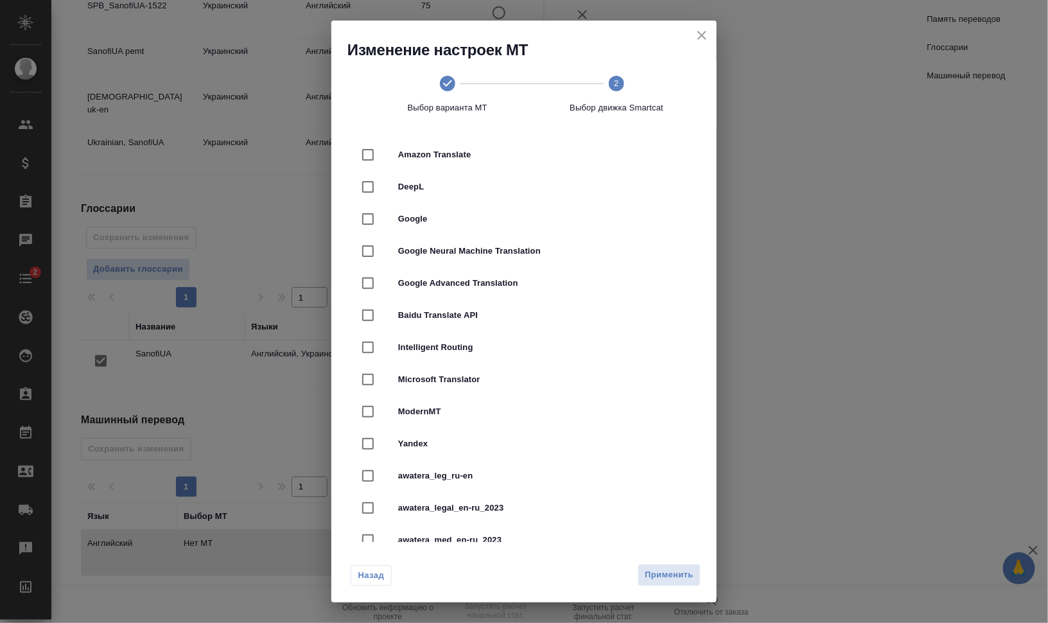
scroll to position [0, 0]
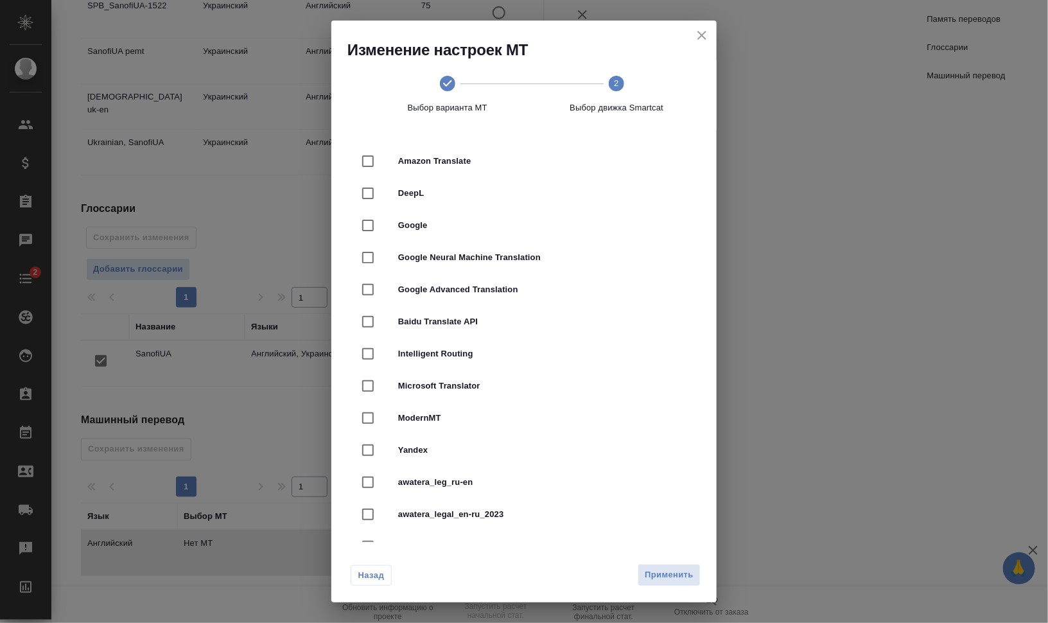
click at [553, 190] on span "DeepL" at bounding box center [542, 193] width 288 height 13
click at [561, 457] on div "Yandex" at bounding box center [524, 450] width 344 height 32
checkbox input "false"
checkbox input "true"
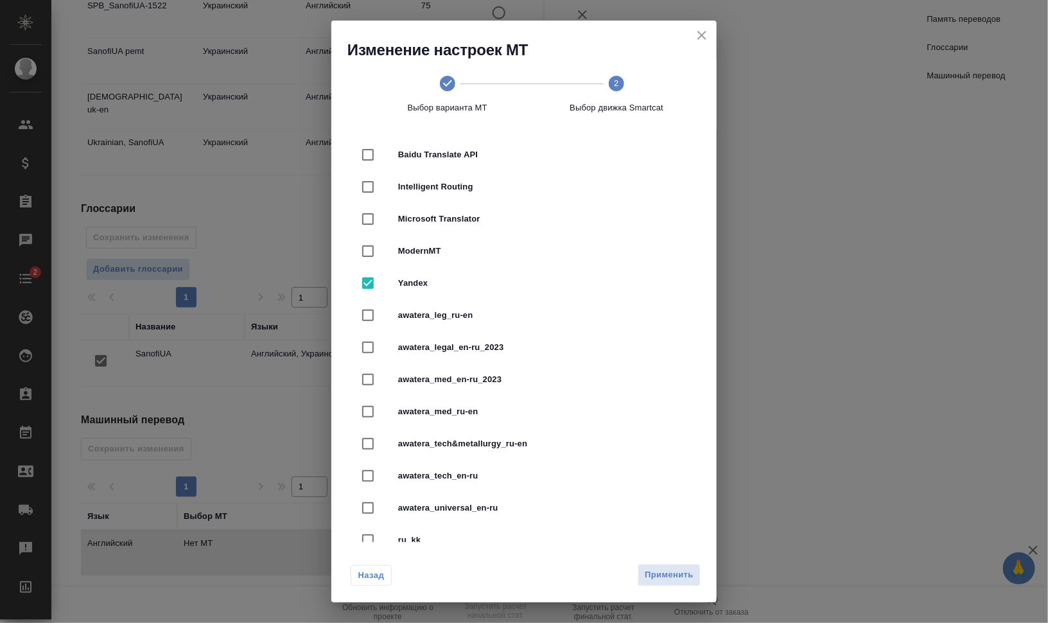
scroll to position [195, 0]
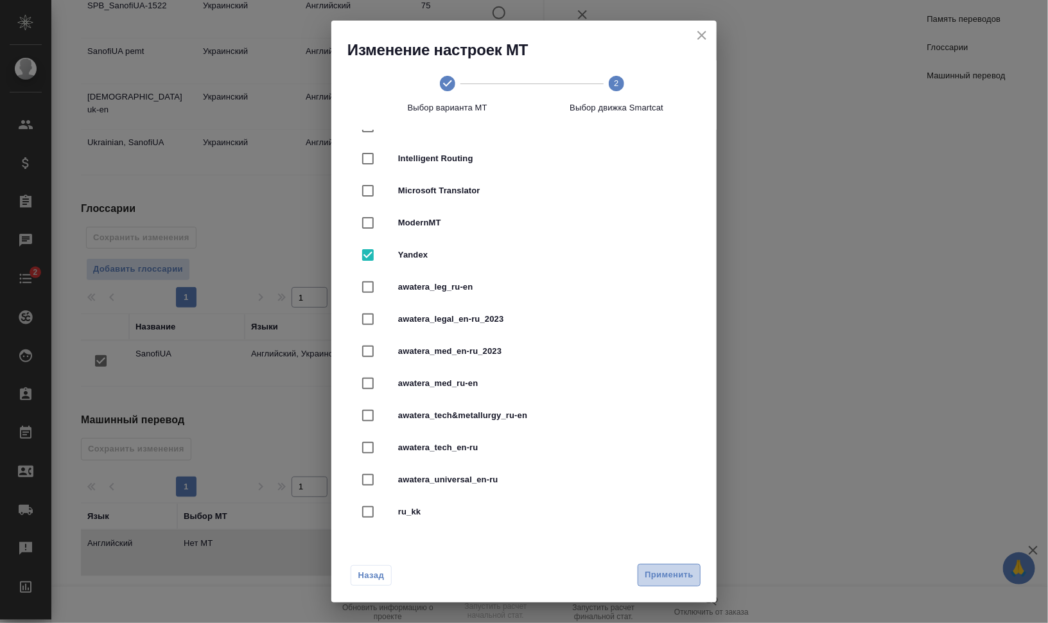
click at [665, 576] on span "Применить" at bounding box center [669, 575] width 49 height 15
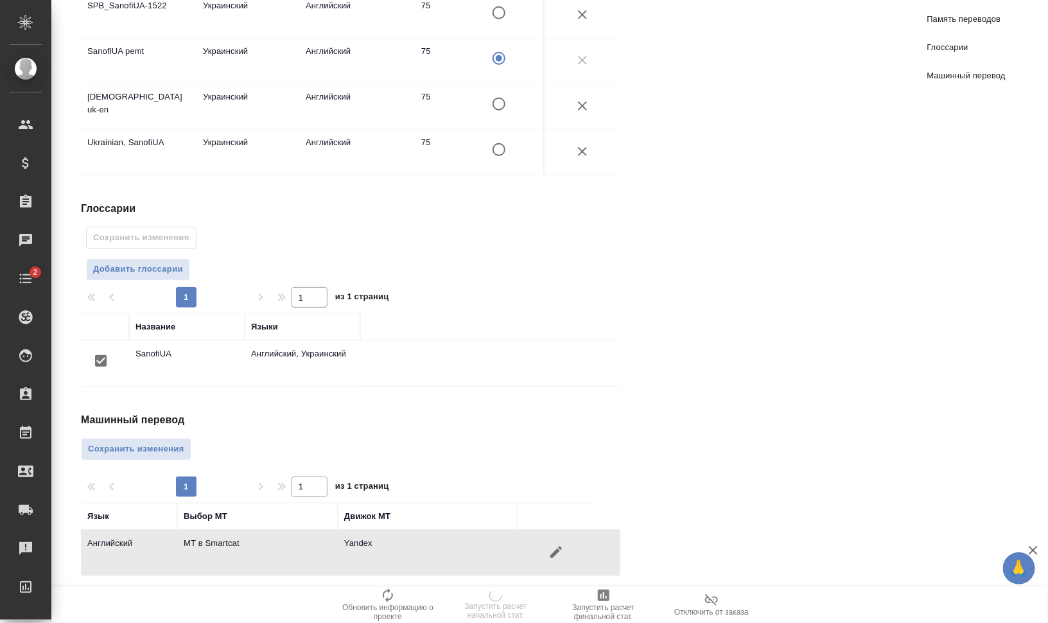
click at [159, 447] on span "Сохранить изменения" at bounding box center [136, 449] width 96 height 15
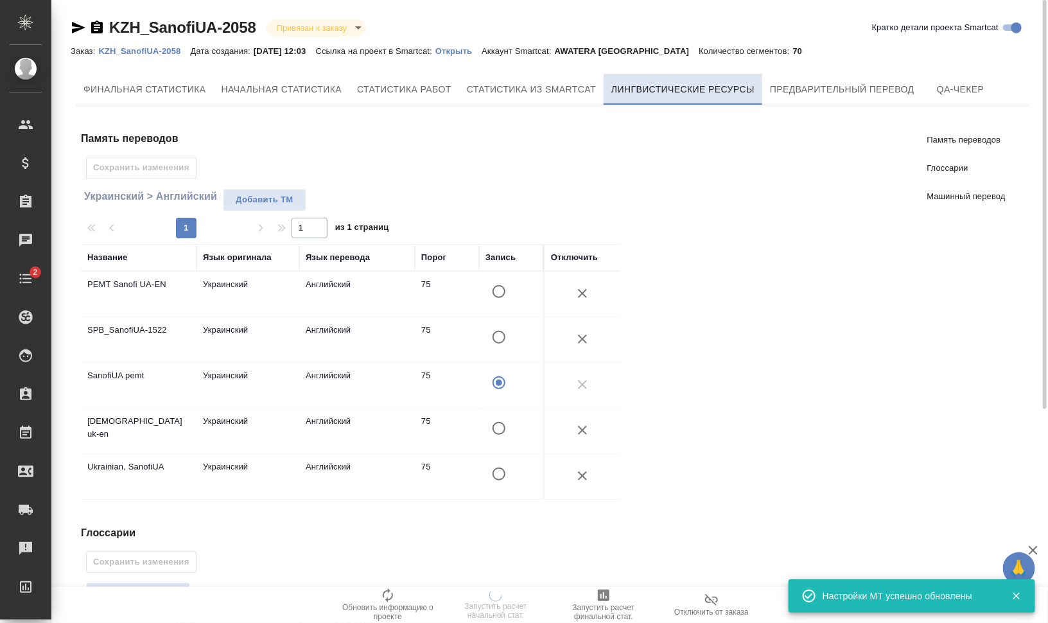
click at [804, 89] on span "Предварительный перевод" at bounding box center [842, 90] width 144 height 16
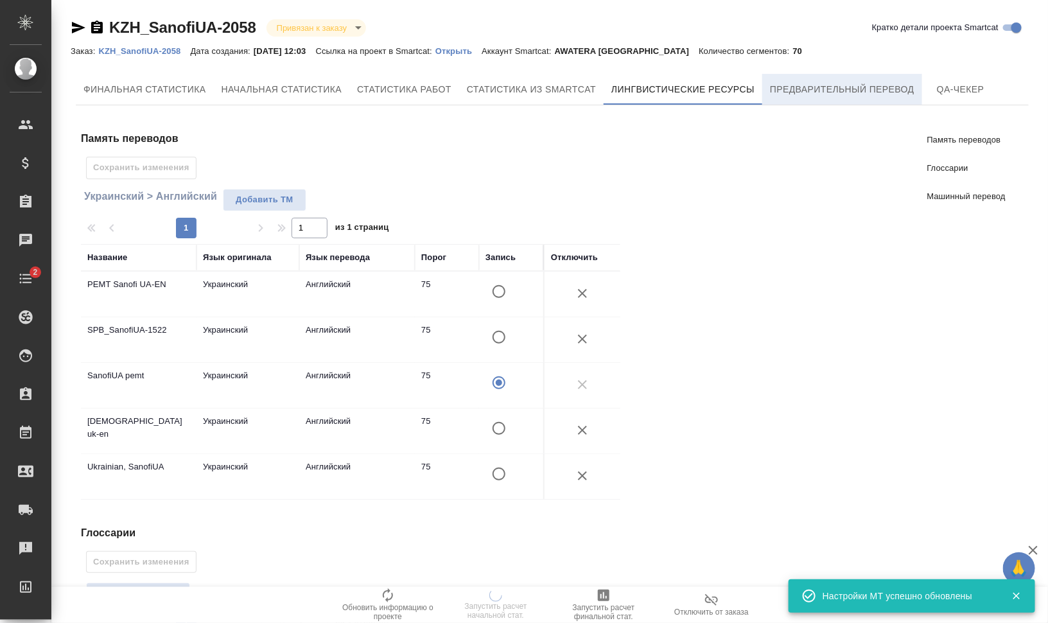
click at [893, 94] on span "Предварительный перевод" at bounding box center [842, 90] width 144 height 16
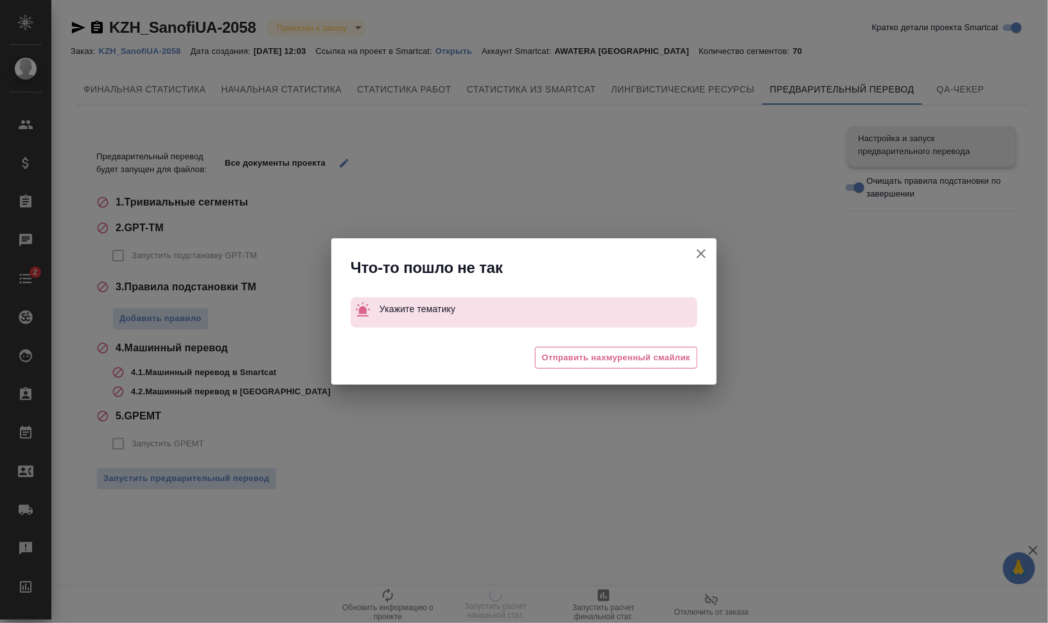
click at [710, 253] on button "Кратко детали проекта Smartcat" at bounding box center [701, 253] width 31 height 31
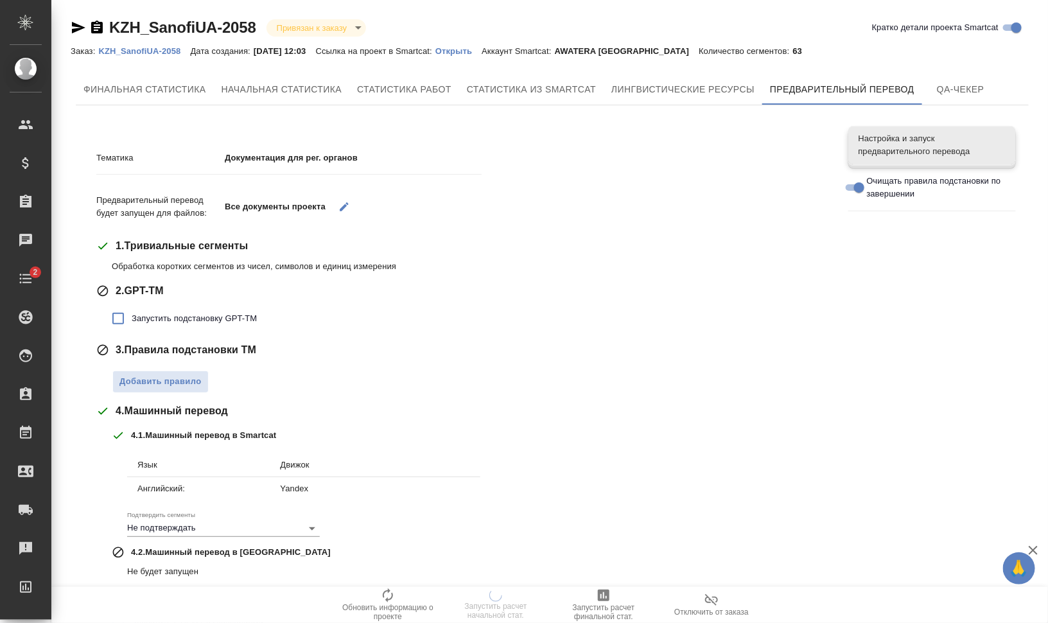
click at [212, 311] on label "Запустить подстановку GPT-TM" at bounding box center [181, 318] width 152 height 27
click at [132, 311] on input "Запустить подстановку GPT-TM" at bounding box center [118, 318] width 27 height 27
checkbox input "true"
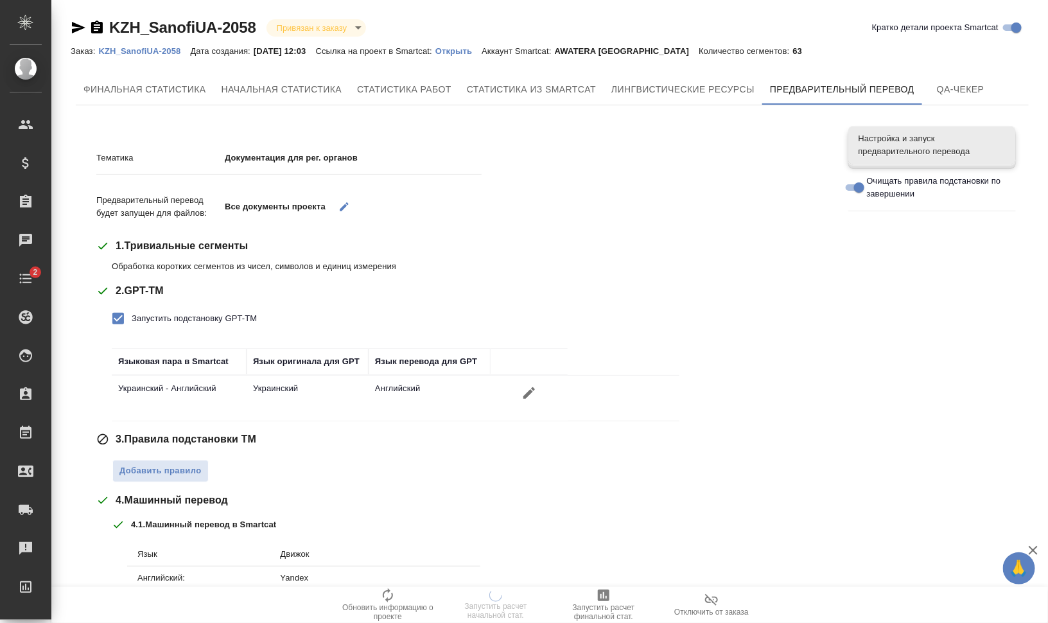
scroll to position [160, 0]
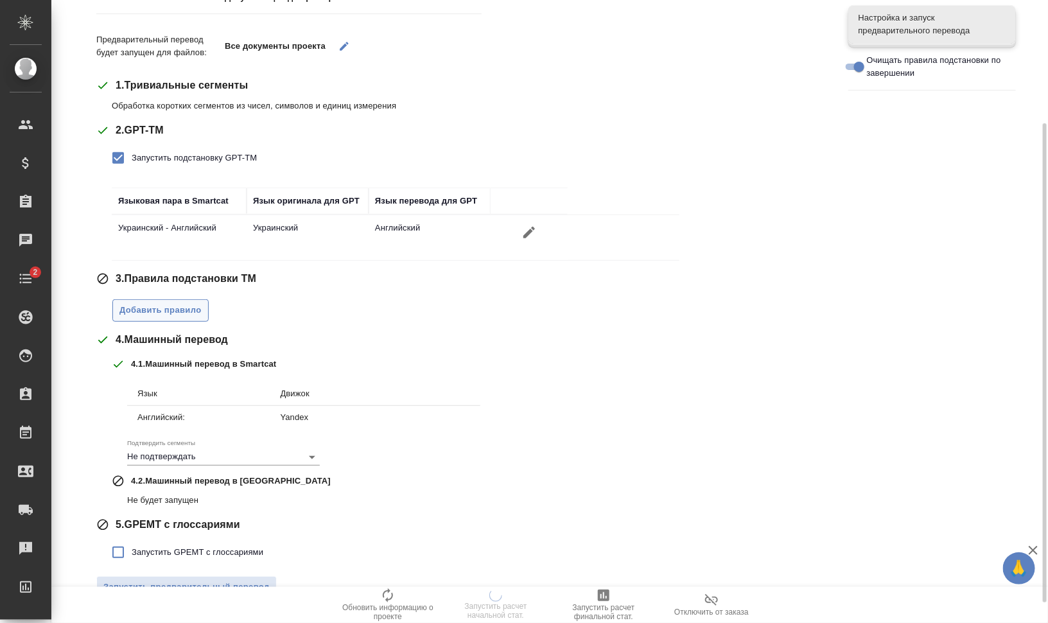
click at [184, 304] on span "Добавить правило" at bounding box center [160, 310] width 82 height 15
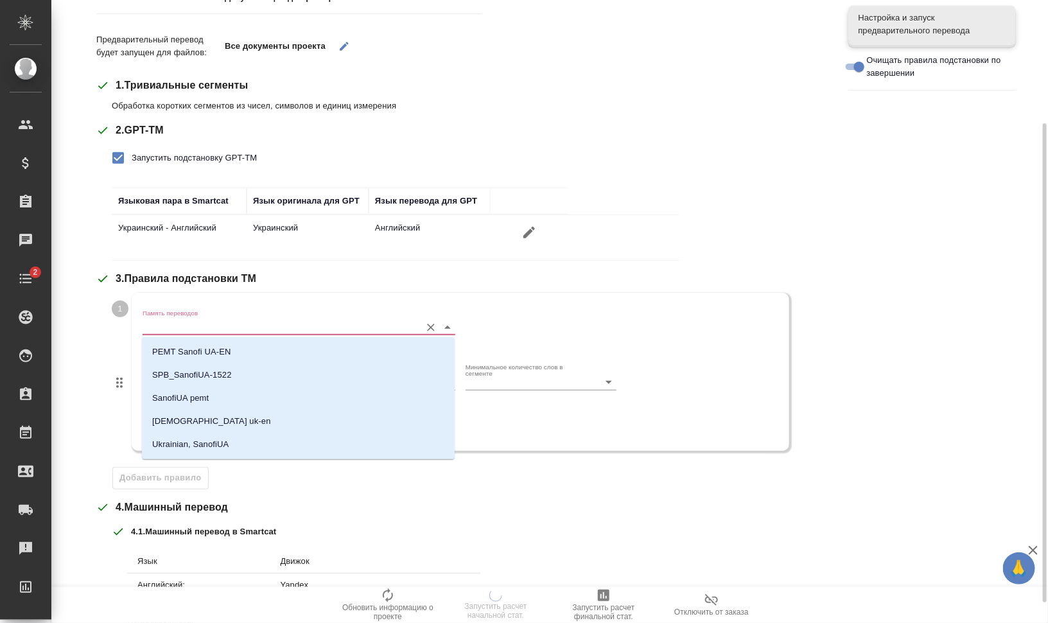
click at [227, 324] on input "Память переводов" at bounding box center [279, 326] width 272 height 15
click at [247, 352] on li "PEMT Sanofi UA-EN" at bounding box center [298, 351] width 313 height 23
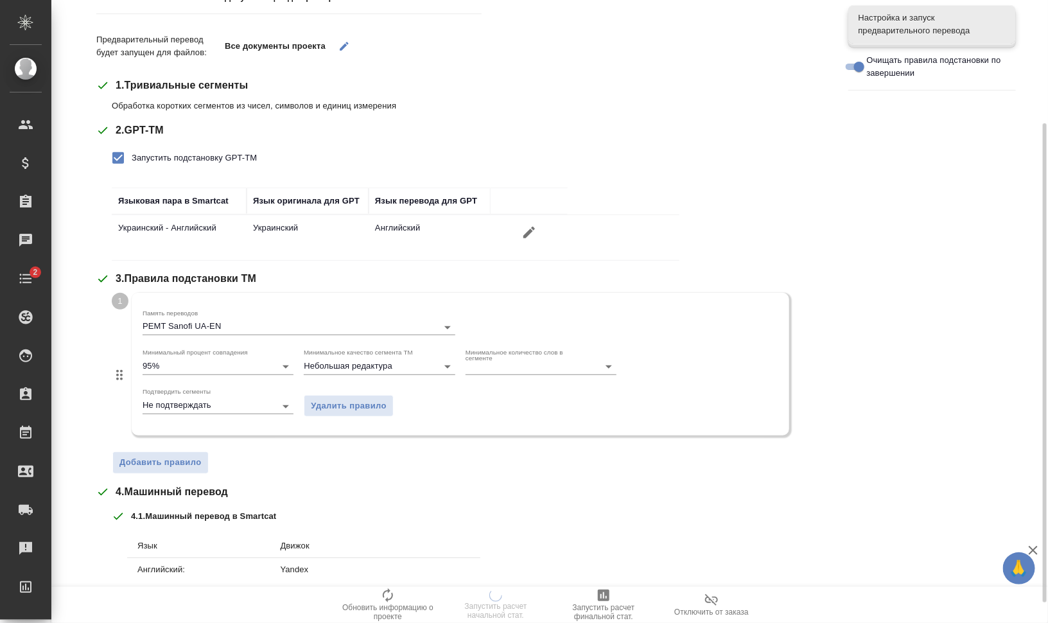
scroll to position [321, 0]
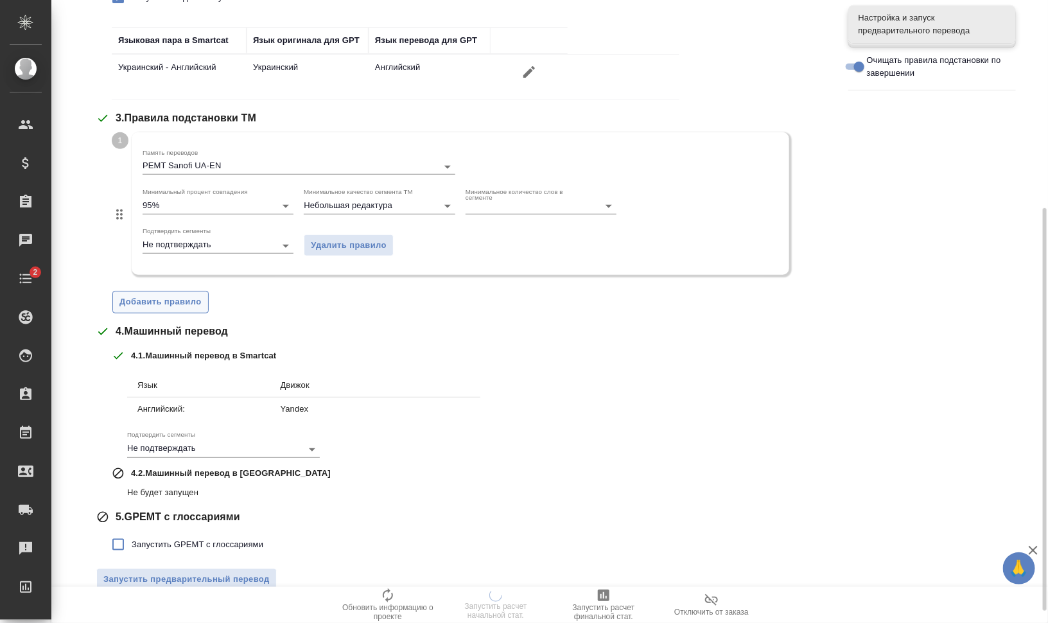
click at [176, 308] on button "Добавить правило" at bounding box center [160, 302] width 96 height 22
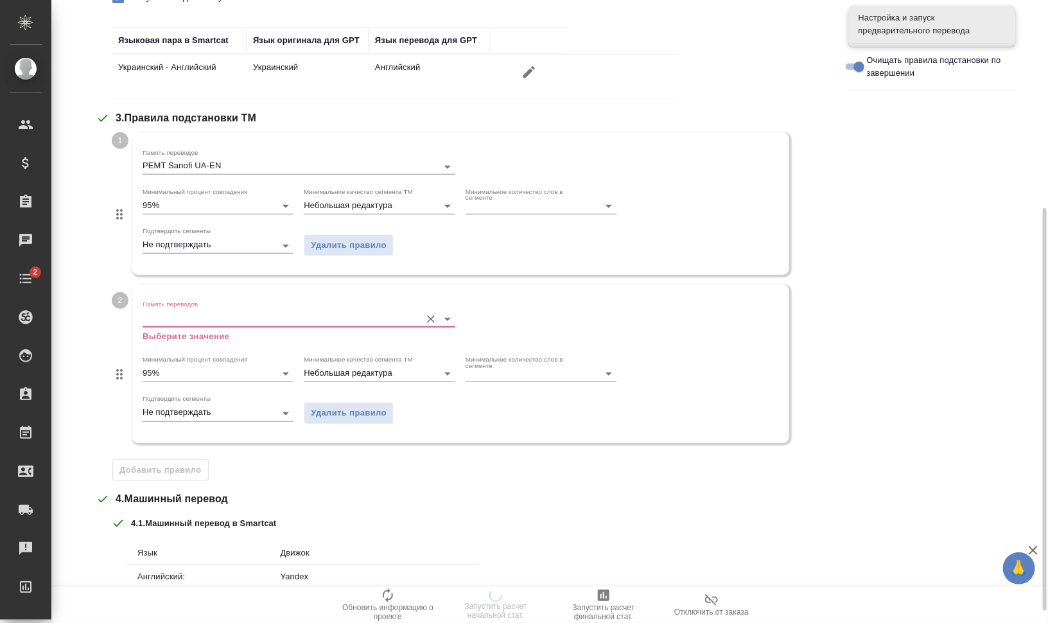
click at [193, 321] on input "Память переводов" at bounding box center [279, 318] width 272 height 15
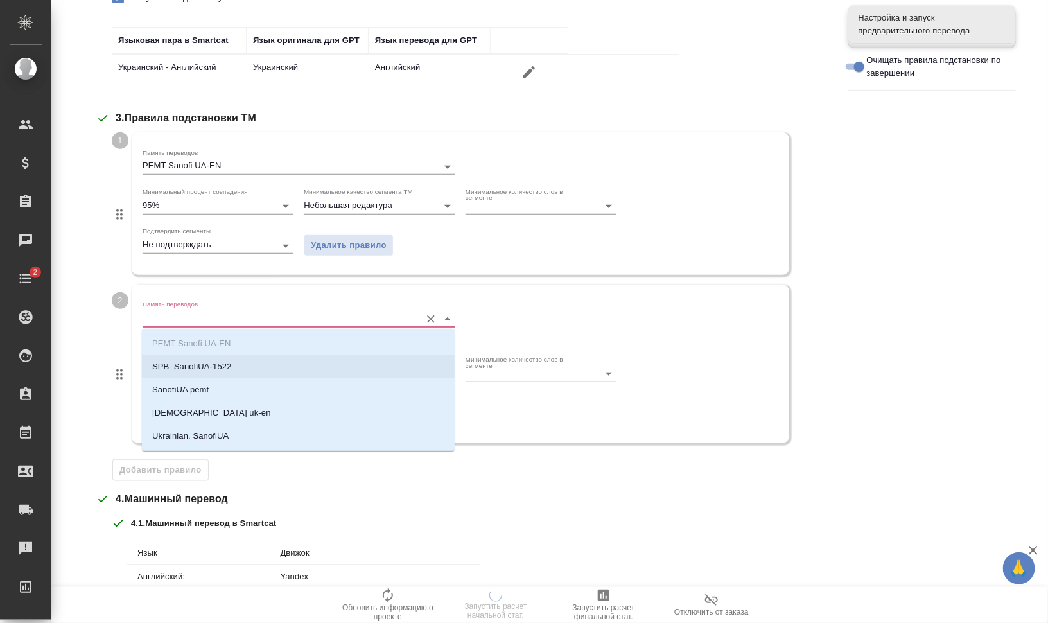
click at [259, 370] on li "SPB_SanofiUA-1522" at bounding box center [298, 366] width 313 height 23
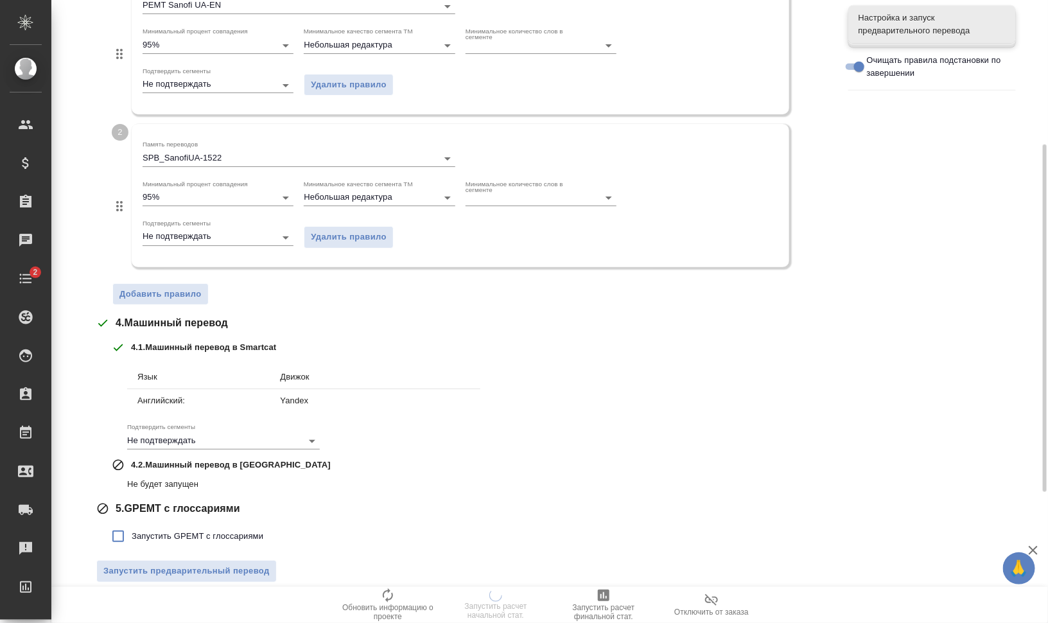
scroll to position [491, 0]
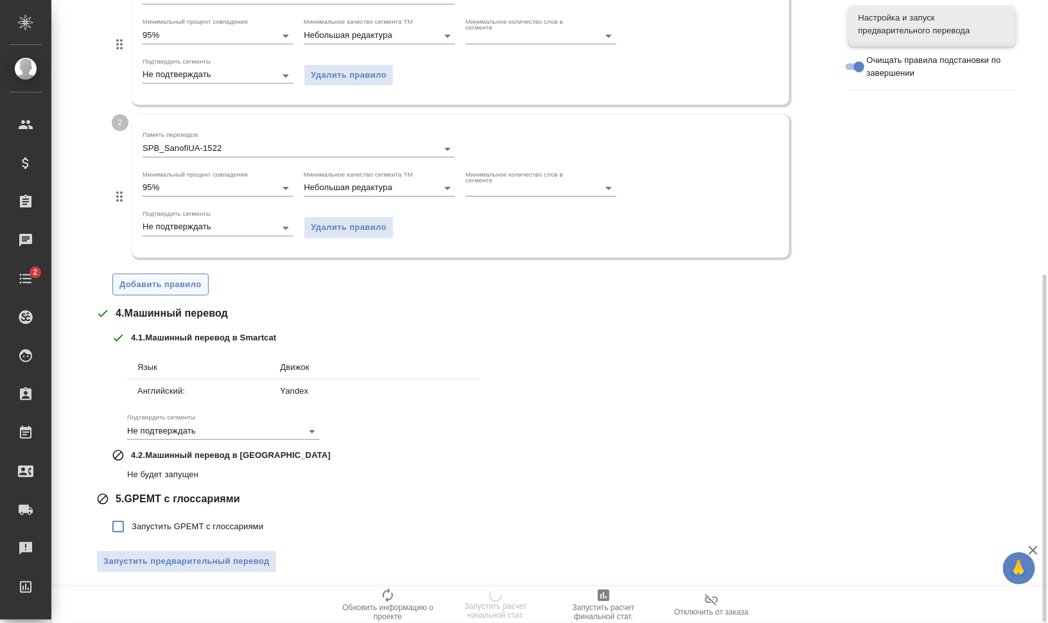
click at [195, 277] on span "Добавить правило" at bounding box center [160, 284] width 82 height 15
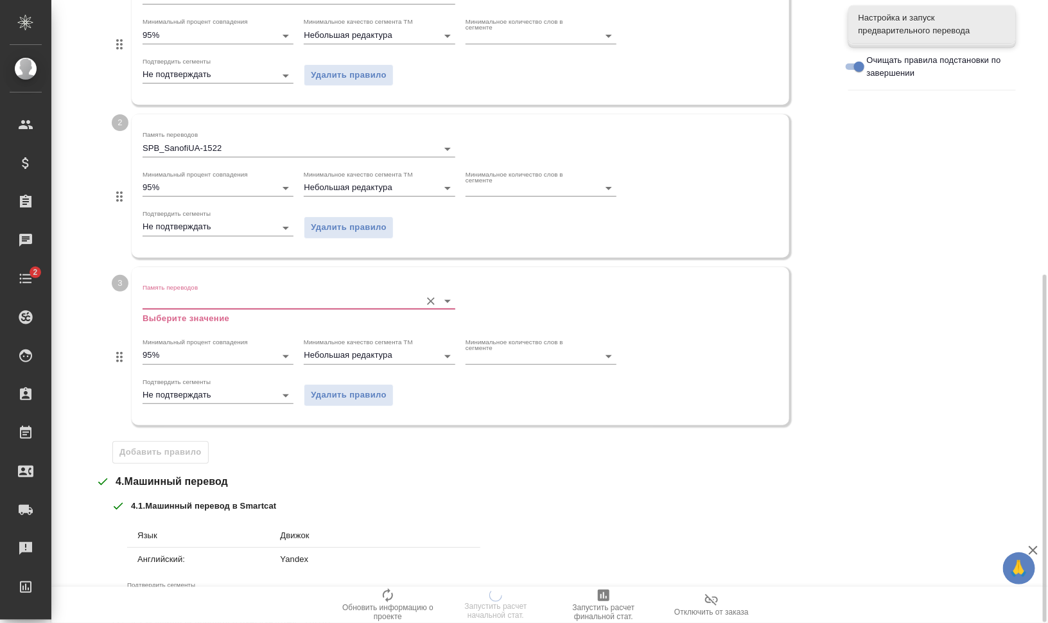
click at [223, 308] on div at bounding box center [299, 301] width 313 height 16
click at [269, 294] on input "Память переводов" at bounding box center [279, 300] width 272 height 15
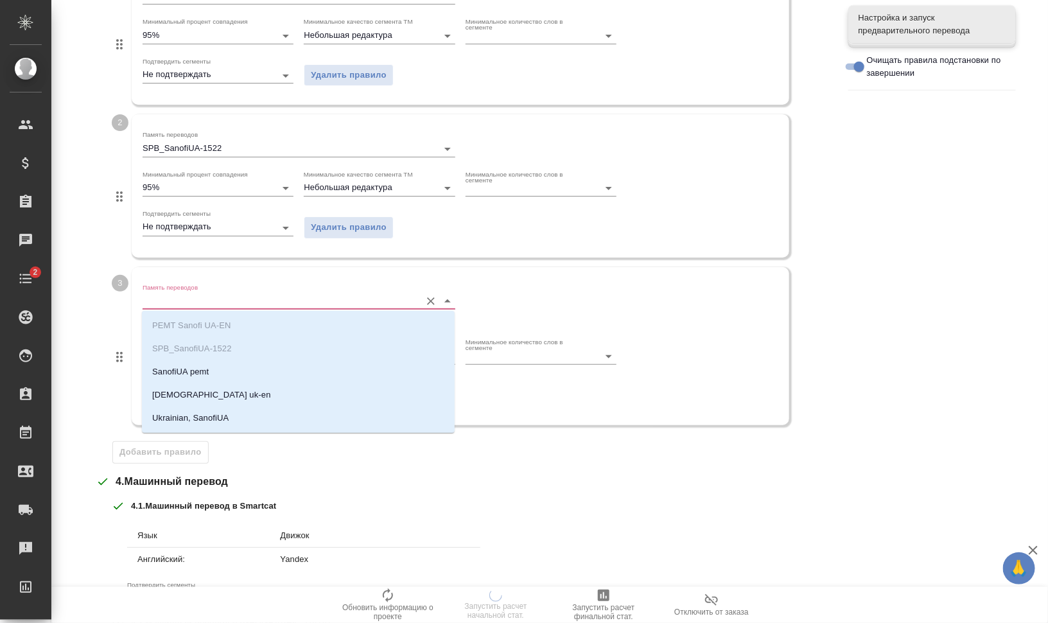
click at [247, 360] on ul "PEMT Sanofi UA-EN SPB_SanofiUA-1522 SanofiUA pemt SanofiUA uk-en Ukrainian, San…" at bounding box center [298, 382] width 313 height 116
click at [258, 372] on li "SanofiUA pemt" at bounding box center [298, 371] width 313 height 23
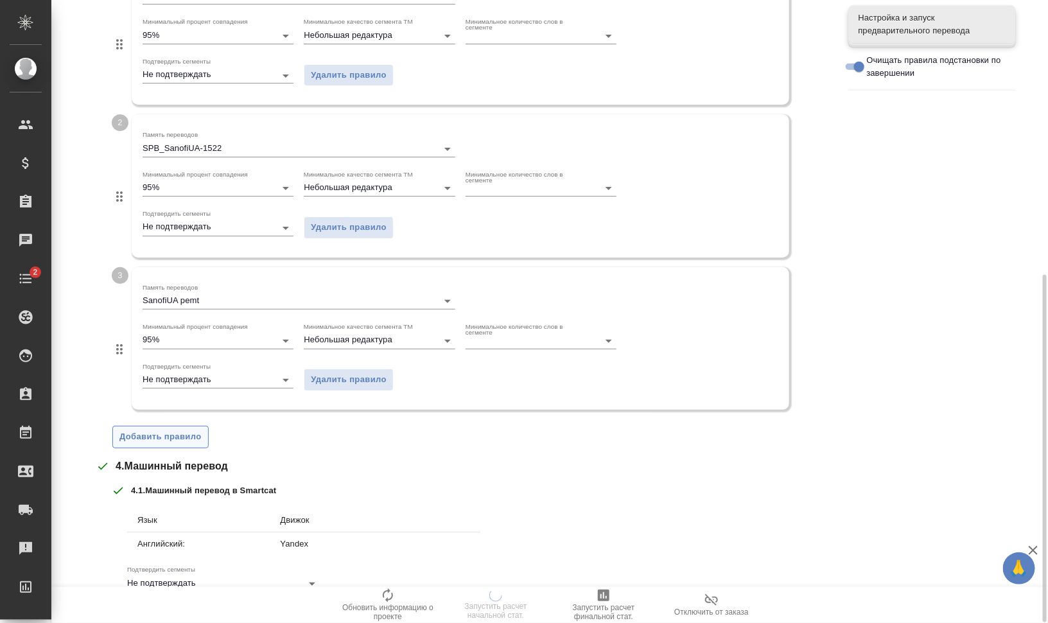
click at [180, 426] on button "Добавить правило" at bounding box center [160, 437] width 96 height 22
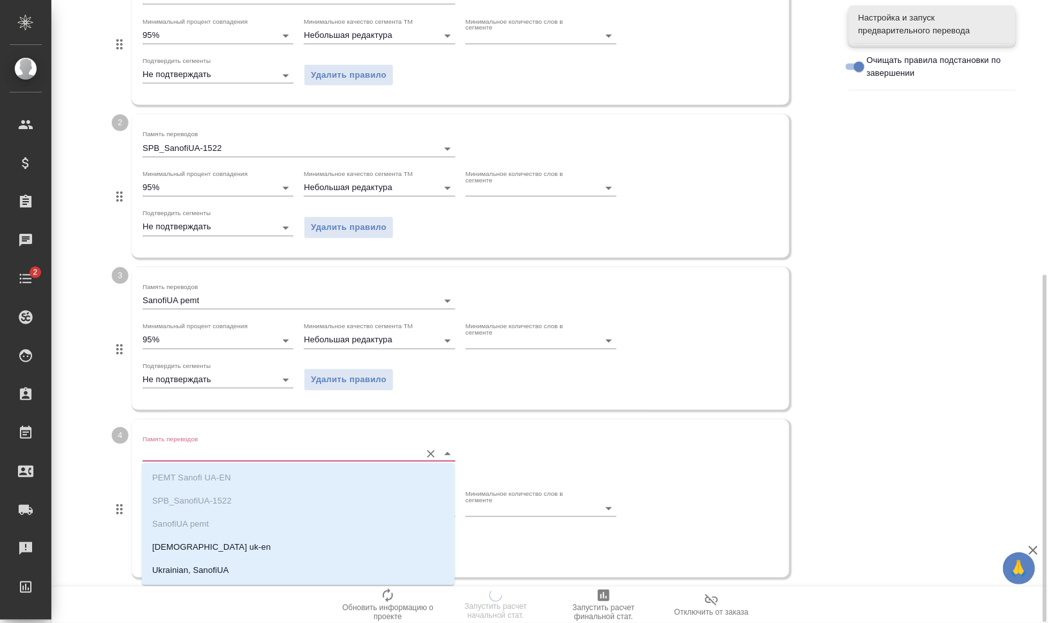
click at [211, 446] on input "Память переводов" at bounding box center [279, 453] width 272 height 15
click at [365, 546] on li "SanofiUA uk-en" at bounding box center [298, 546] width 313 height 23
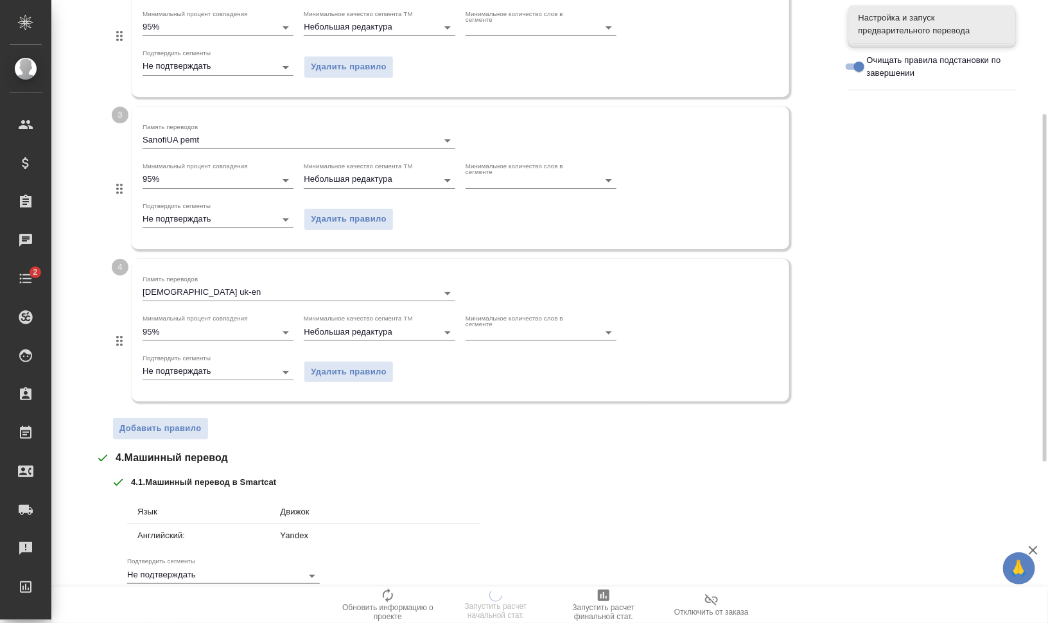
scroll to position [796, 0]
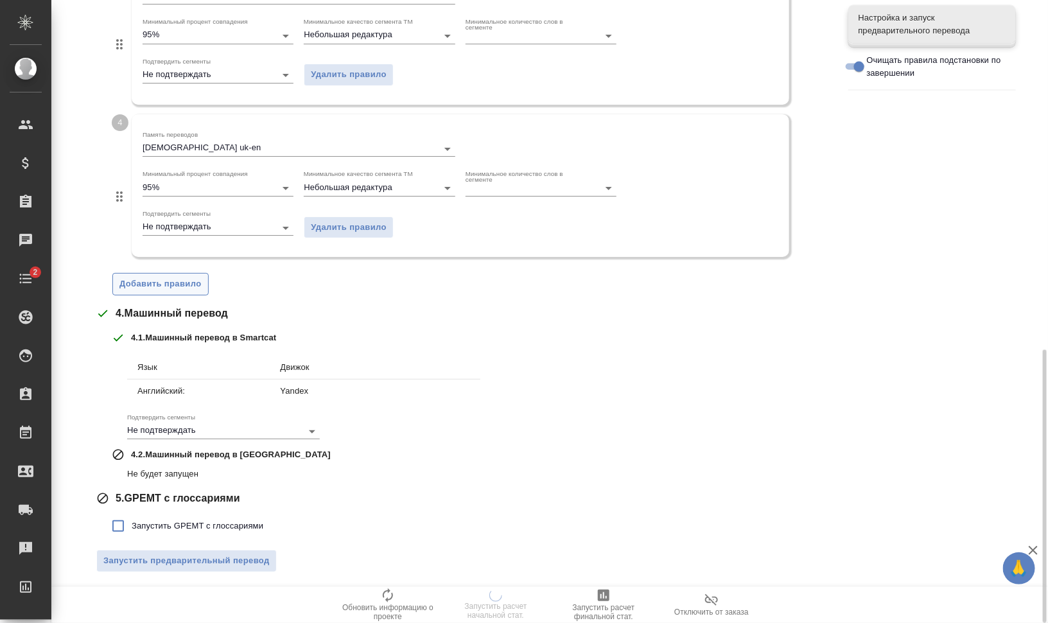
click at [160, 279] on span "Добавить правило" at bounding box center [160, 284] width 82 height 15
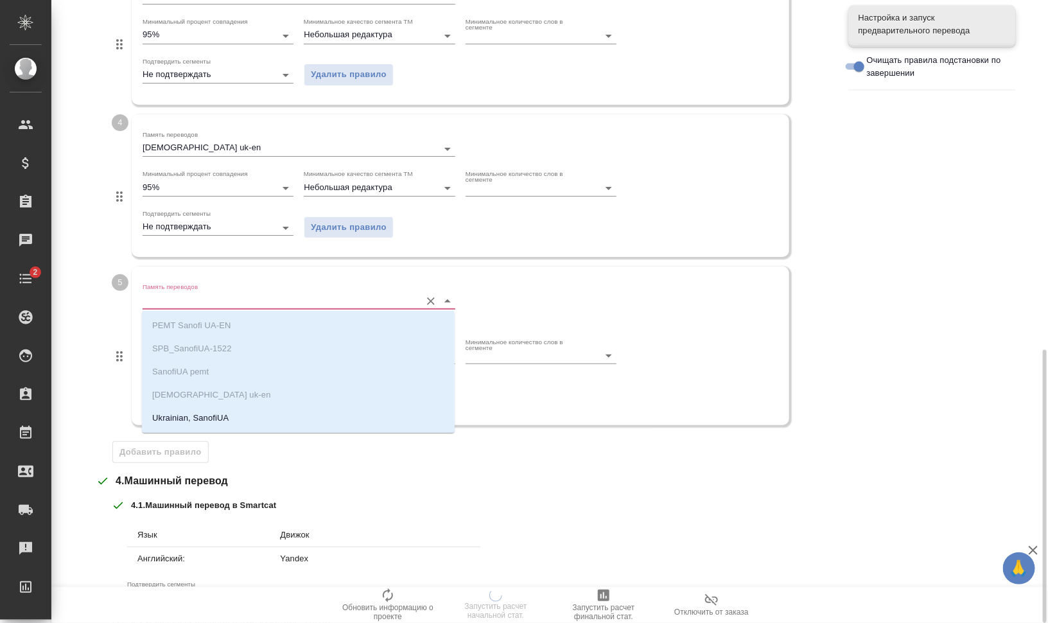
click at [214, 303] on input "Память переводов" at bounding box center [279, 300] width 272 height 15
click at [252, 417] on li "Ukrainian, SanofiUA" at bounding box center [298, 417] width 313 height 23
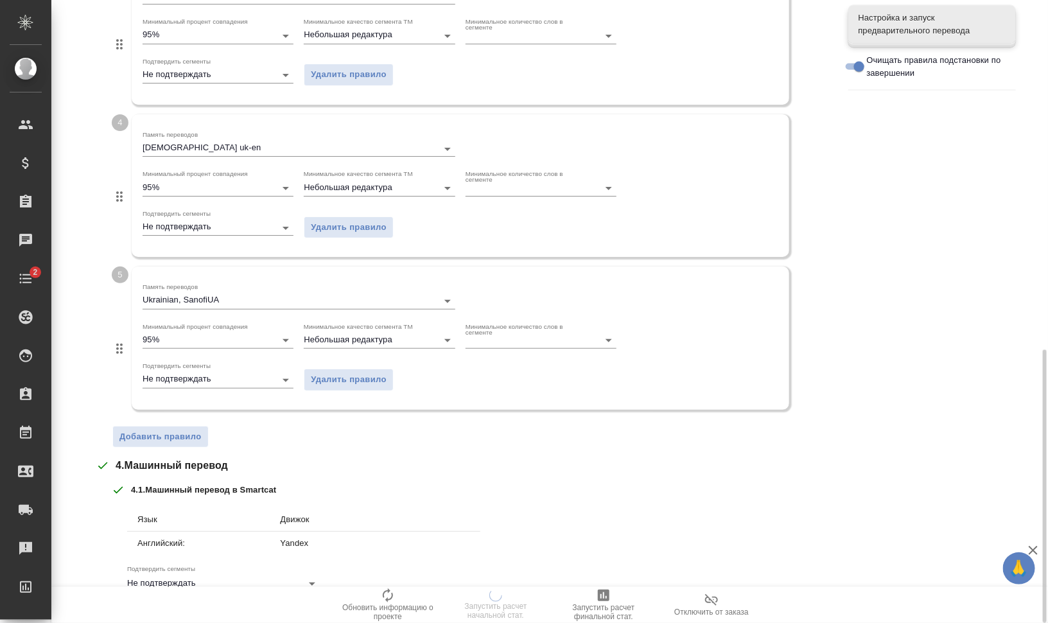
scroll to position [948, 0]
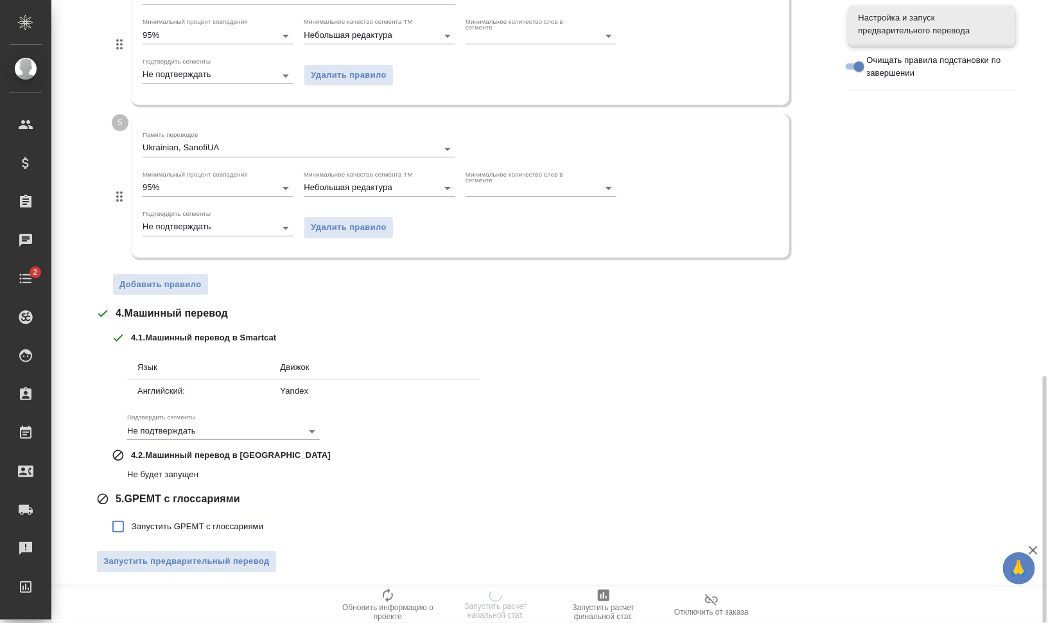
click at [200, 520] on span "Запустить GPEMT с глоссариями" at bounding box center [198, 526] width 132 height 13
click at [132, 518] on input "Запустить GPEMT с глоссариями" at bounding box center [118, 526] width 27 height 27
checkbox input "true"
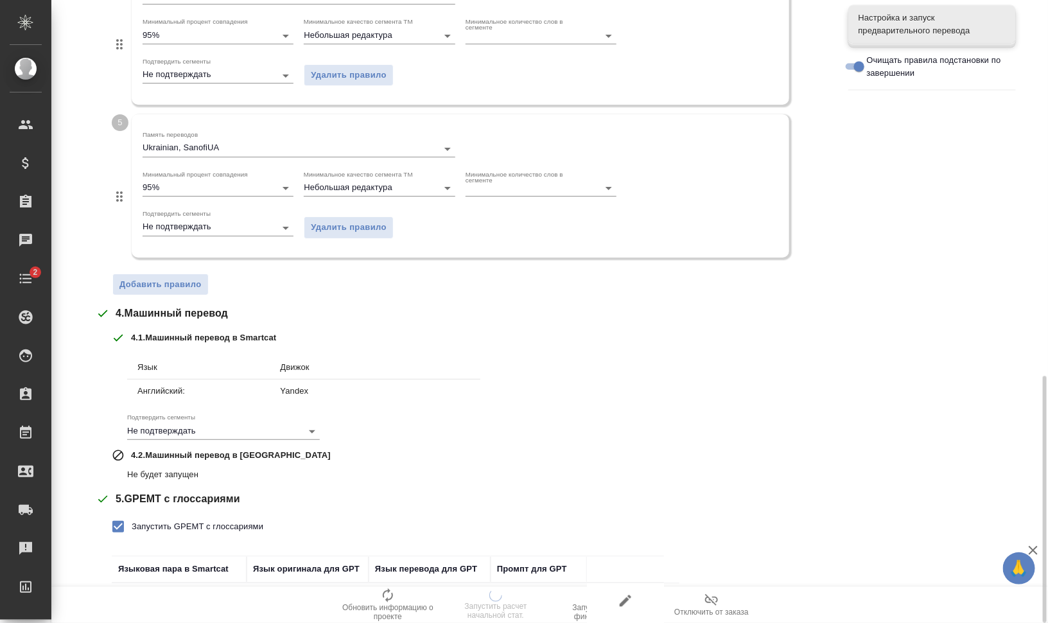
scroll to position [1037, 0]
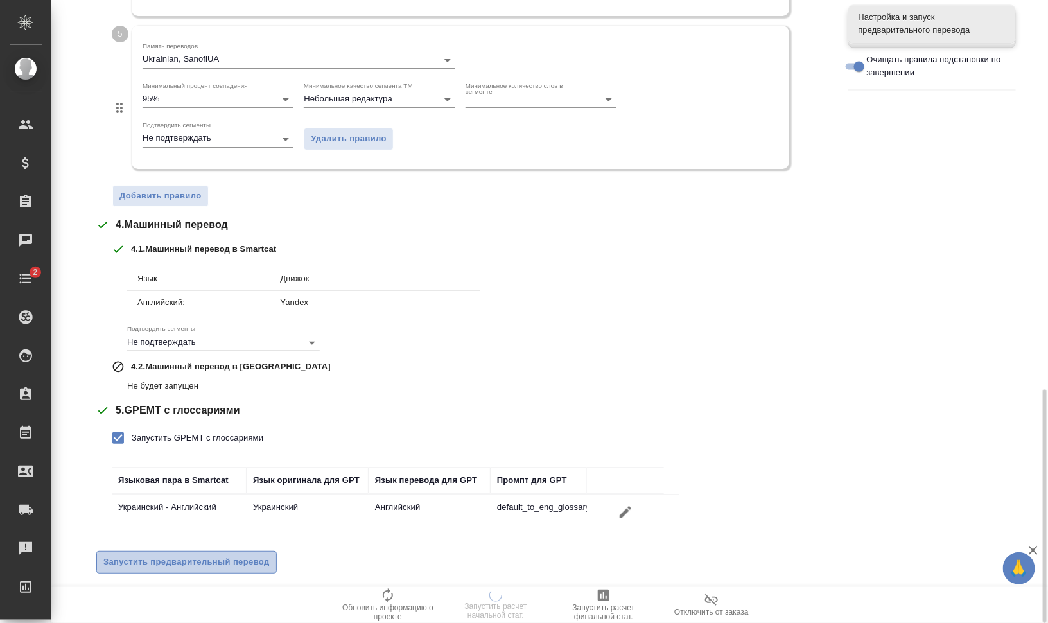
click at [212, 564] on span "Запустить предварительный перевод" at bounding box center [186, 562] width 166 height 15
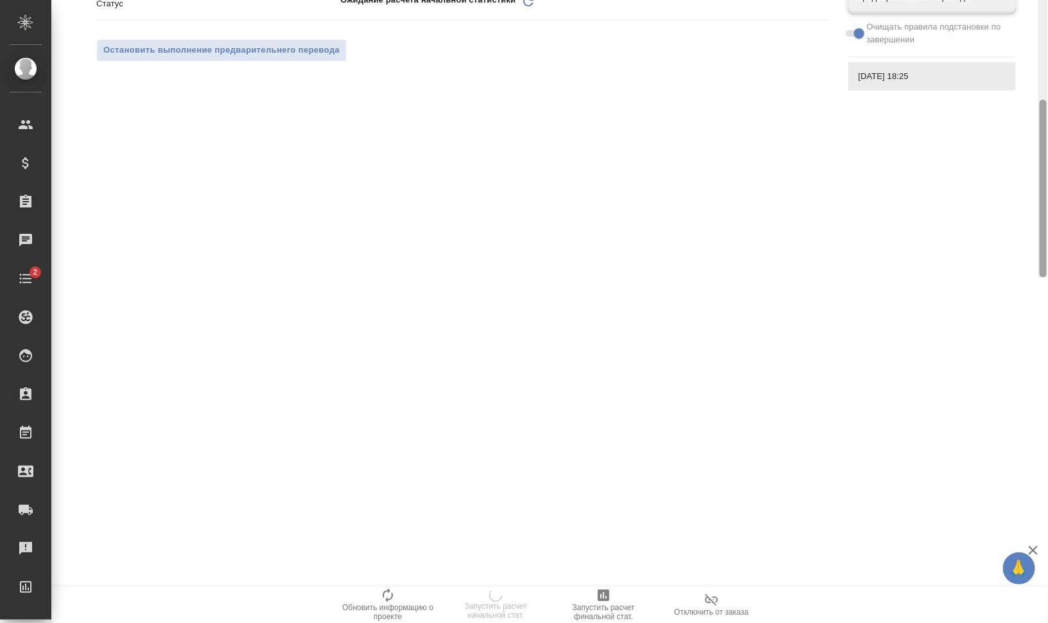
scroll to position [0, 0]
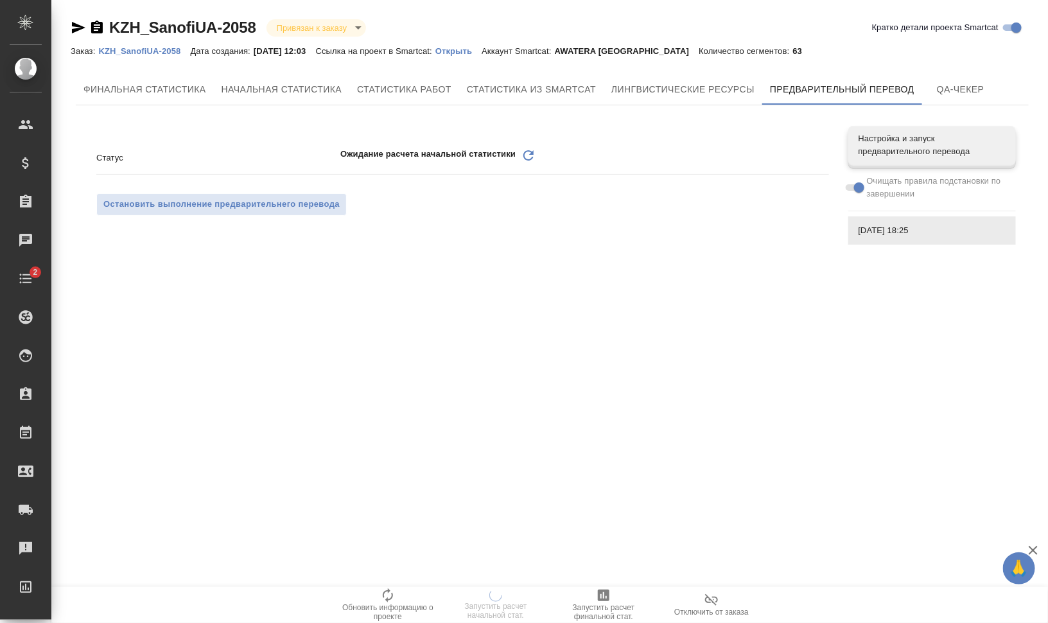
click at [514, 148] on p "Ожидание расчета начальной статистики" at bounding box center [427, 158] width 175 height 20
click at [532, 157] on icon "Обновить" at bounding box center [528, 155] width 15 height 15
click at [526, 152] on icon at bounding box center [528, 155] width 10 height 10
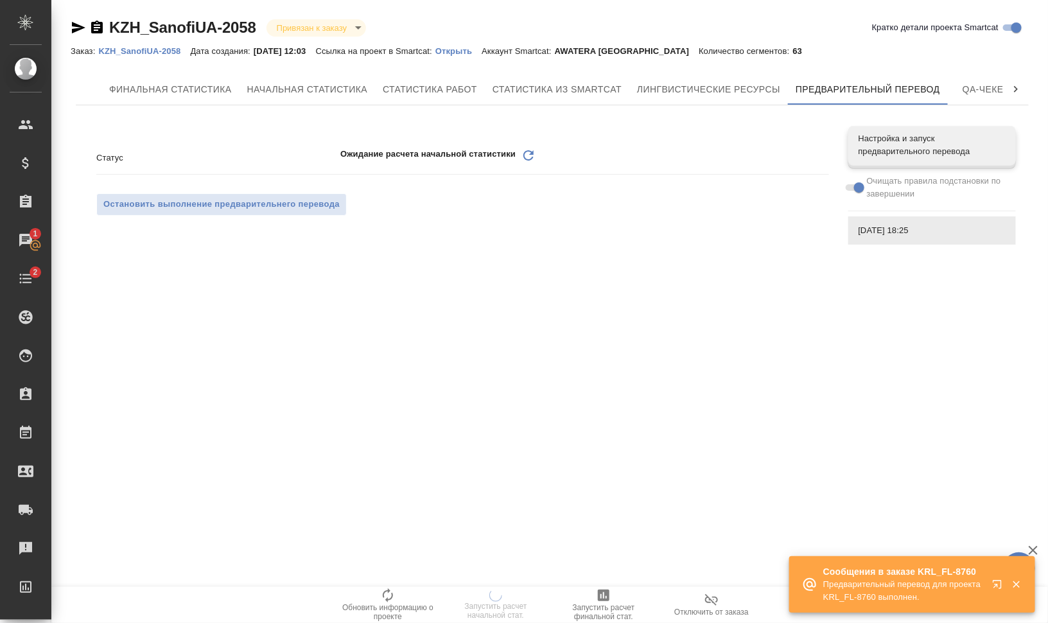
click at [526, 153] on icon "Обновить" at bounding box center [528, 155] width 15 height 15
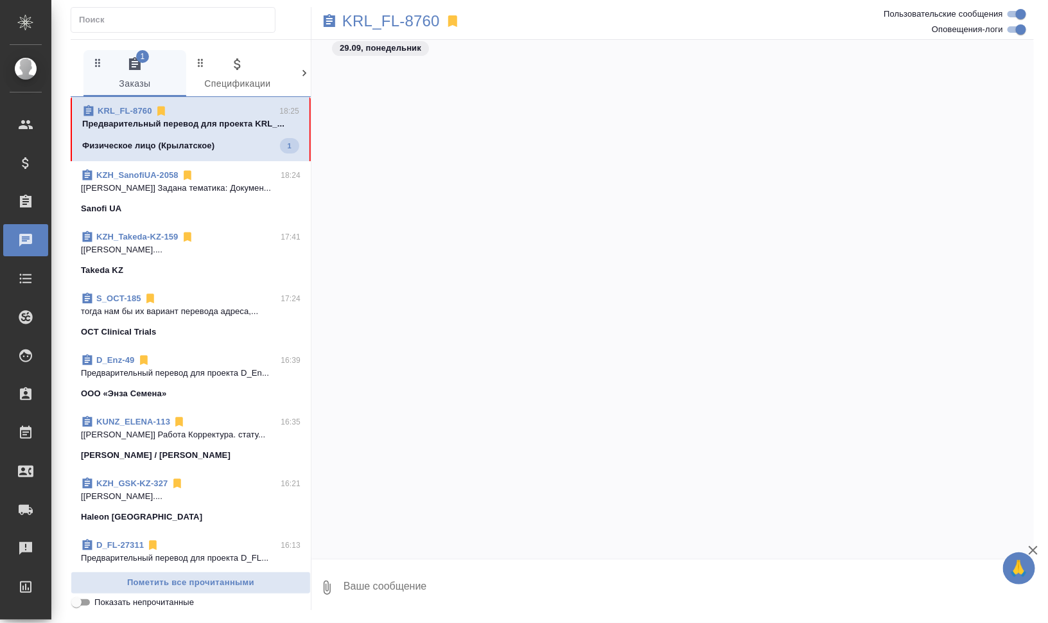
scroll to position [3115, 0]
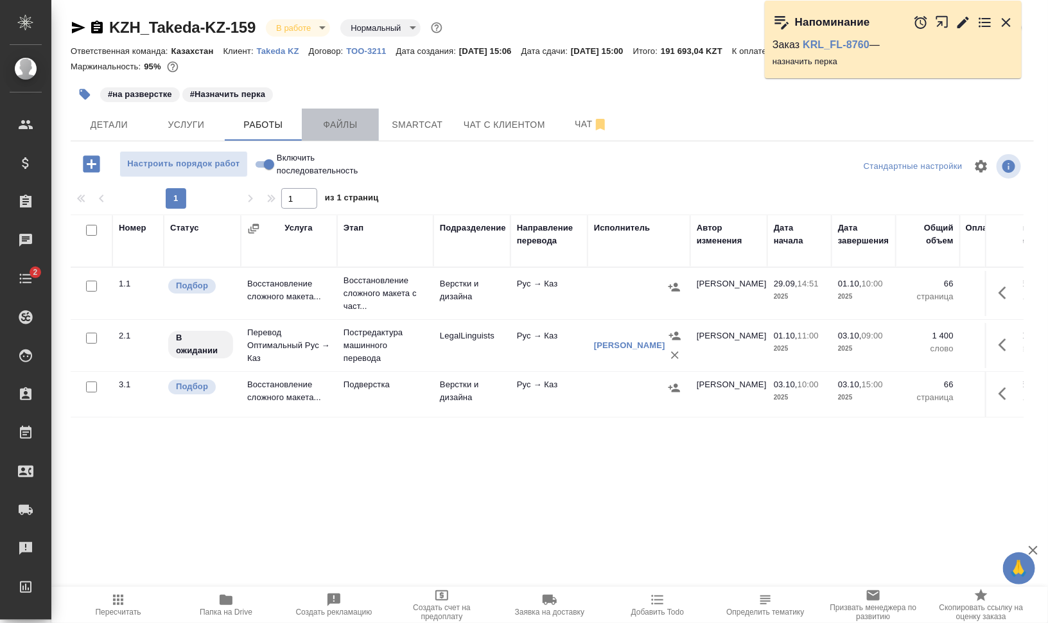
click at [340, 117] on span "Файлы" at bounding box center [340, 125] width 62 height 16
click at [274, 122] on span "Работы" at bounding box center [263, 125] width 62 height 16
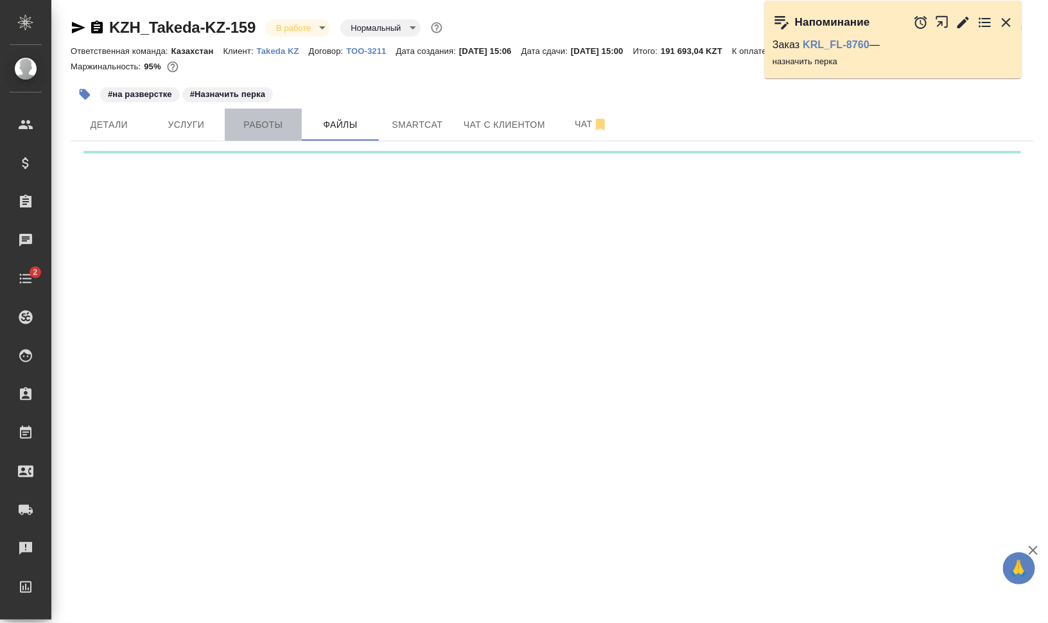
click at [274, 119] on span "Работы" at bounding box center [263, 125] width 62 height 16
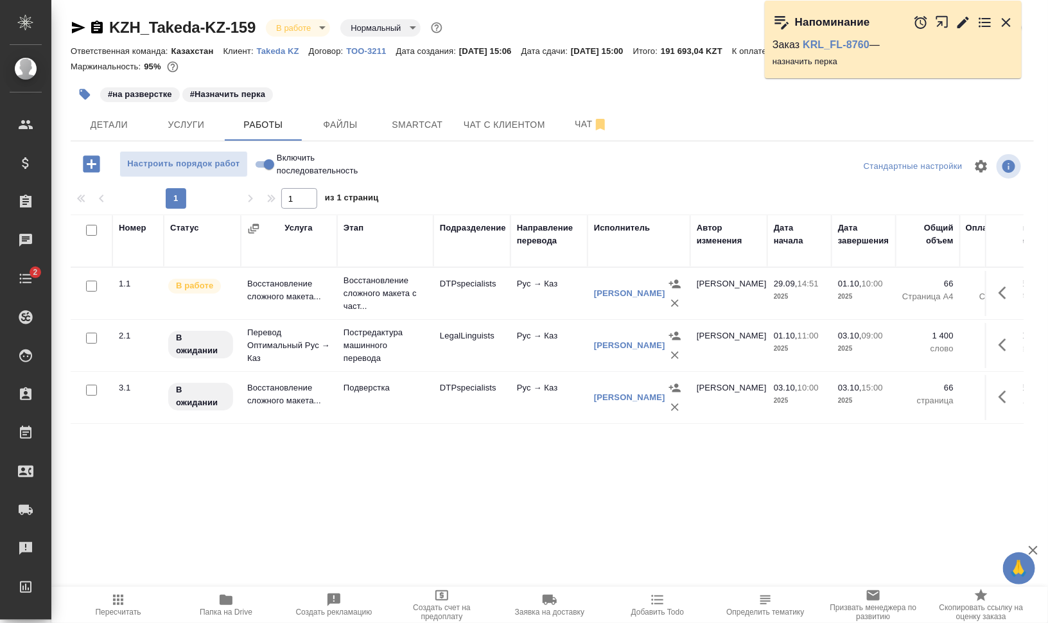
click at [1007, 15] on icon "button" at bounding box center [1005, 22] width 15 height 15
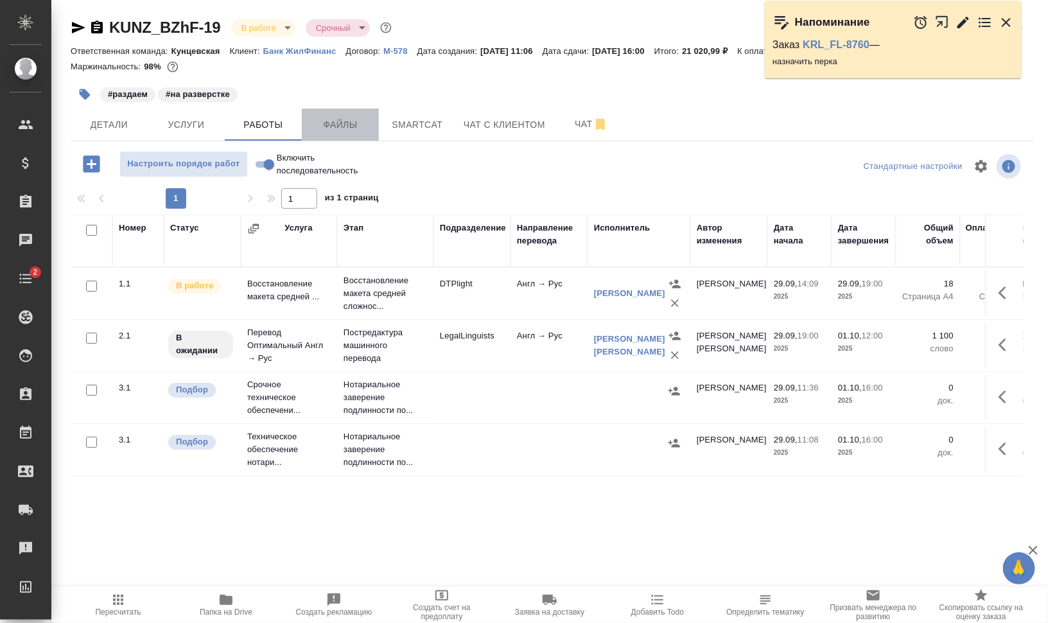
drag, startPoint x: 338, startPoint y: 121, endPoint x: 313, endPoint y: 127, distance: 25.7
click at [337, 121] on span "Файлы" at bounding box center [340, 125] width 62 height 16
click at [249, 129] on span "Работы" at bounding box center [263, 125] width 62 height 16
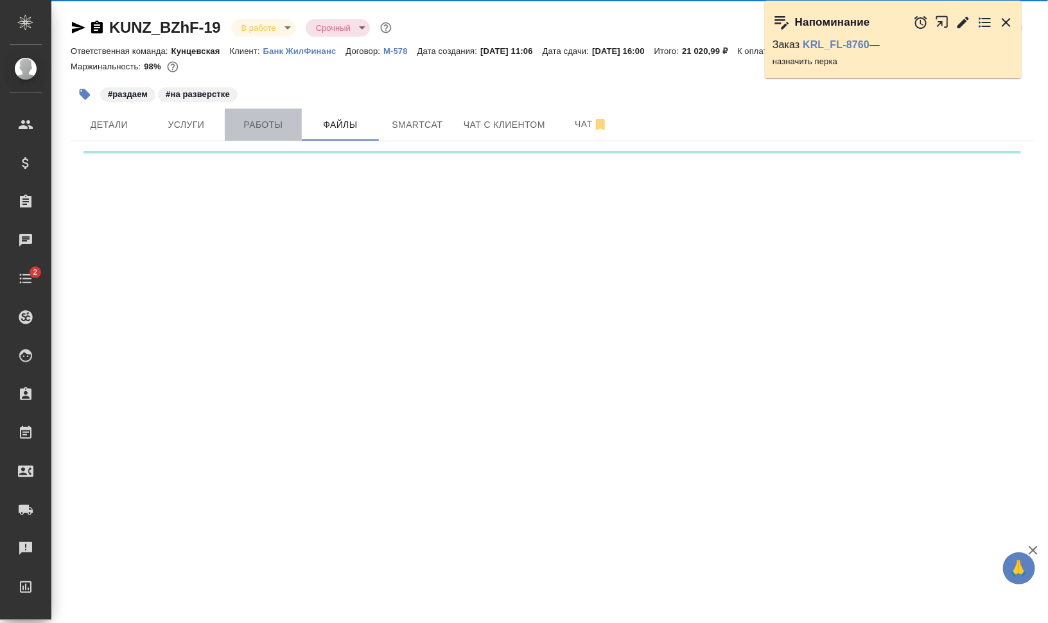
click at [249, 129] on span "Работы" at bounding box center [263, 125] width 62 height 16
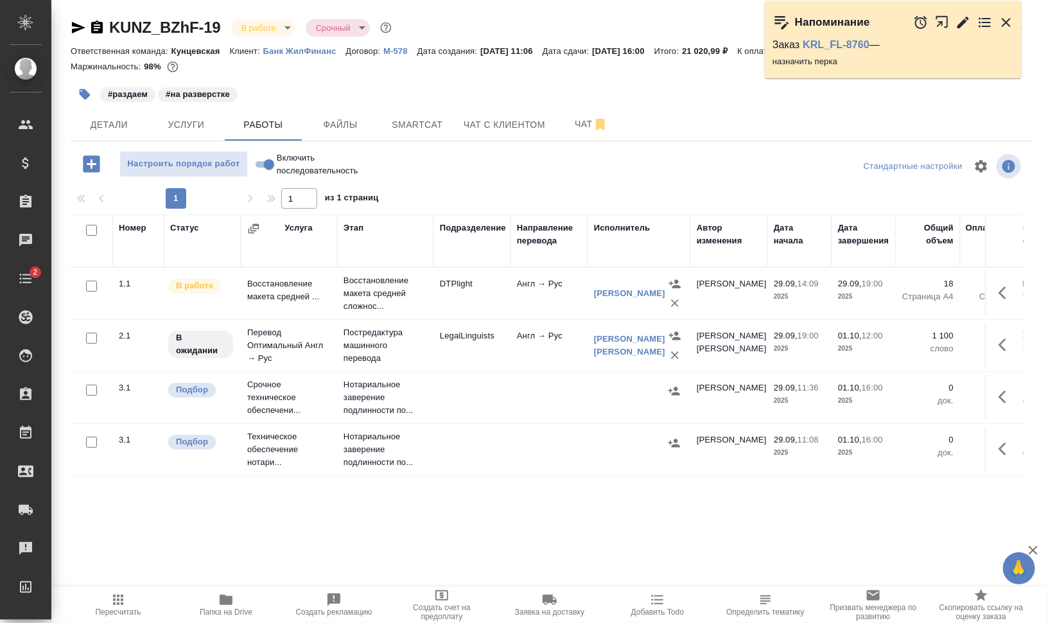
click at [1007, 19] on icon "button" at bounding box center [1005, 22] width 15 height 15
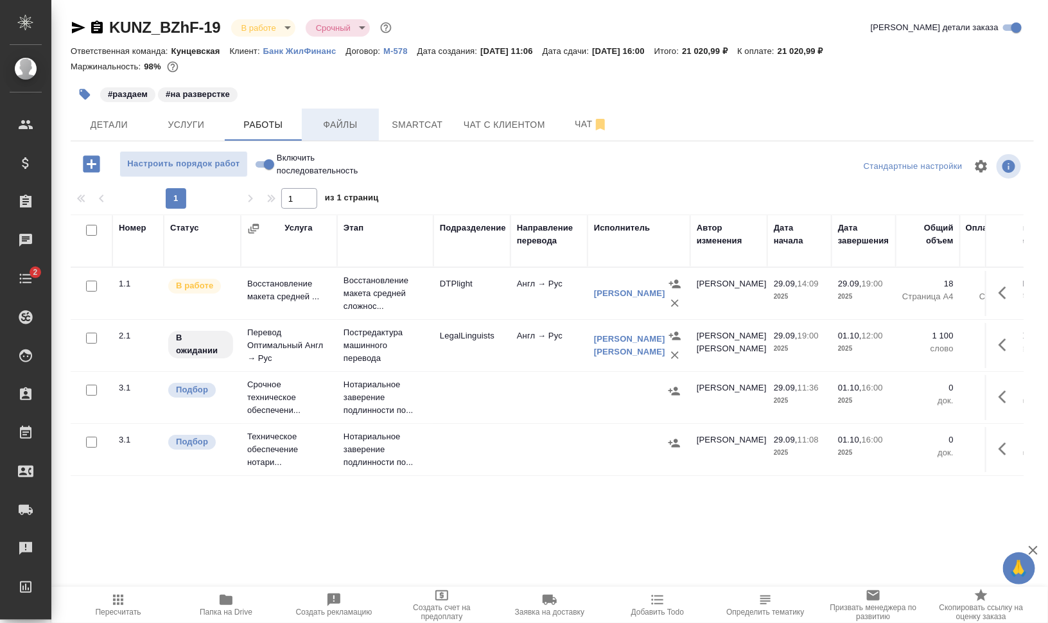
click at [325, 126] on span "Файлы" at bounding box center [340, 125] width 62 height 16
click at [256, 125] on span "Работы" at bounding box center [263, 125] width 62 height 16
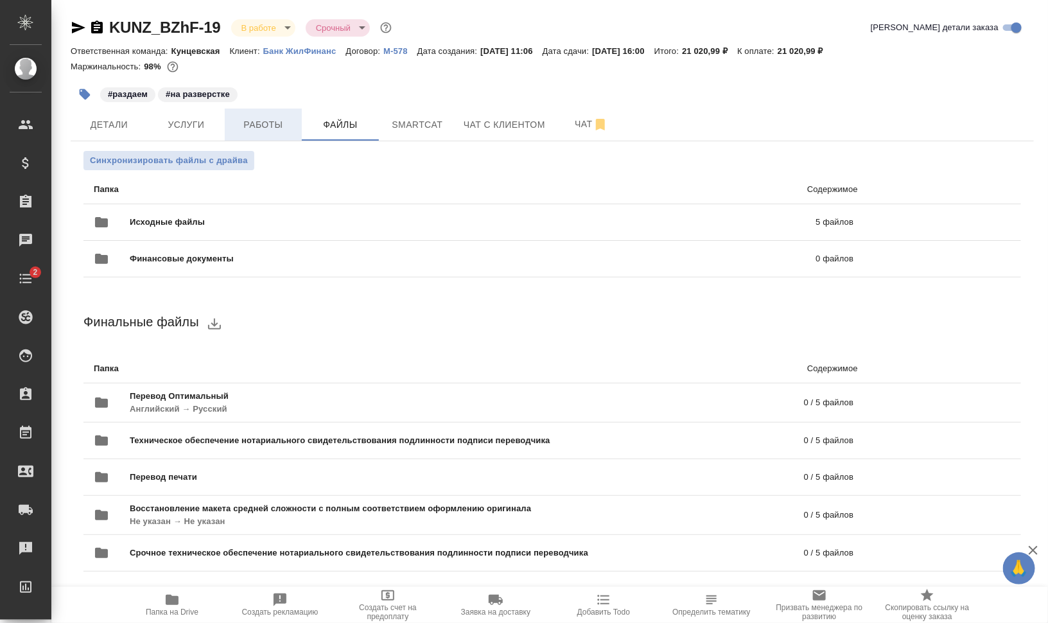
click at [256, 125] on span "Работы" at bounding box center [263, 125] width 62 height 16
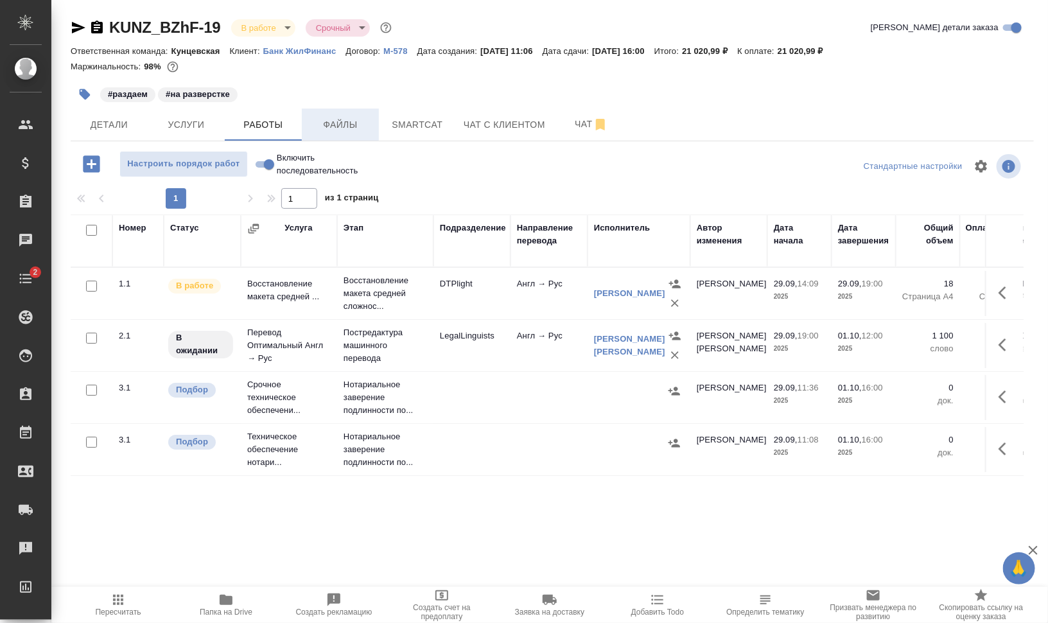
click at [329, 126] on span "Файлы" at bounding box center [340, 125] width 62 height 16
click at [272, 126] on span "Работы" at bounding box center [263, 125] width 62 height 16
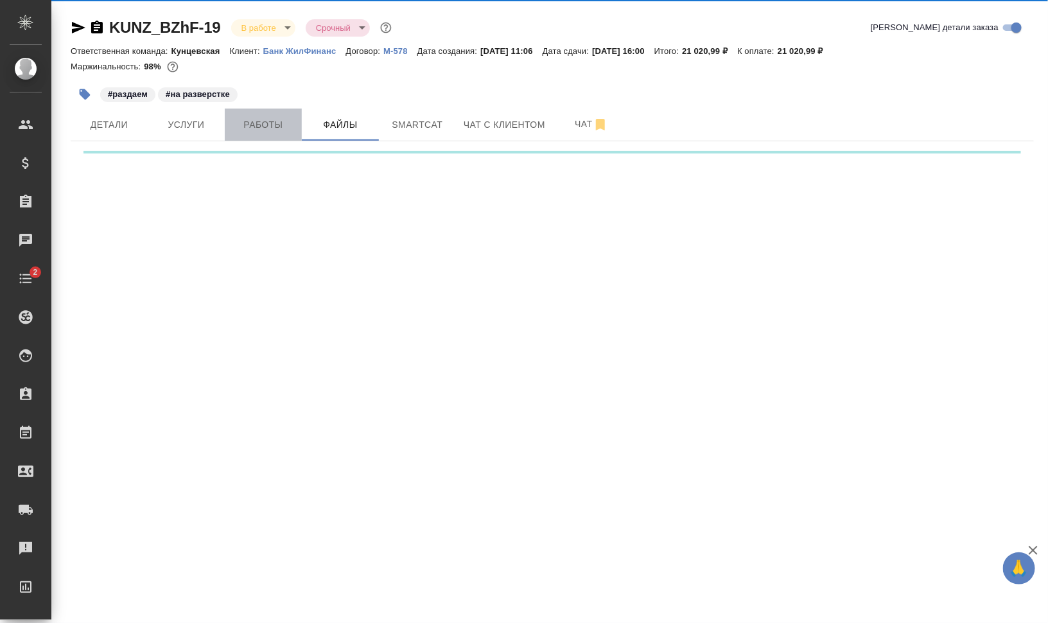
click at [272, 126] on span "Работы" at bounding box center [263, 125] width 62 height 16
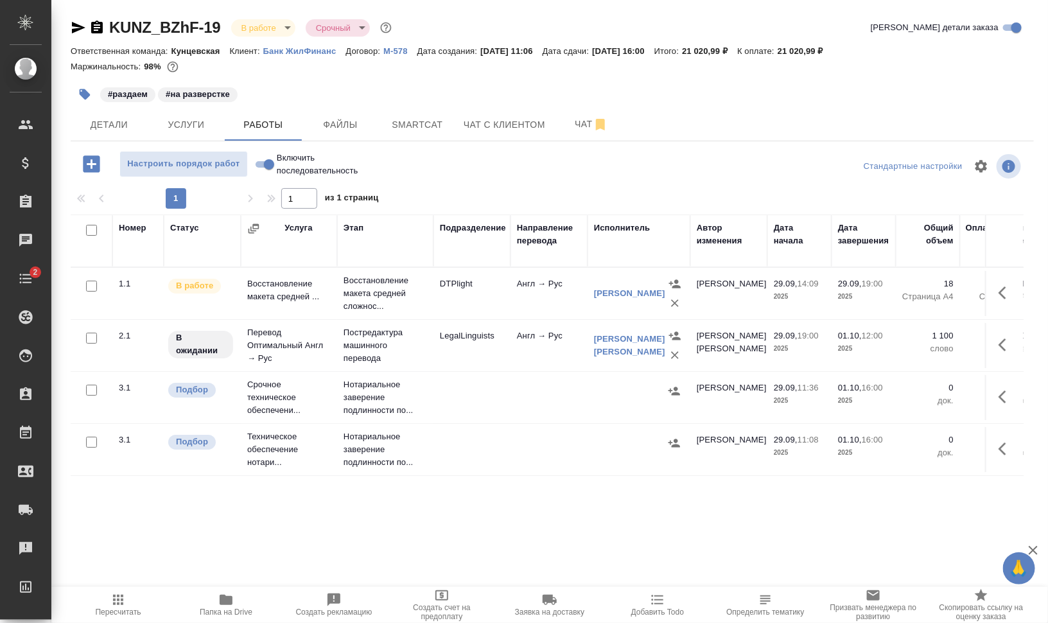
click at [80, 93] on icon "button" at bounding box center [85, 94] width 11 height 11
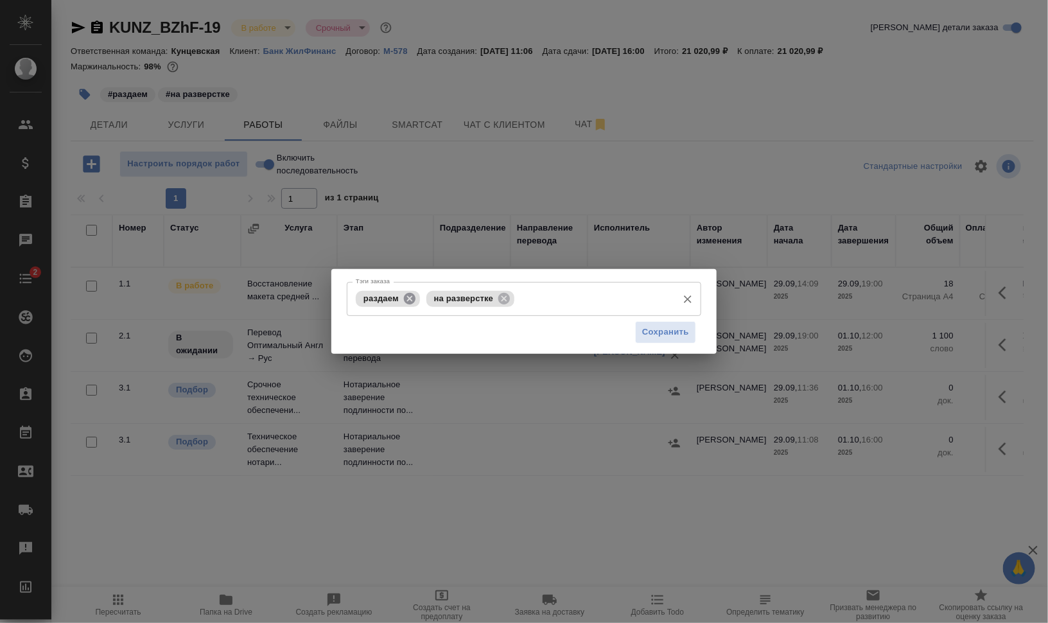
click at [410, 299] on icon at bounding box center [410, 298] width 14 height 14
click at [507, 302] on input "Тэги заказа" at bounding box center [559, 299] width 224 height 22
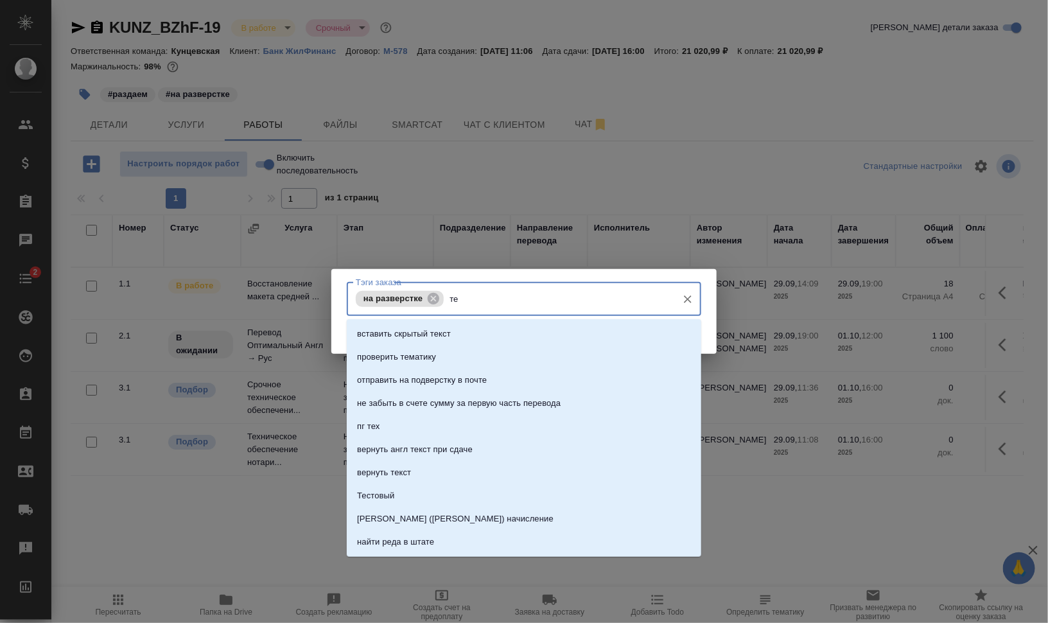
type input "т"
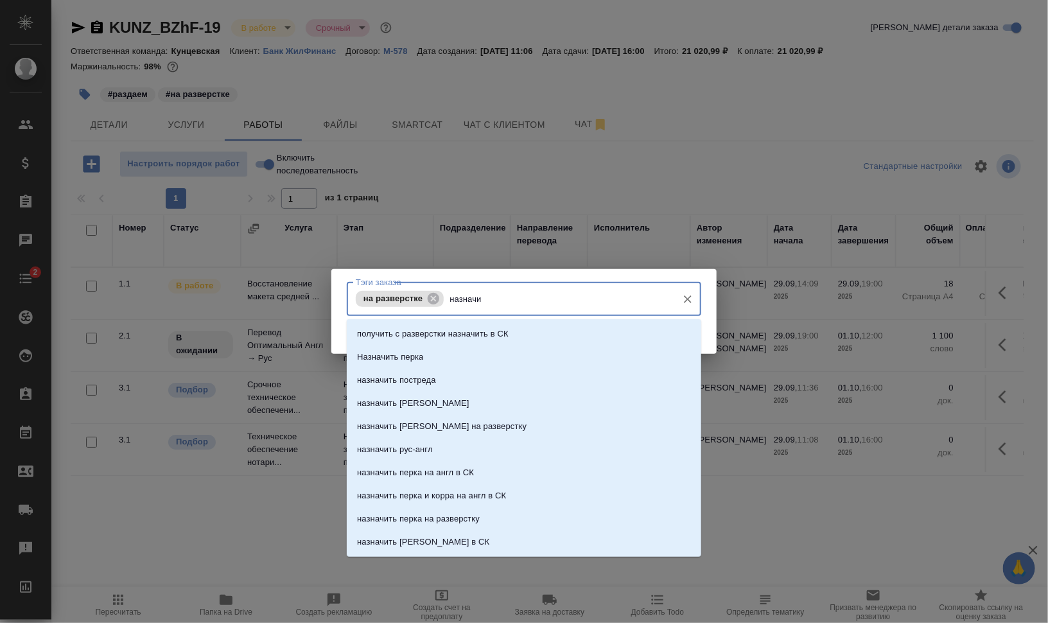
type input "назначит"
click at [427, 363] on li "Назначить перка" at bounding box center [524, 356] width 354 height 23
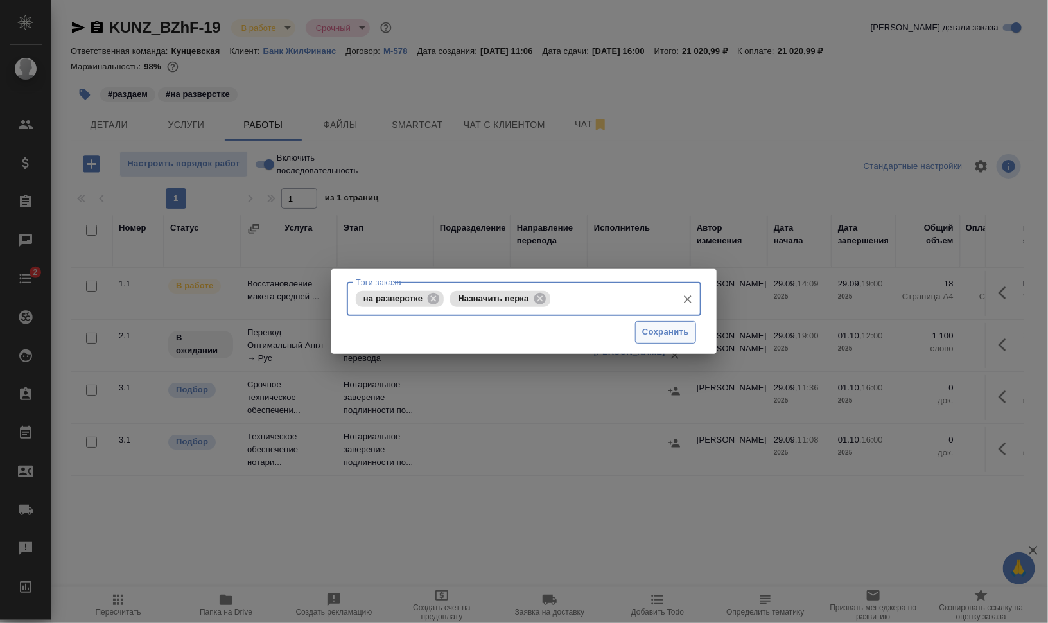
click at [663, 340] on button "Сохранить" at bounding box center [665, 332] width 61 height 22
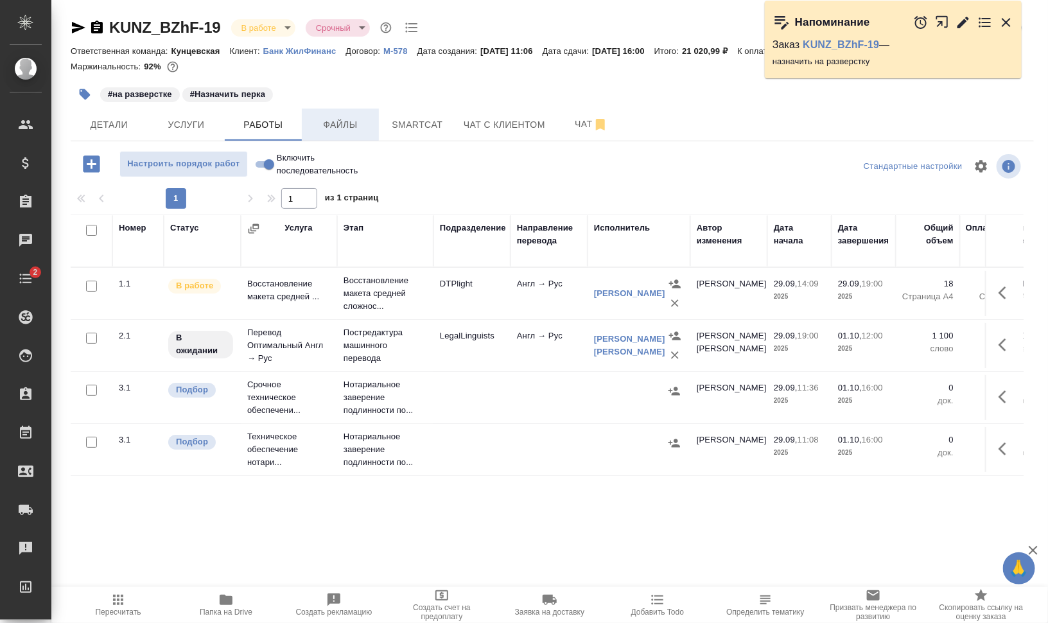
click at [325, 113] on button "Файлы" at bounding box center [340, 124] width 77 height 32
click at [247, 122] on span "Работы" at bounding box center [263, 125] width 62 height 16
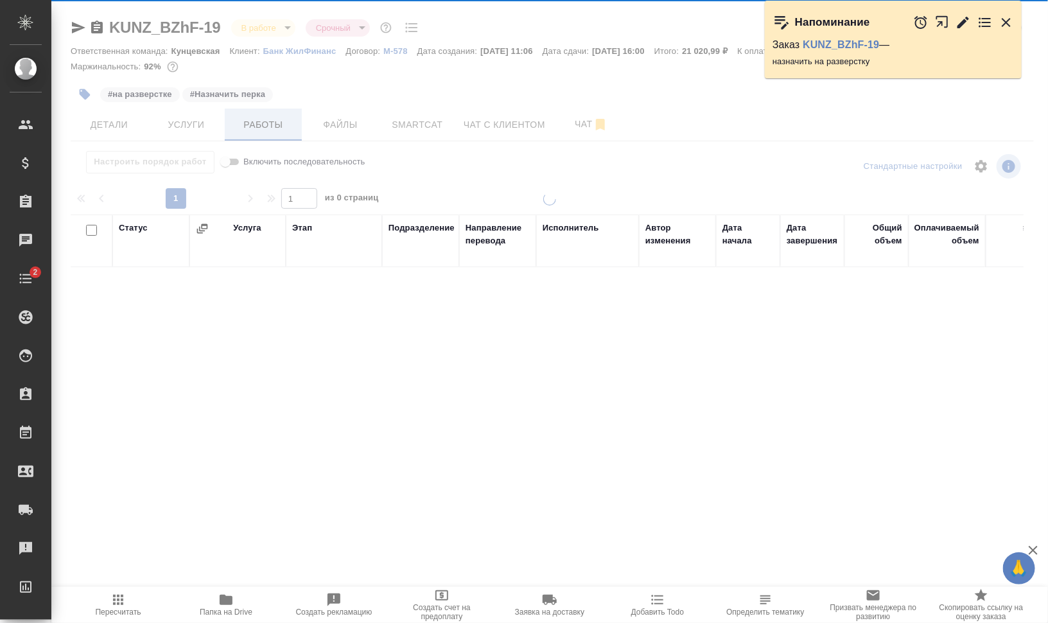
click at [256, 122] on div at bounding box center [549, 268] width 996 height 536
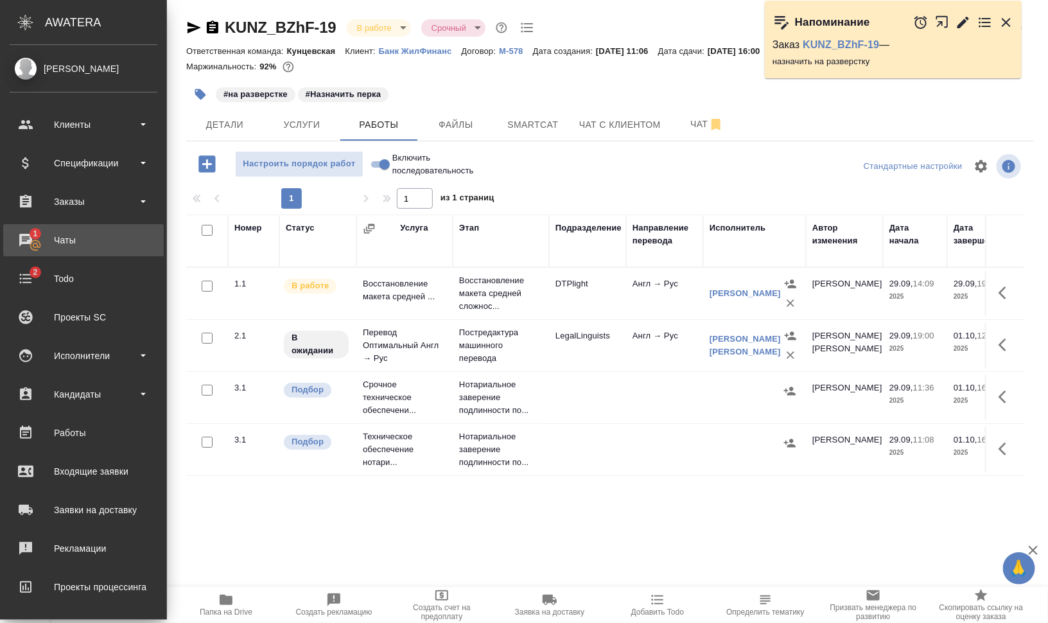
drag, startPoint x: 21, startPoint y: 238, endPoint x: 37, endPoint y: 239, distance: 15.5
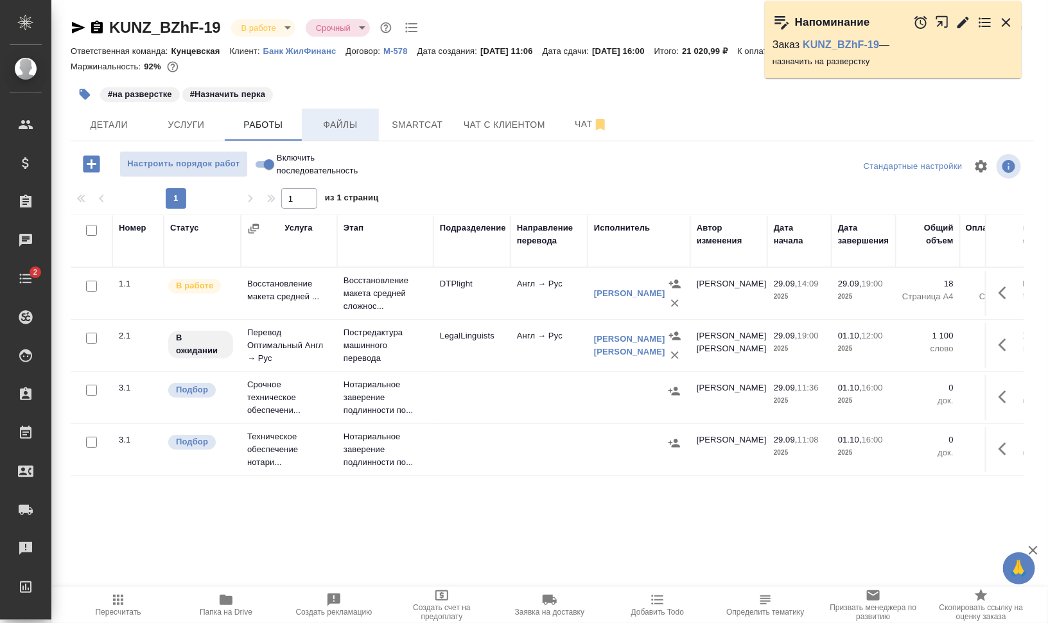
click at [353, 126] on span "Файлы" at bounding box center [340, 125] width 62 height 16
click at [260, 126] on span "Работы" at bounding box center [263, 125] width 62 height 16
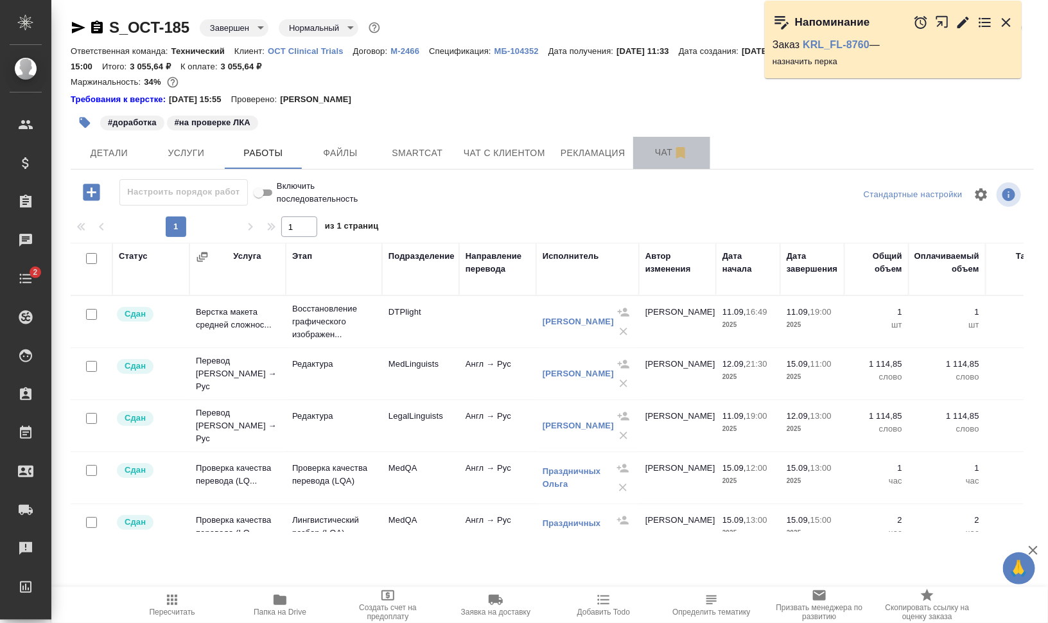
click at [645, 151] on span "Чат" at bounding box center [672, 152] width 62 height 16
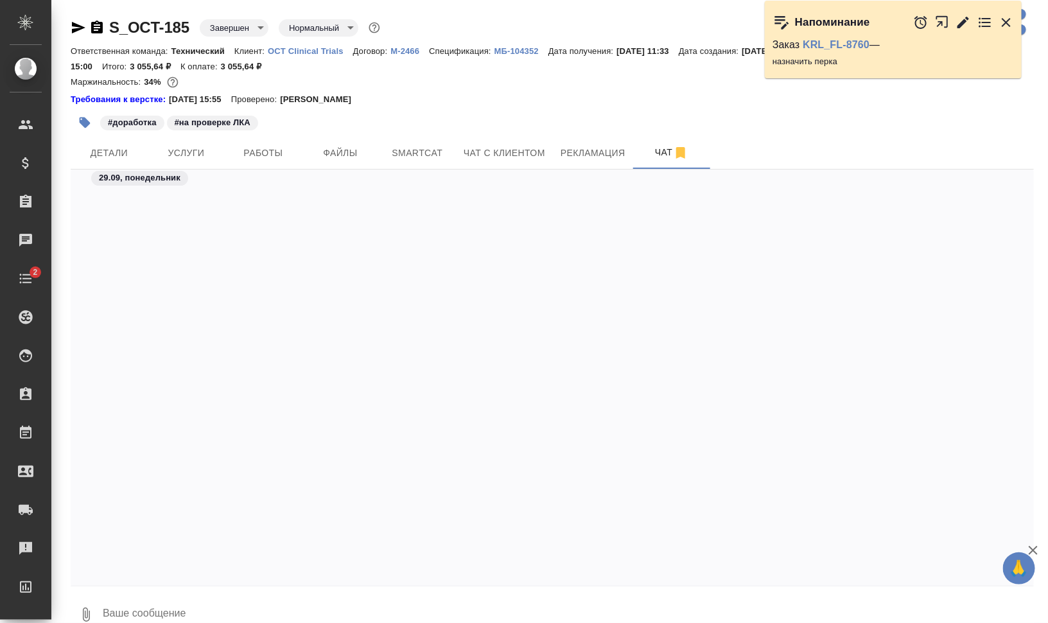
scroll to position [83543, 0]
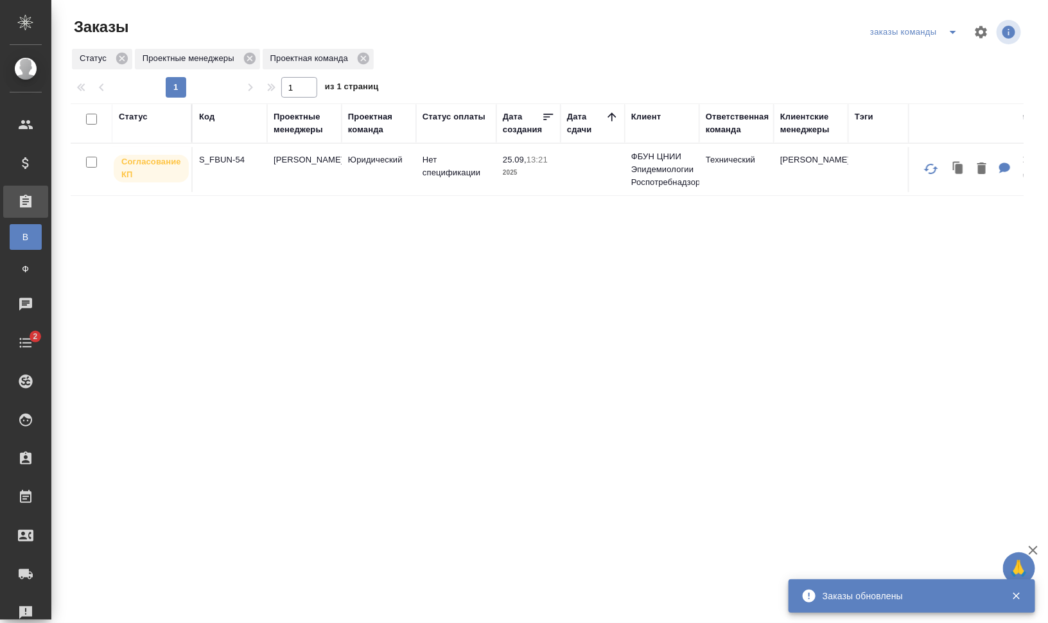
click at [319, 124] on div "Проектные менеджеры" at bounding box center [304, 123] width 62 height 26
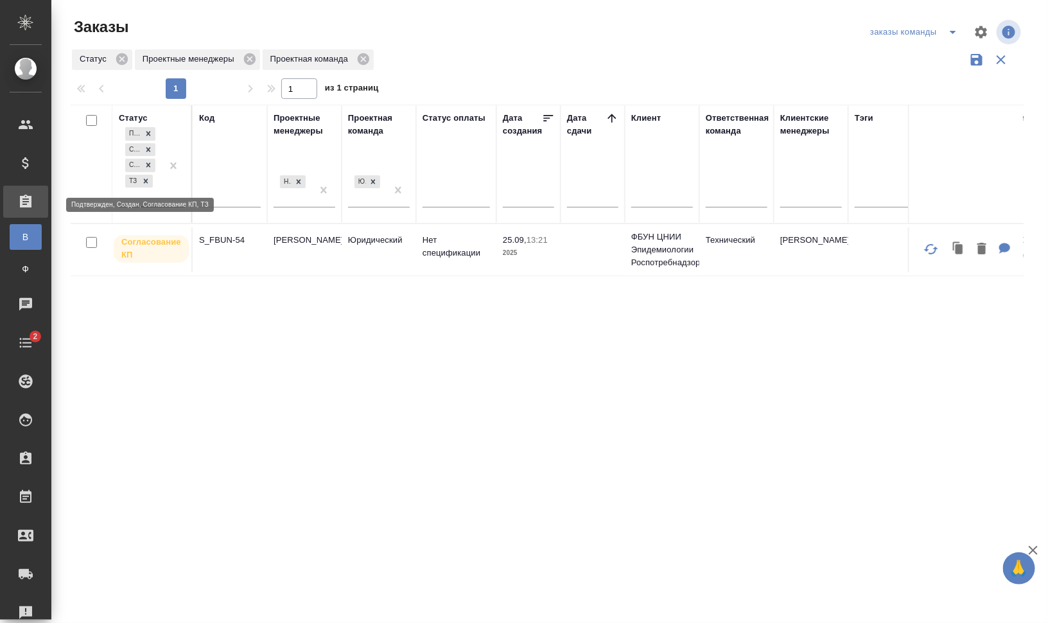
click at [140, 180] on div at bounding box center [146, 181] width 14 height 13
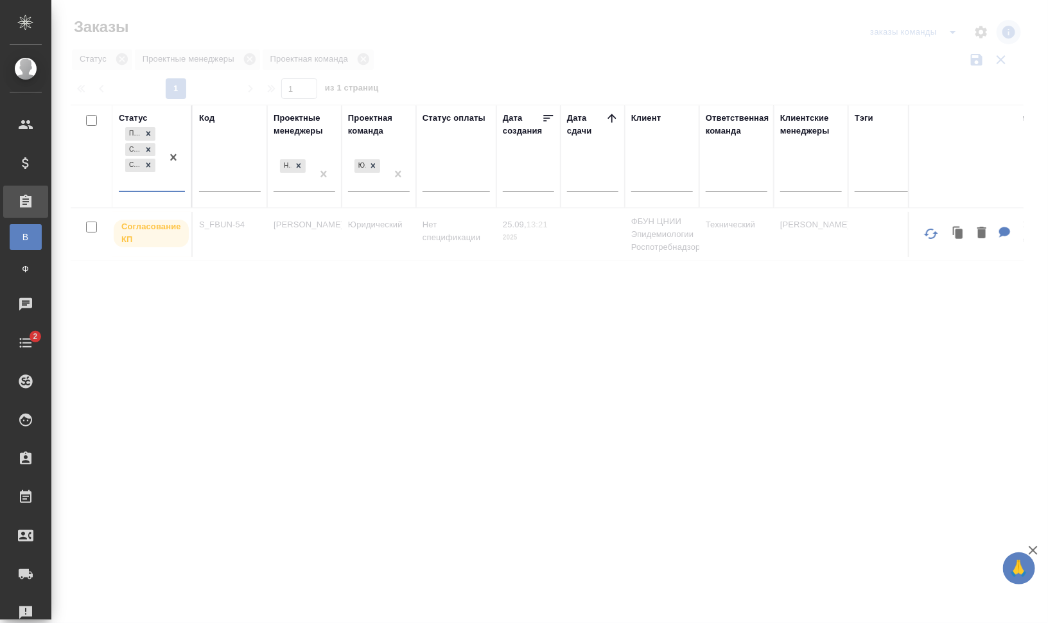
click at [141, 178] on div "Подтвержден Создан Согласование КП" at bounding box center [140, 158] width 43 height 66
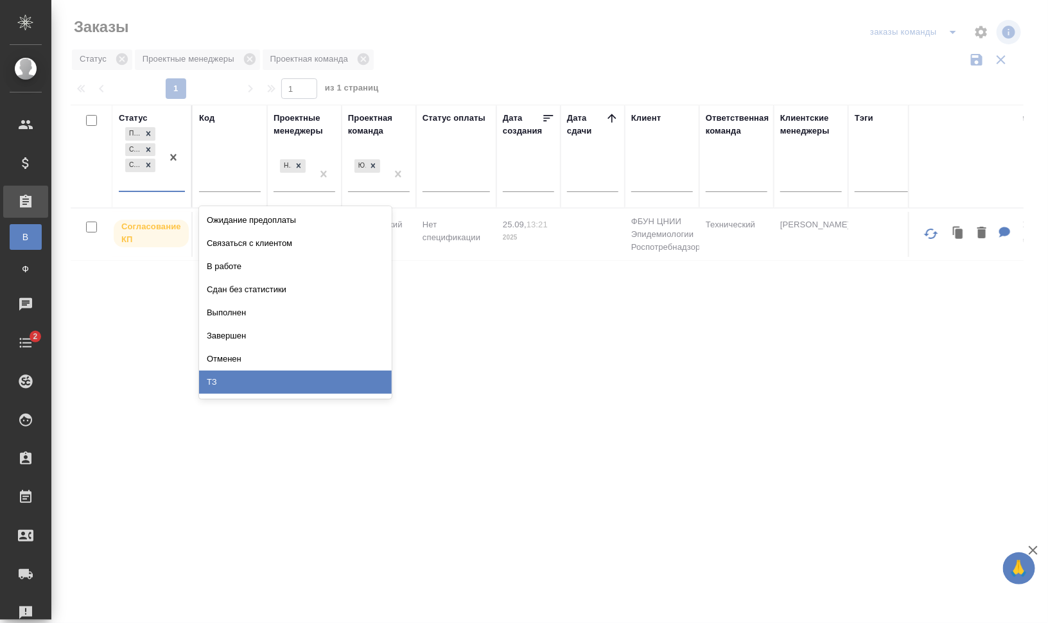
click at [273, 384] on div "ТЗ" at bounding box center [295, 381] width 193 height 23
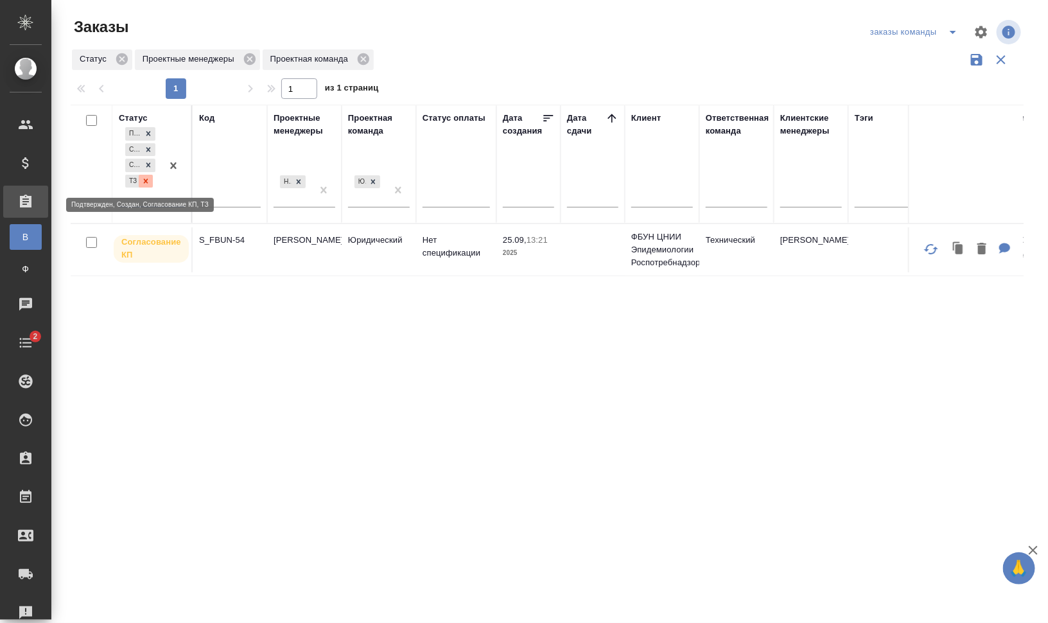
click at [152, 181] on div at bounding box center [146, 181] width 14 height 13
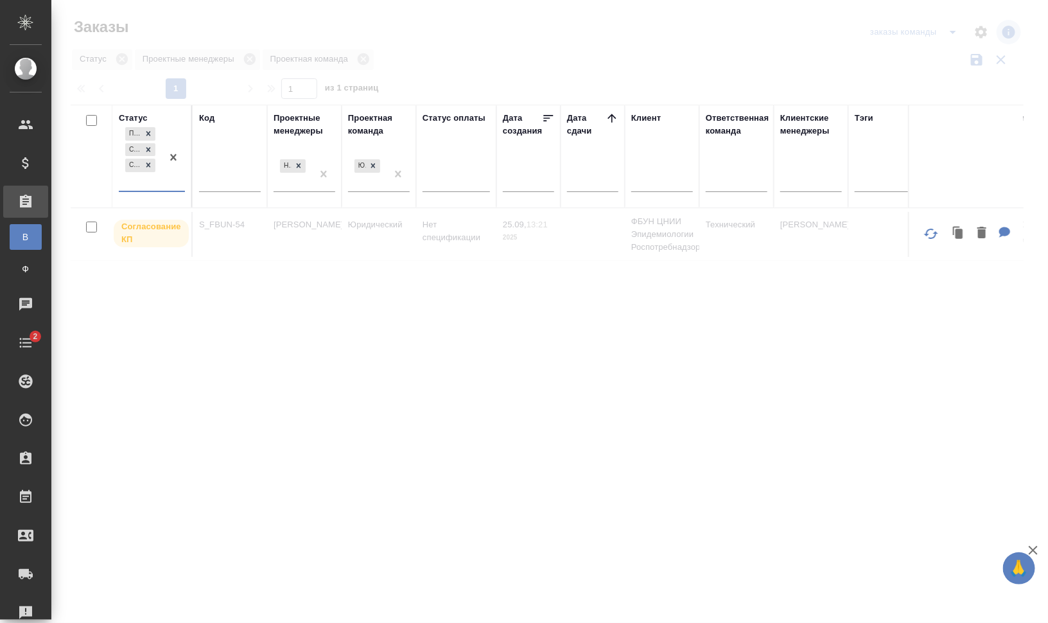
click at [154, 186] on div "Подтвержден Создан Согласование КП" at bounding box center [140, 158] width 43 height 66
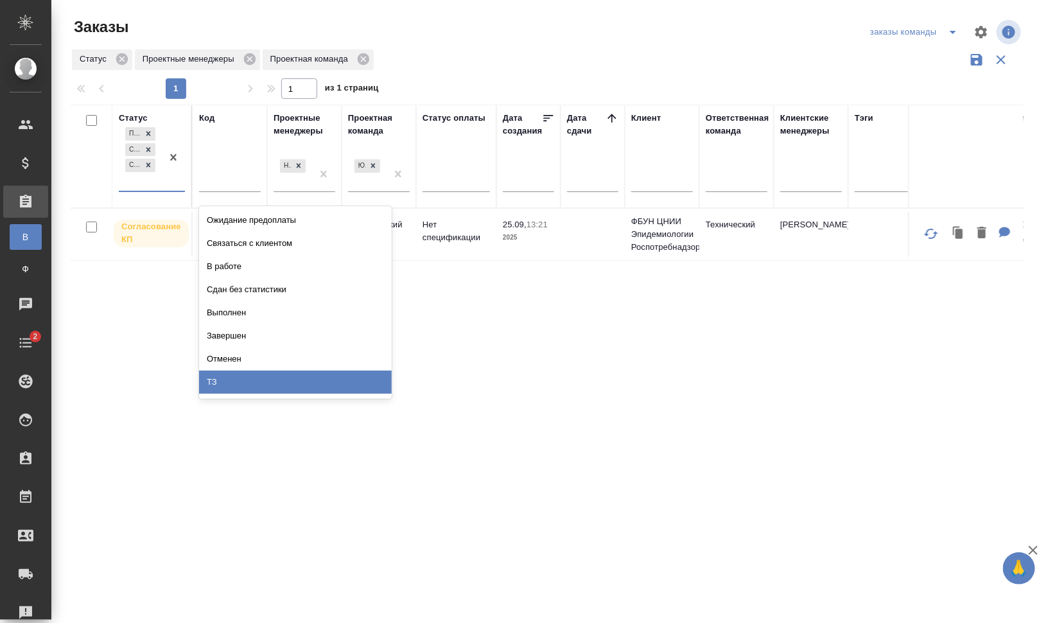
click at [311, 386] on div "ТЗ" at bounding box center [295, 381] width 193 height 23
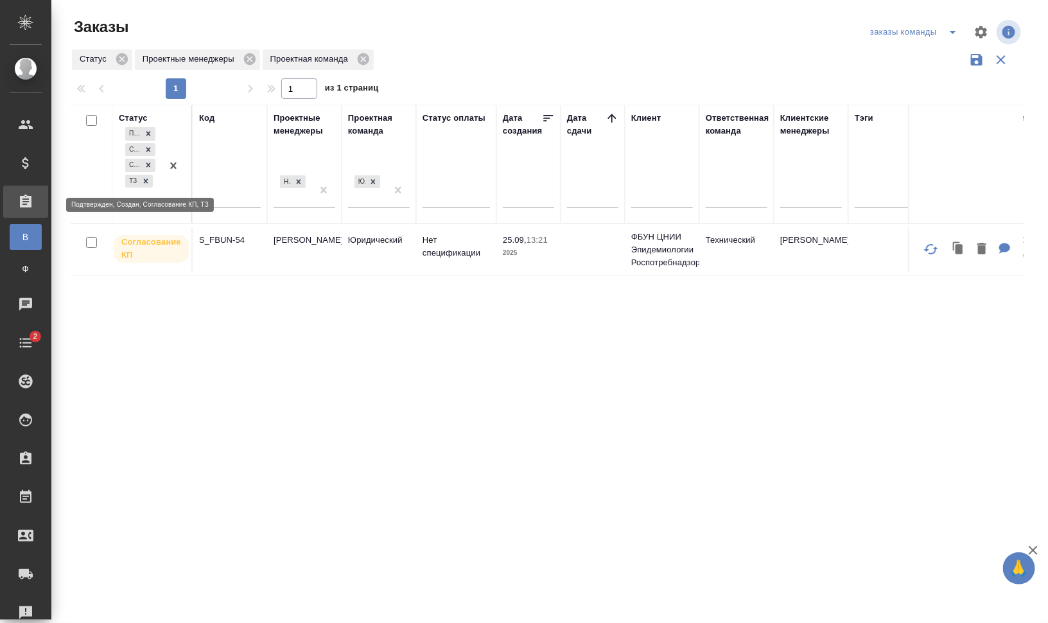
click at [140, 177] on div at bounding box center [146, 181] width 14 height 13
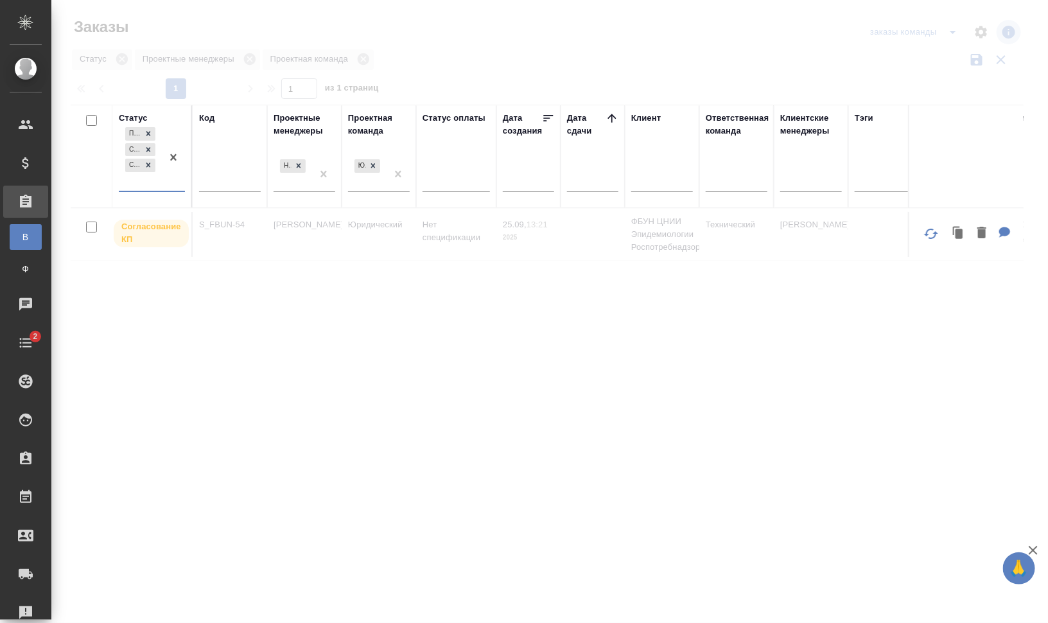
click at [151, 186] on div "Подтвержден Создан Согласование КП" at bounding box center [140, 158] width 43 height 66
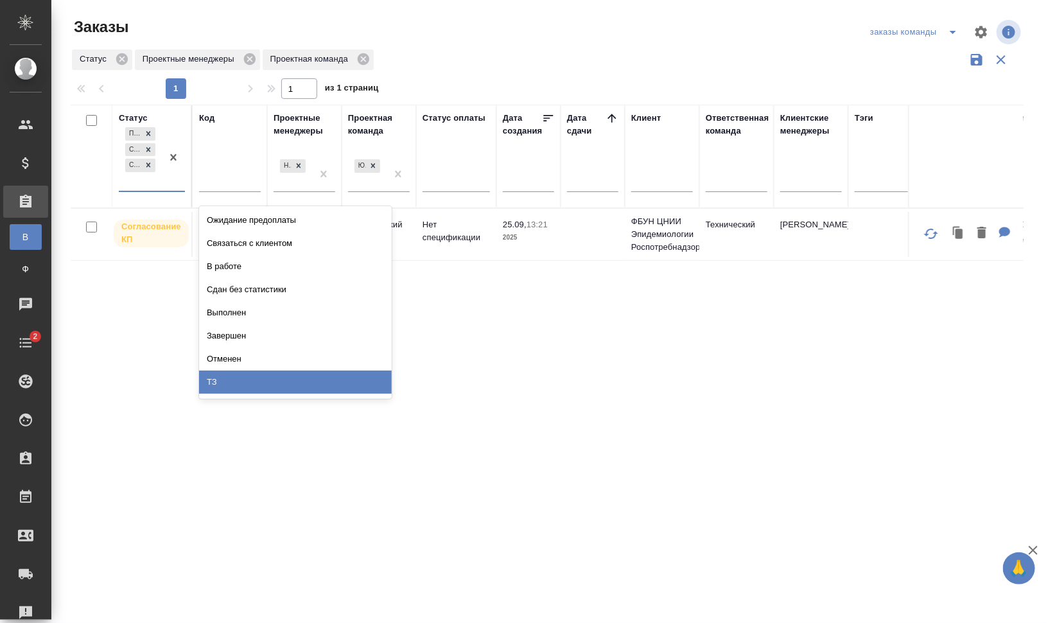
drag, startPoint x: 251, startPoint y: 383, endPoint x: 263, endPoint y: 185, distance: 198.1
click at [251, 382] on div "ТЗ" at bounding box center [295, 381] width 193 height 23
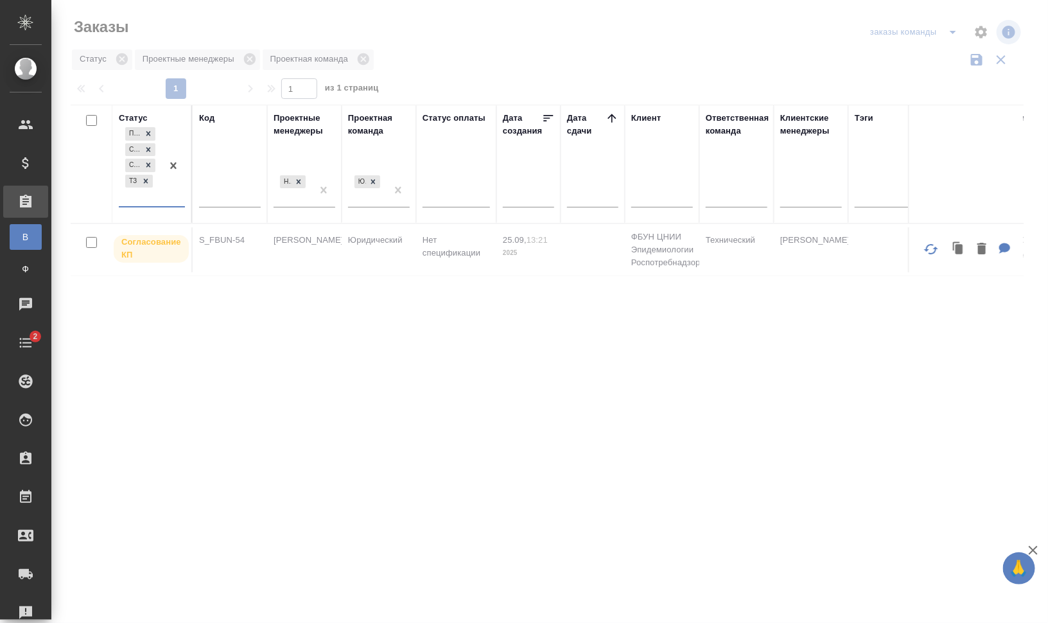
click at [207, 119] on div "Код" at bounding box center [206, 118] width 15 height 13
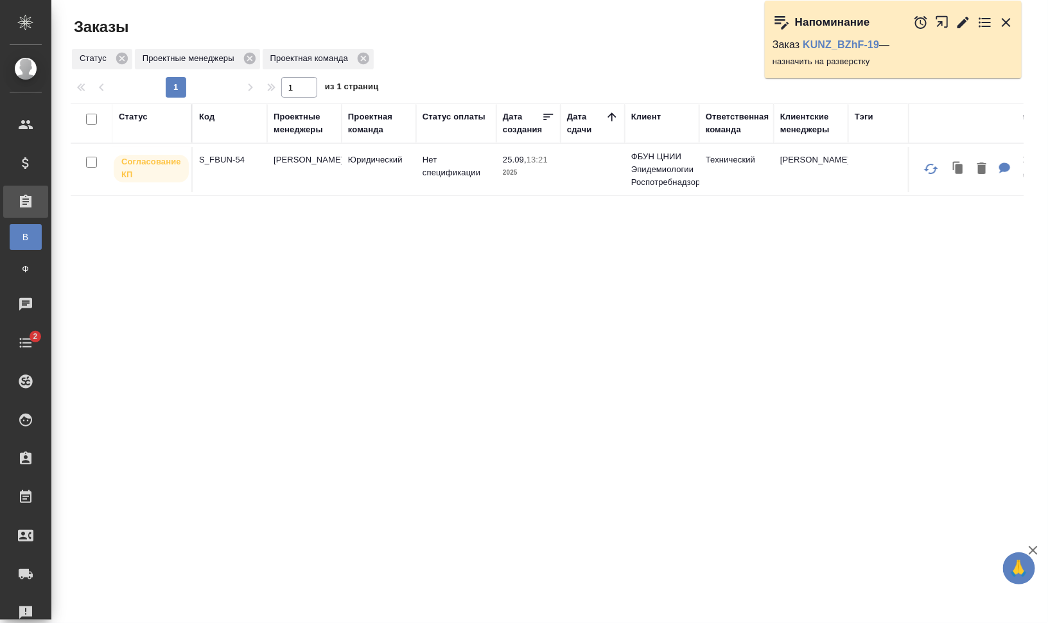
drag, startPoint x: 1005, startPoint y: 20, endPoint x: 900, endPoint y: 227, distance: 232.3
click at [925, 220] on div "🙏 .cls-1 fill:#fff; AWATERA Валеев Динар Клиенты Спецификации Заказы В Все зака…" at bounding box center [524, 311] width 1048 height 623
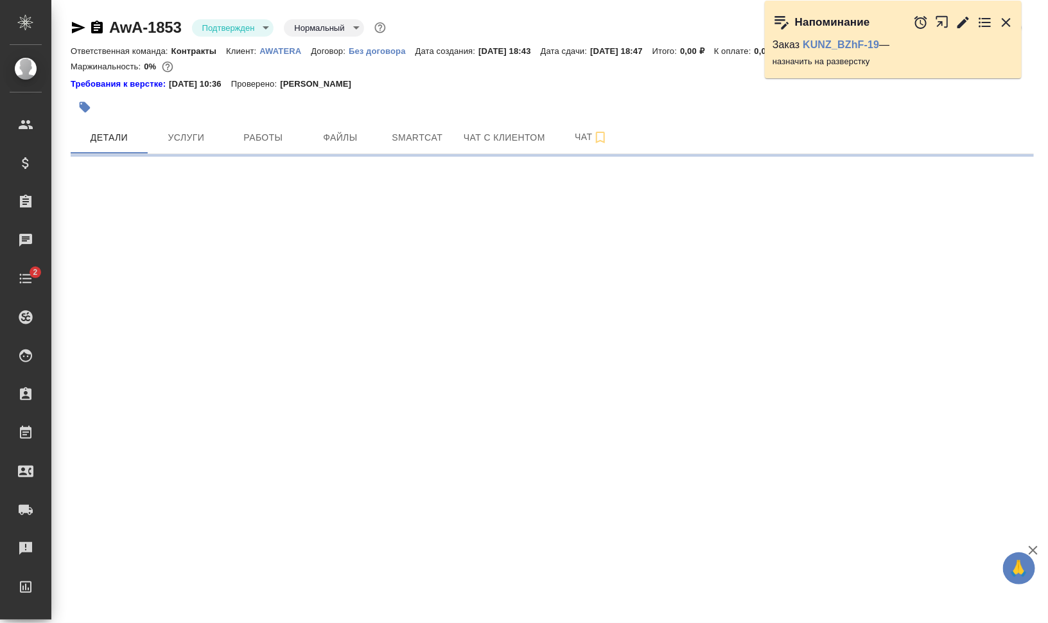
select select "RU"
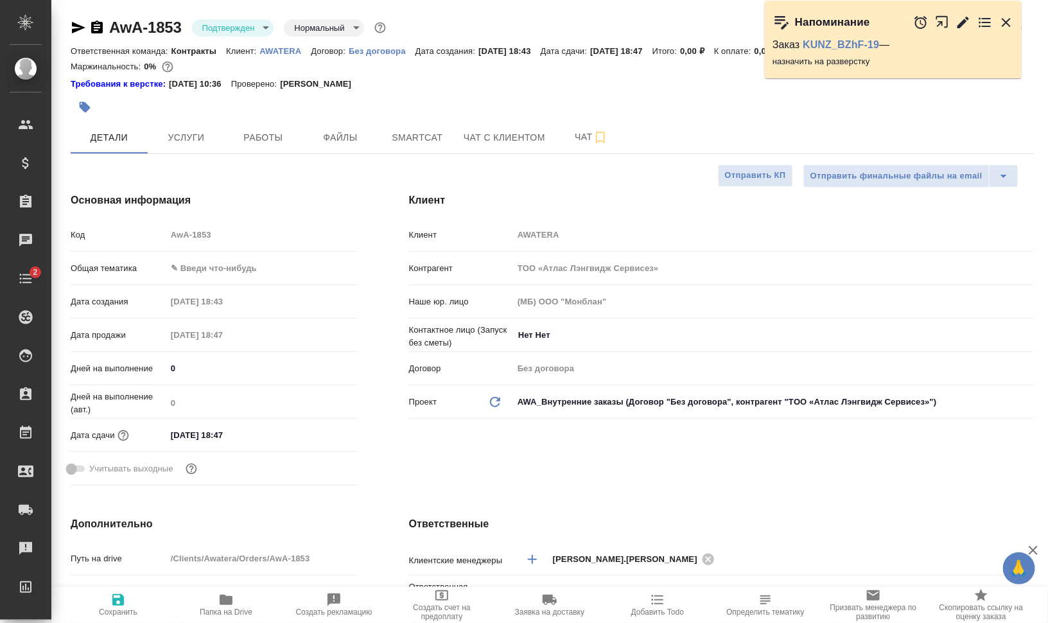
type textarea "x"
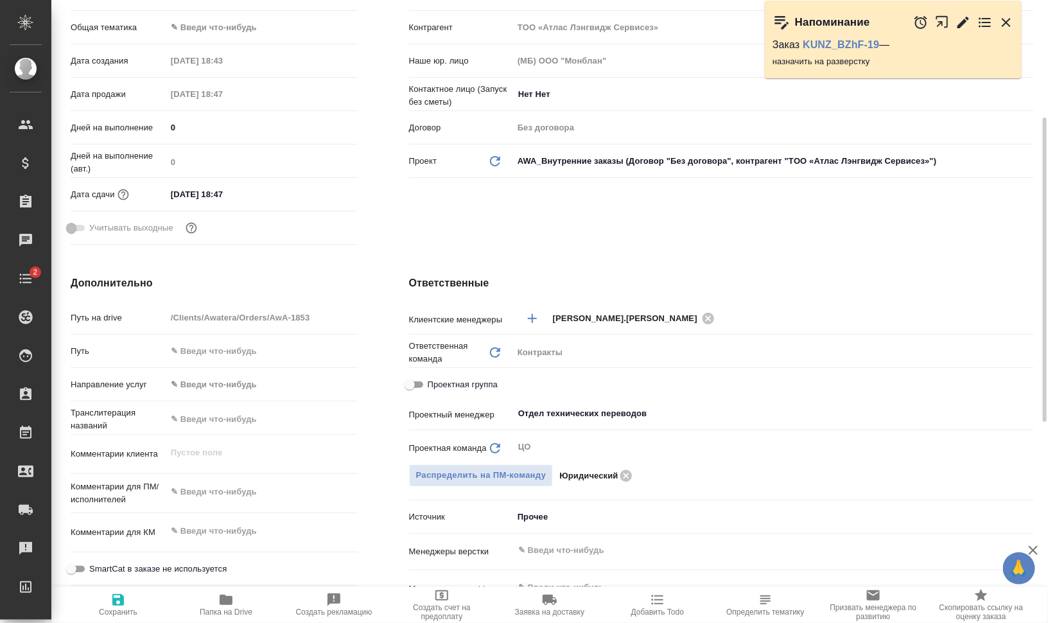
scroll to position [321, 0]
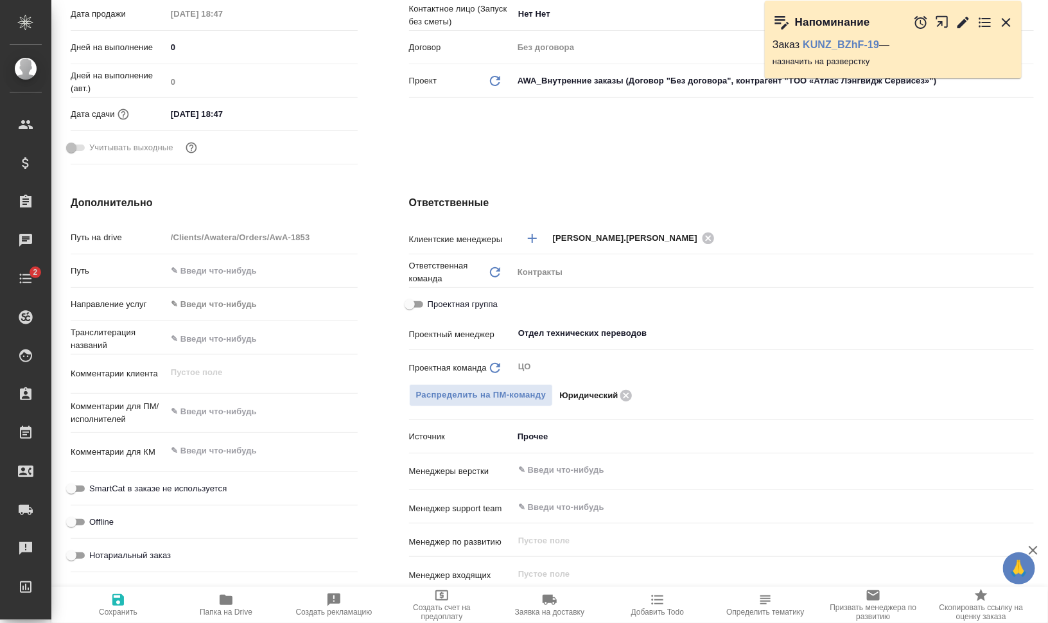
type textarea "x"
type textarea "Прошу перевести шаблон на английский, спасибо"
type textarea "x"
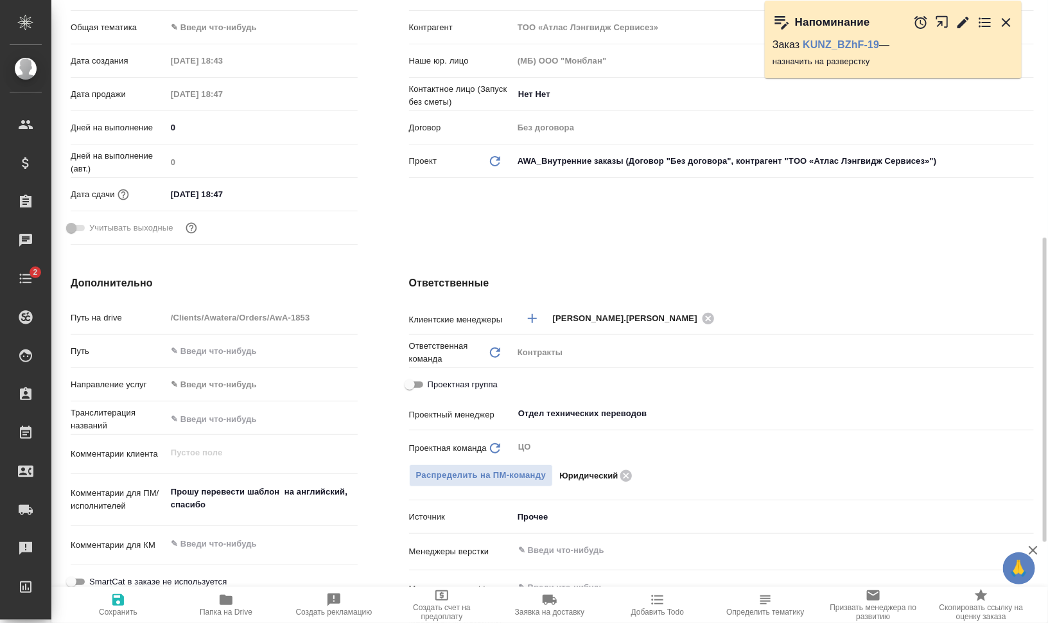
scroll to position [481, 0]
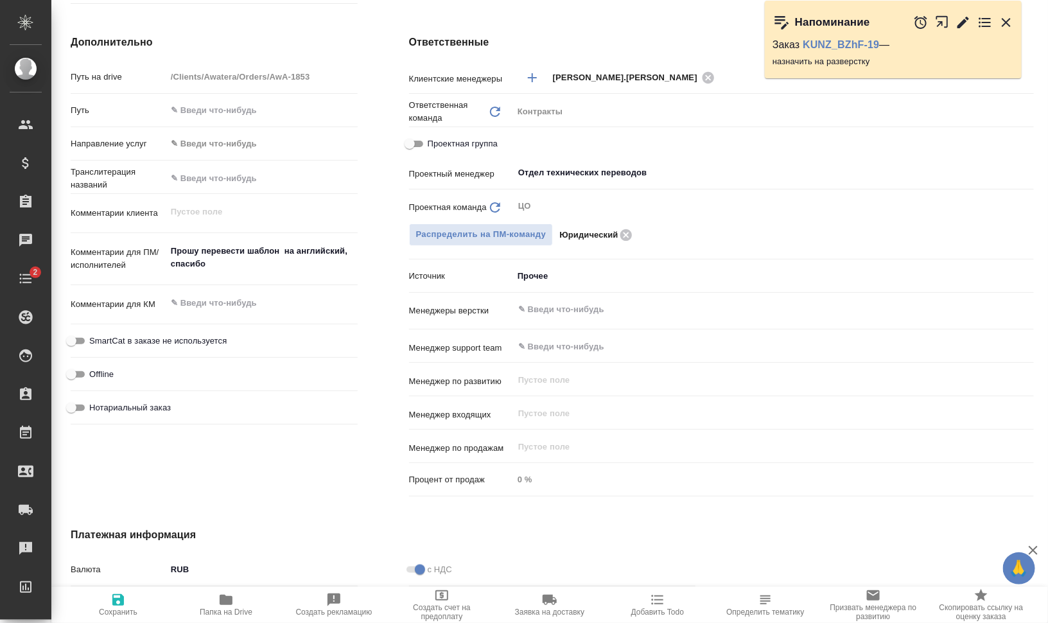
click at [235, 611] on span "Папка на Drive" at bounding box center [226, 611] width 53 height 9
type textarea "x"
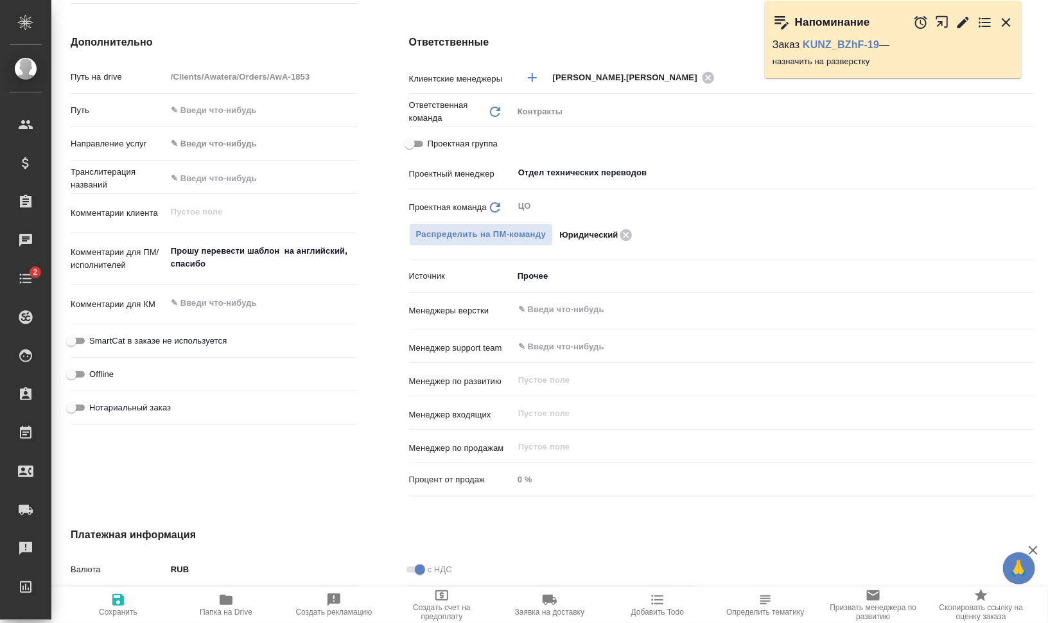
type textarea "x"
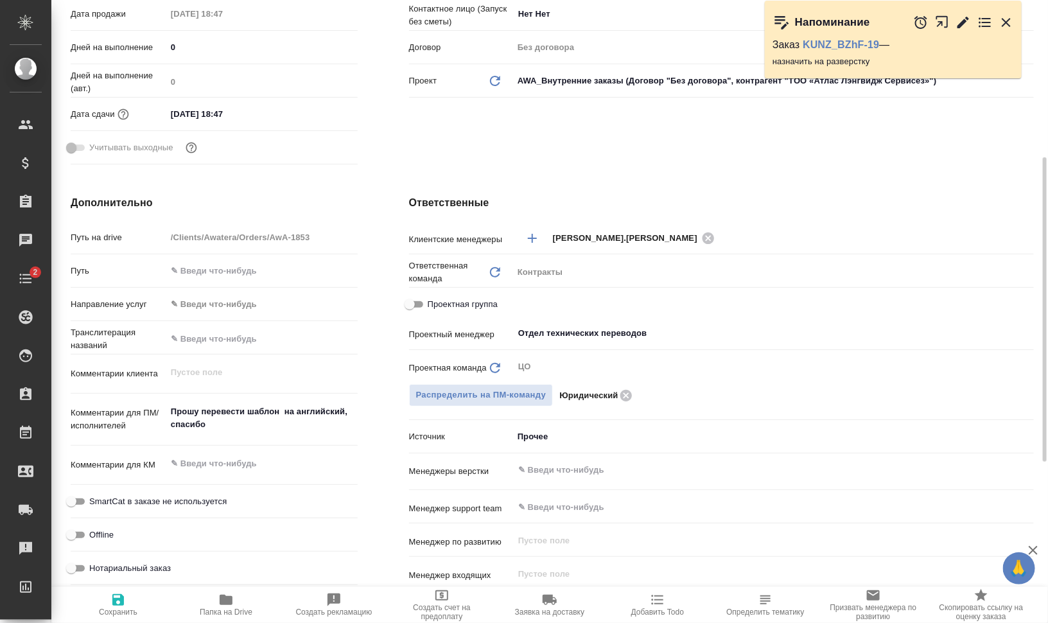
scroll to position [241, 0]
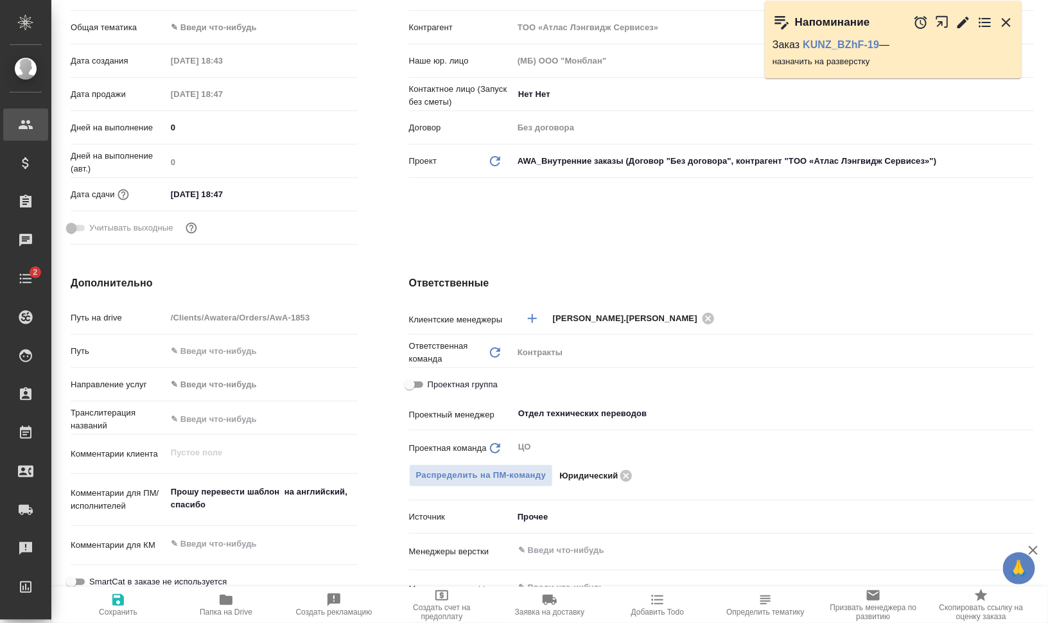
type textarea "x"
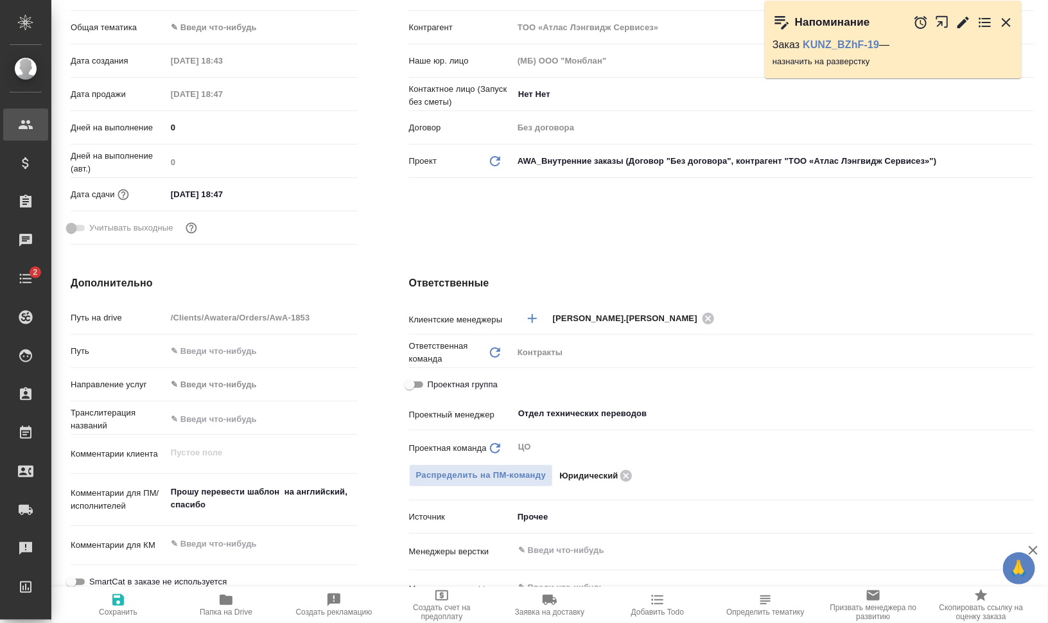
type textarea "x"
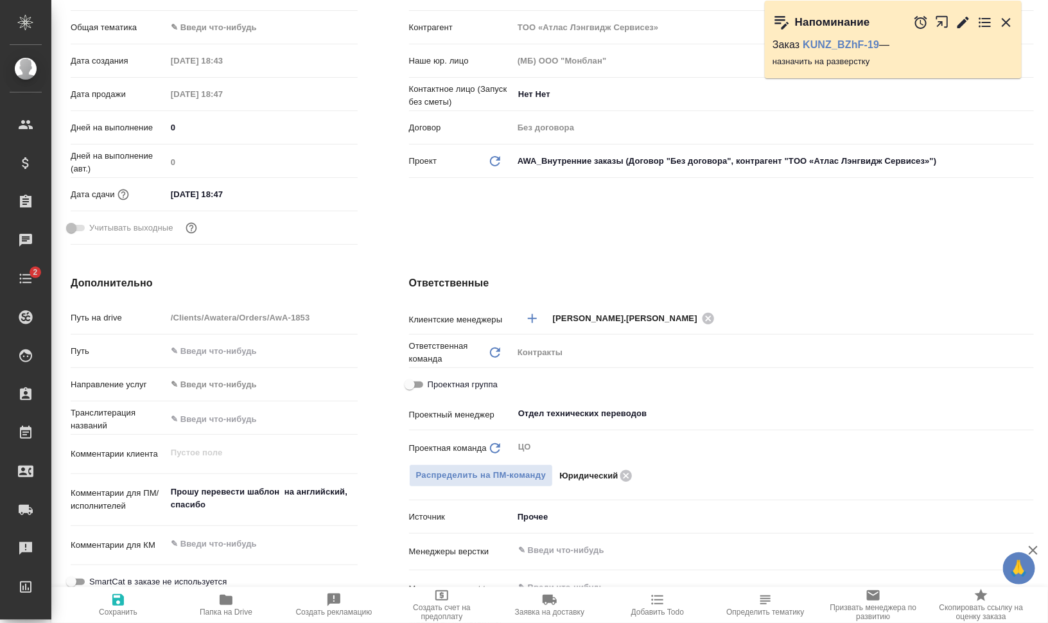
type textarea "x"
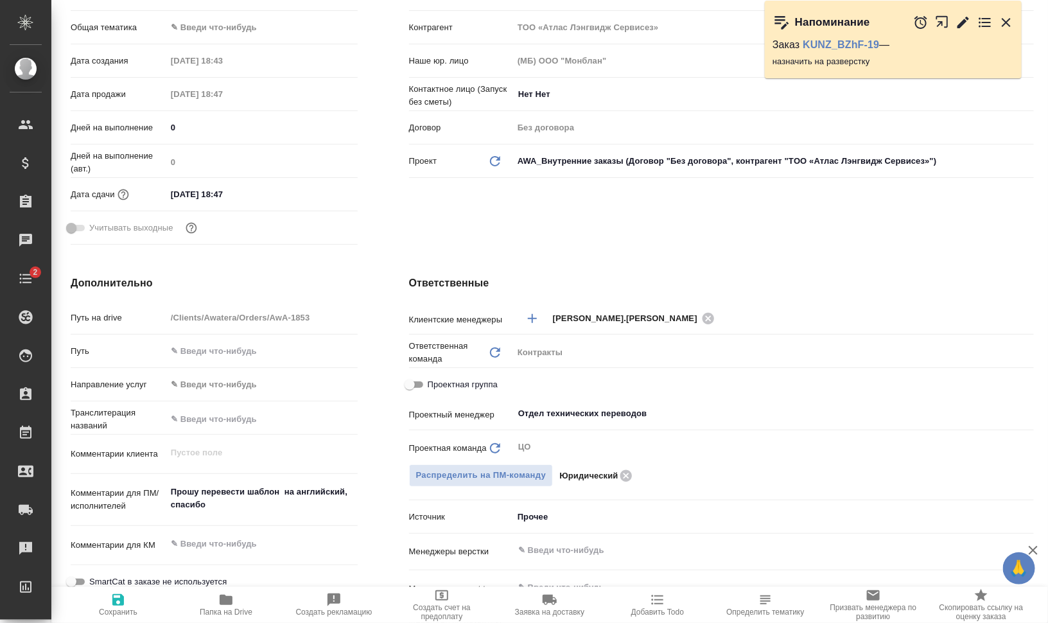
scroll to position [0, 0]
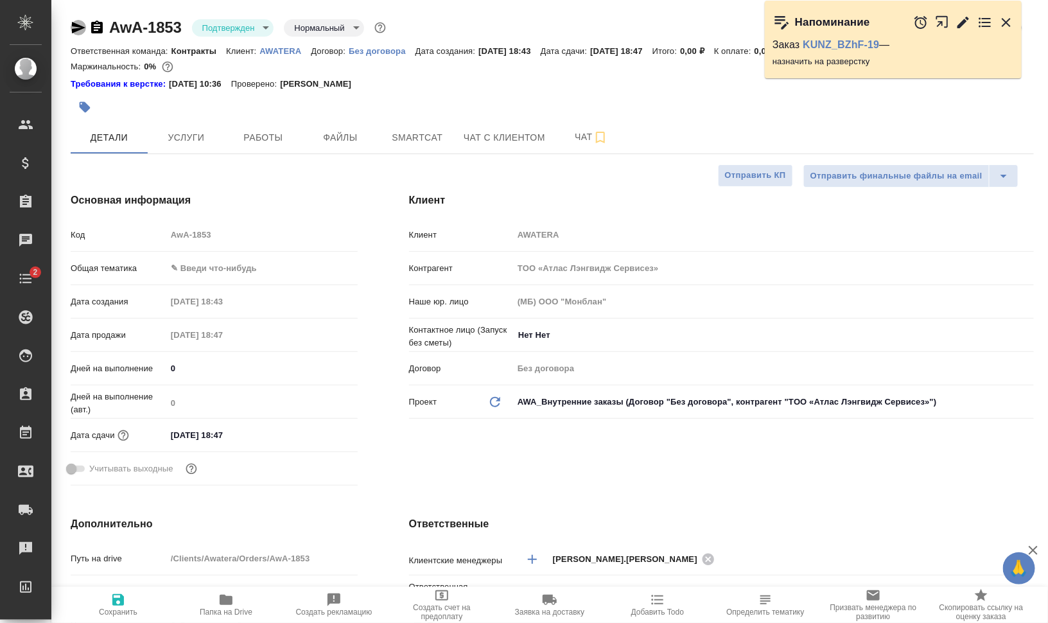
click at [77, 28] on icon "button" at bounding box center [78, 28] width 13 height 12
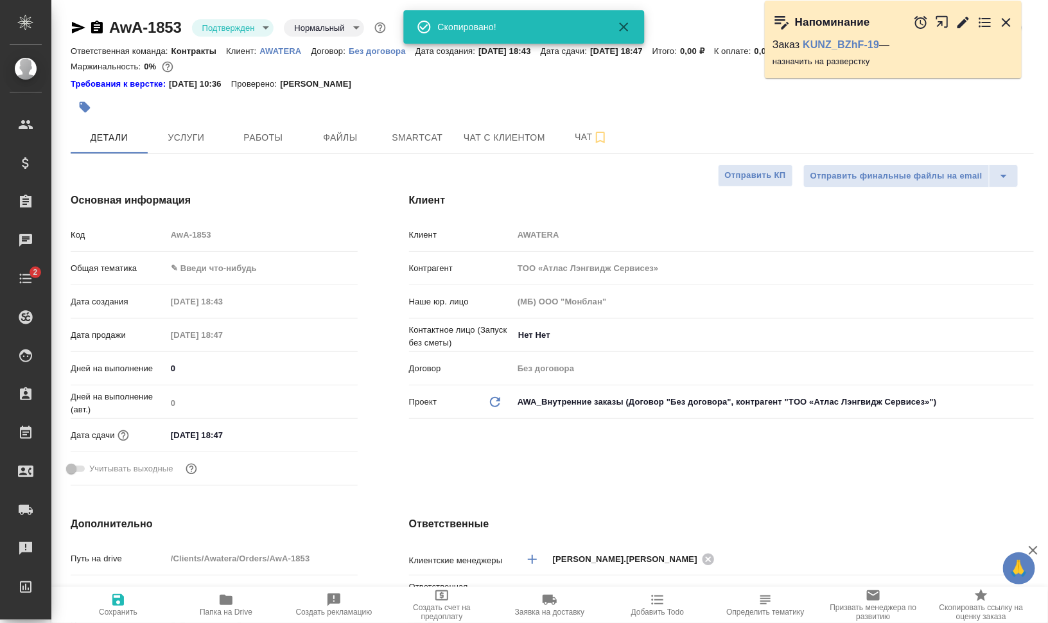
type textarea "x"
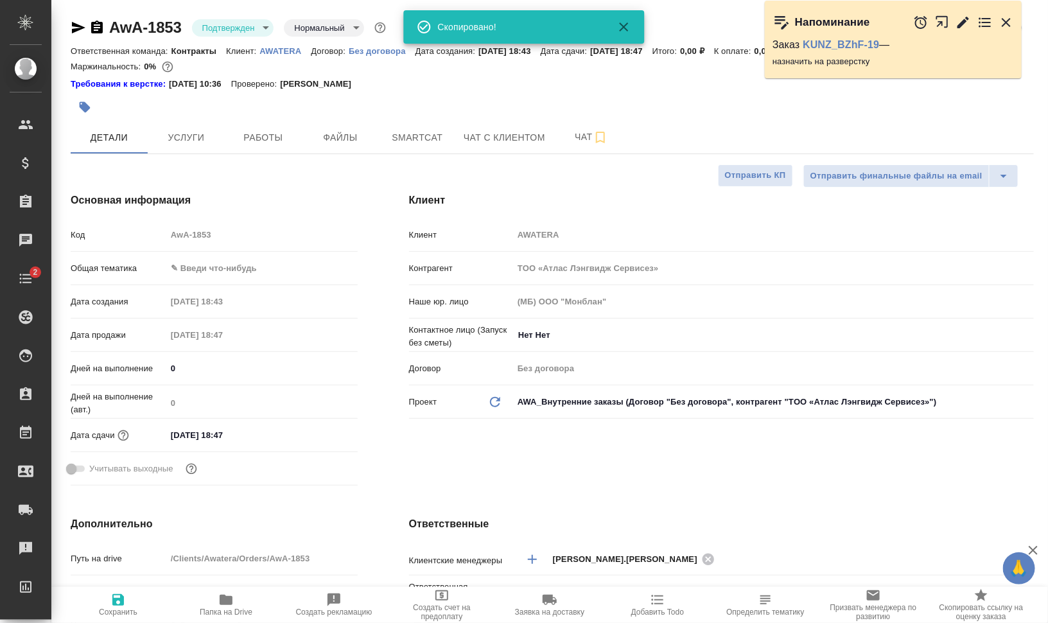
type textarea "x"
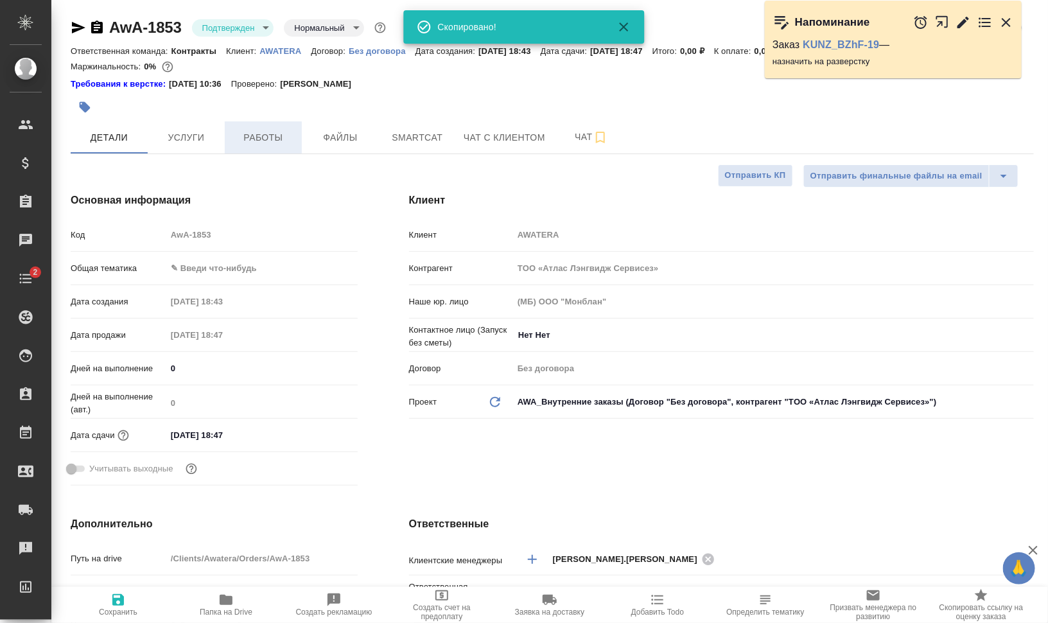
type textarea "x"
click at [183, 127] on button "Услуги" at bounding box center [186, 137] width 77 height 32
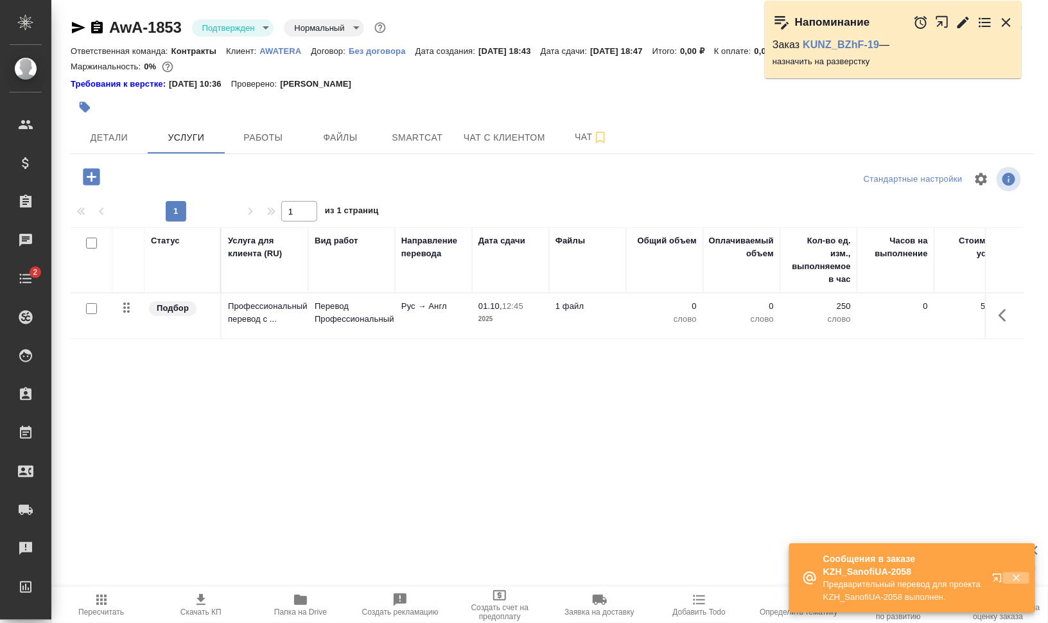
click at [1016, 573] on icon "button" at bounding box center [1016, 578] width 12 height 12
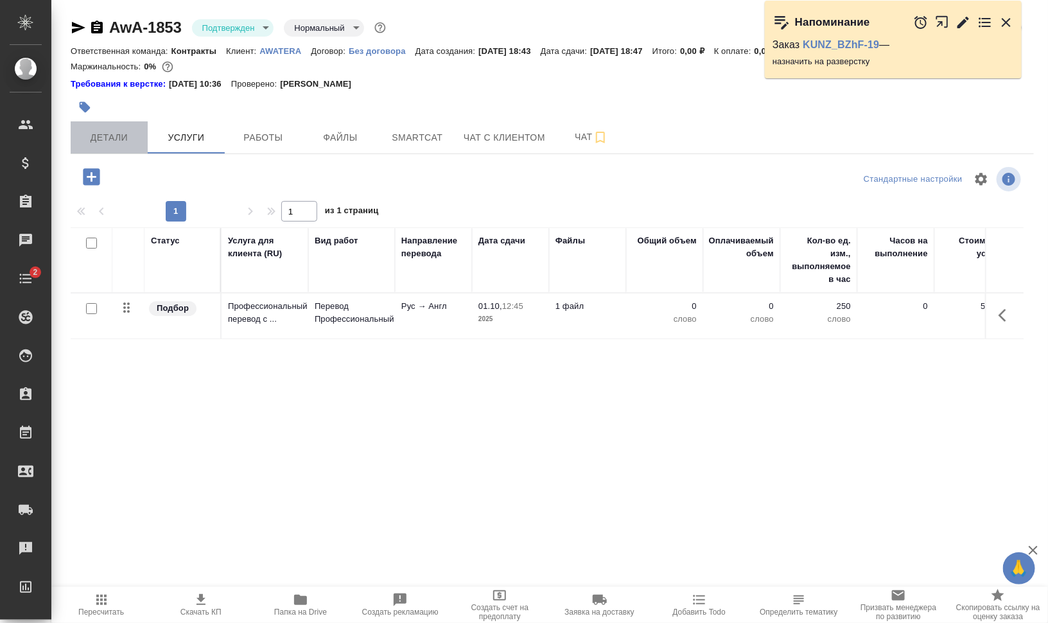
click at [94, 130] on span "Детали" at bounding box center [109, 138] width 62 height 16
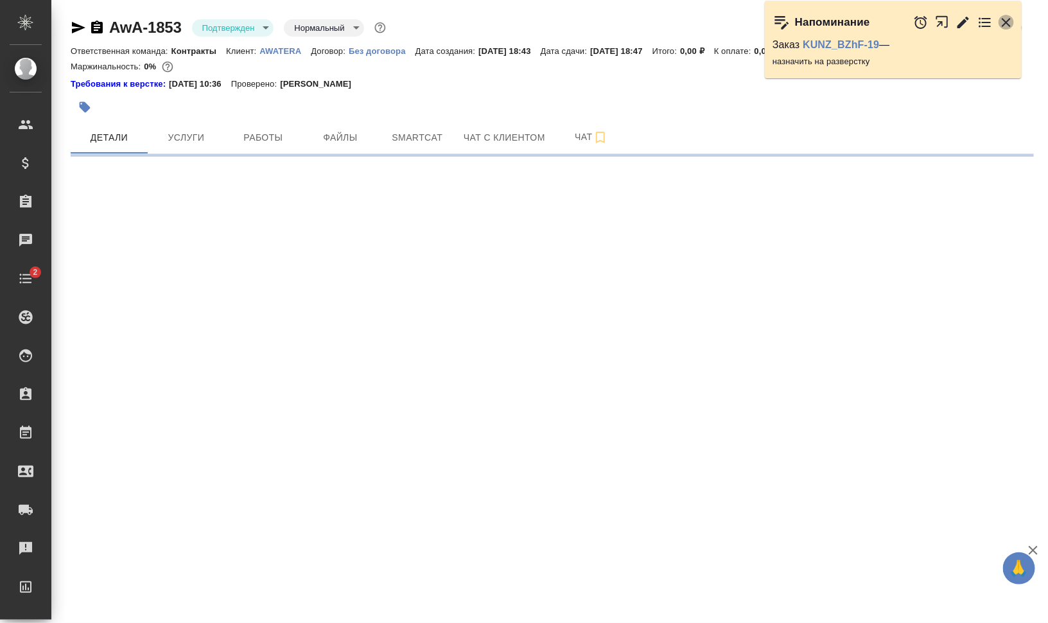
click at [1005, 22] on icon "button" at bounding box center [1005, 22] width 9 height 9
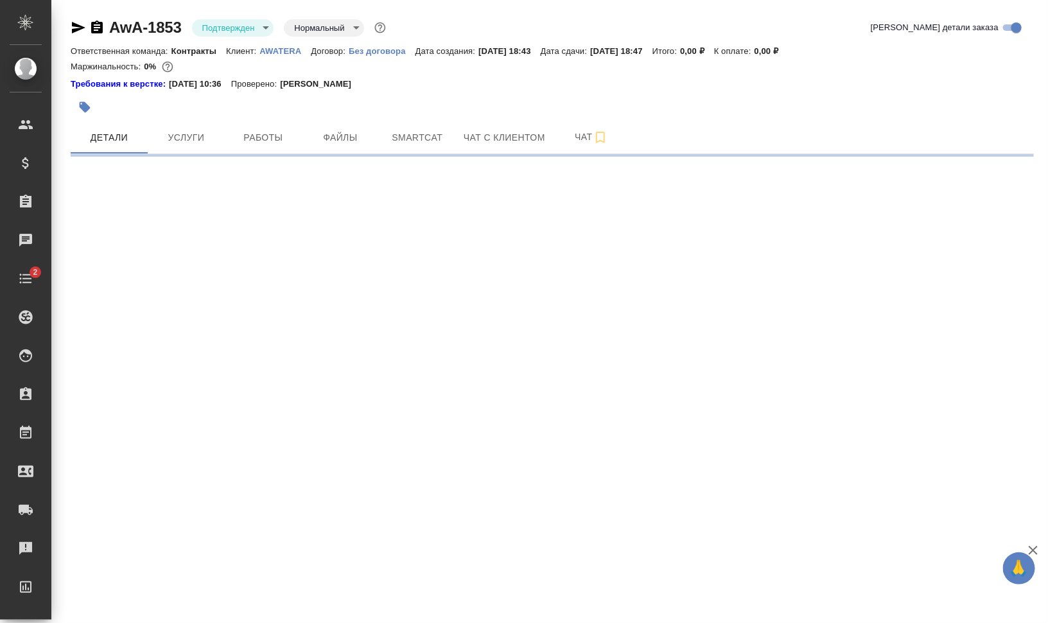
select select "RU"
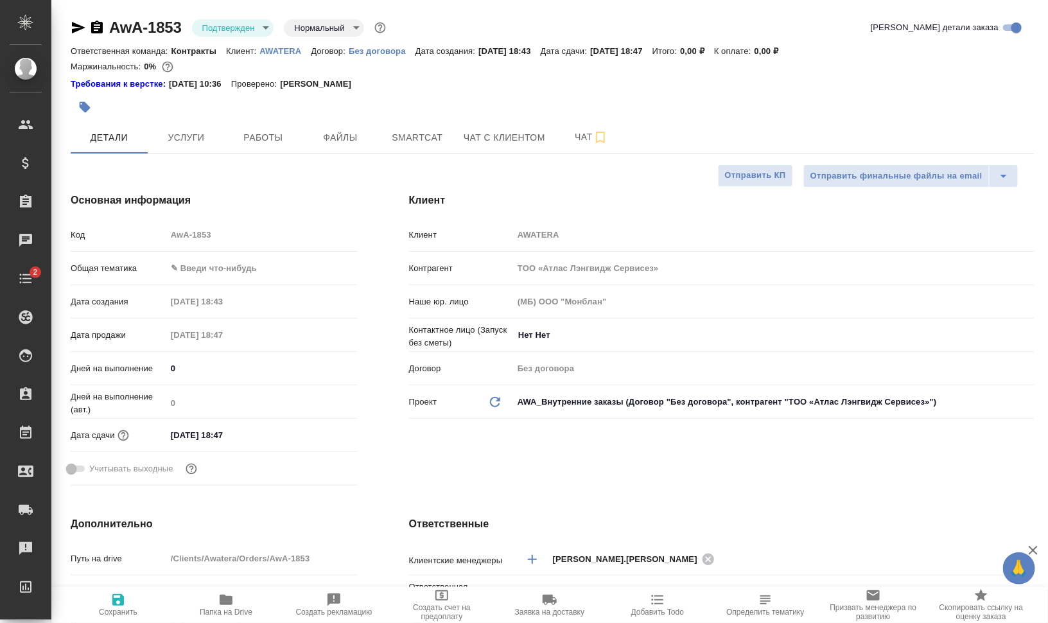
type textarea "x"
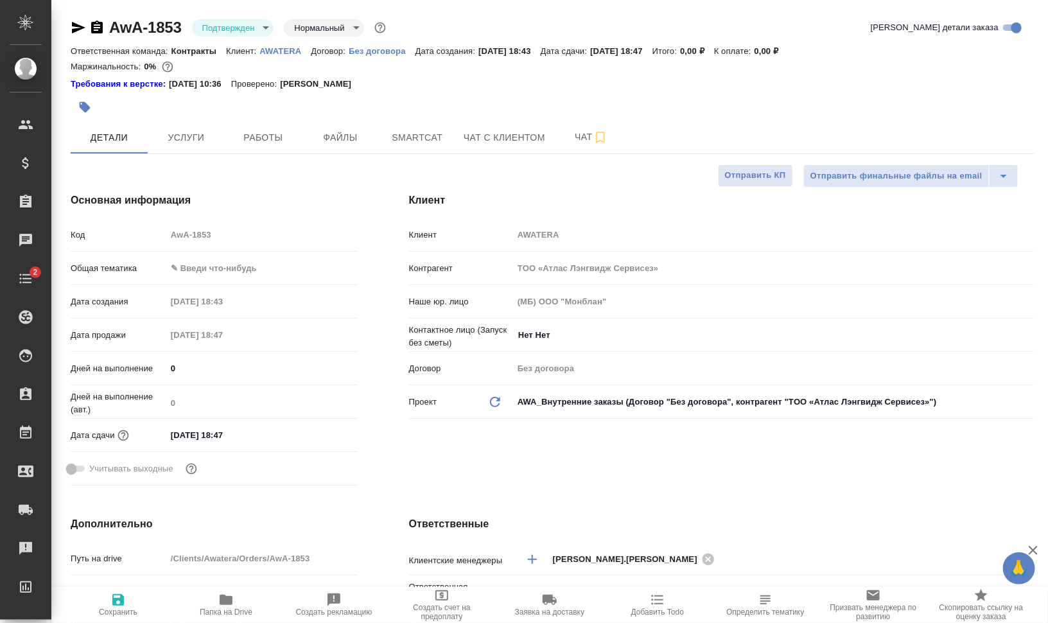
type textarea "x"
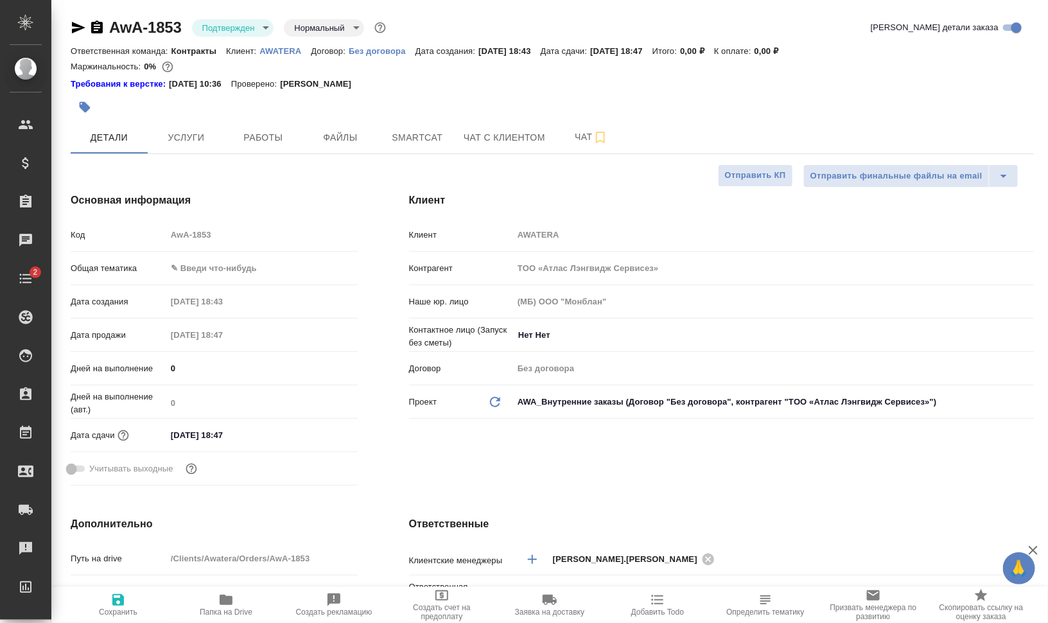
type textarea "x"
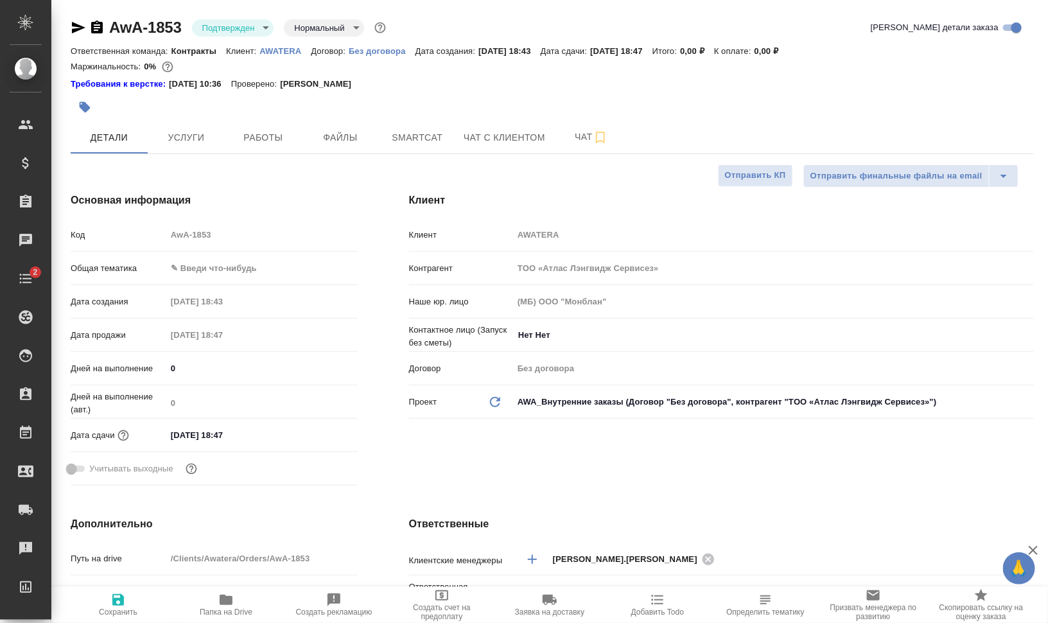
type textarea "x"
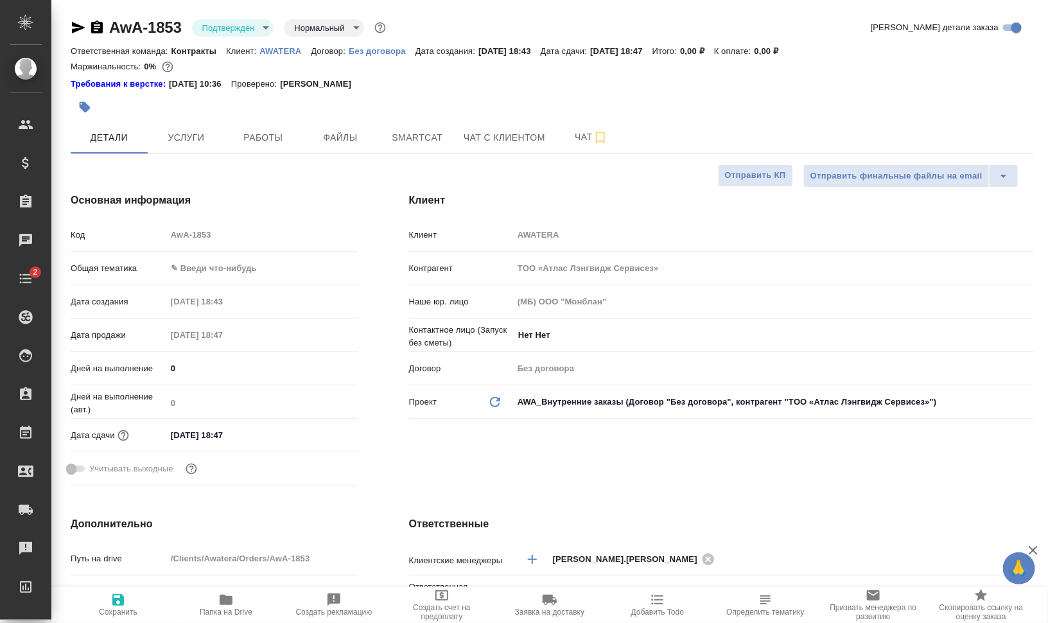
type textarea "x"
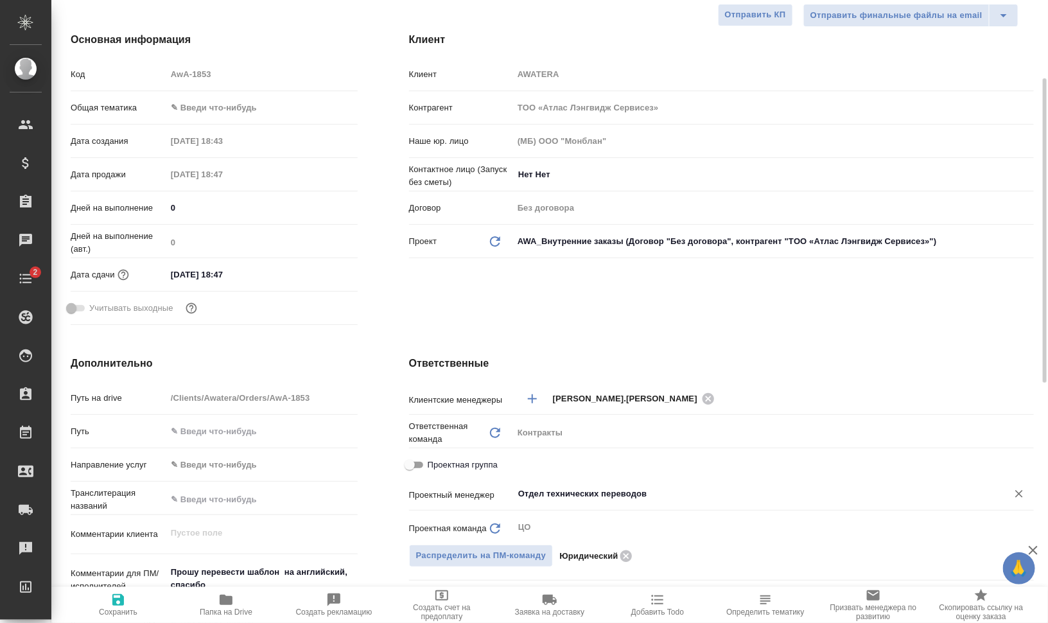
click at [686, 492] on input "Отдел технических переводов" at bounding box center [752, 493] width 470 height 15
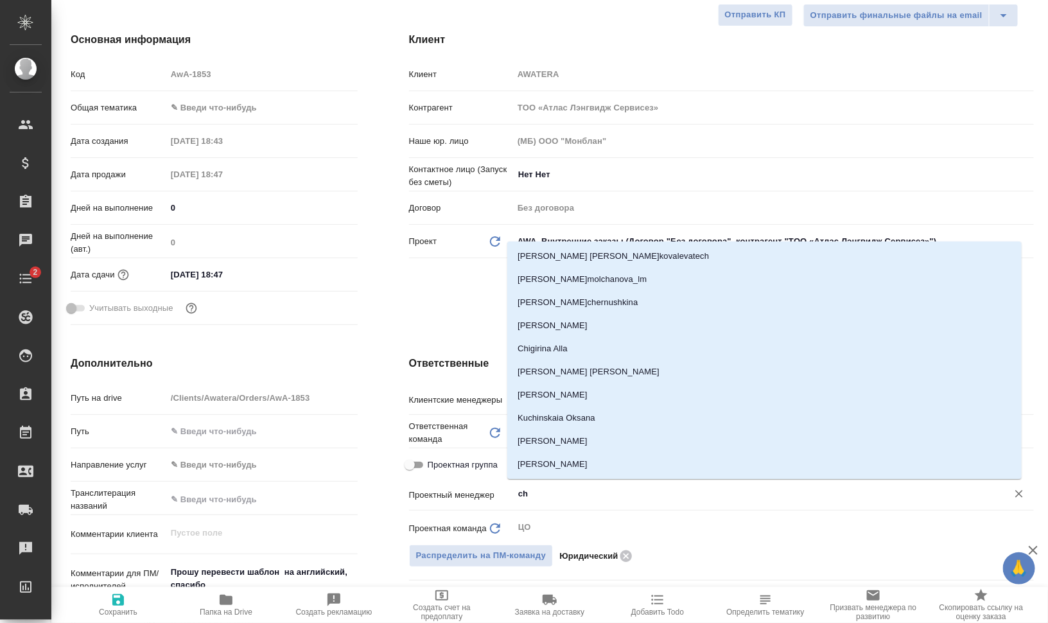
type input "che"
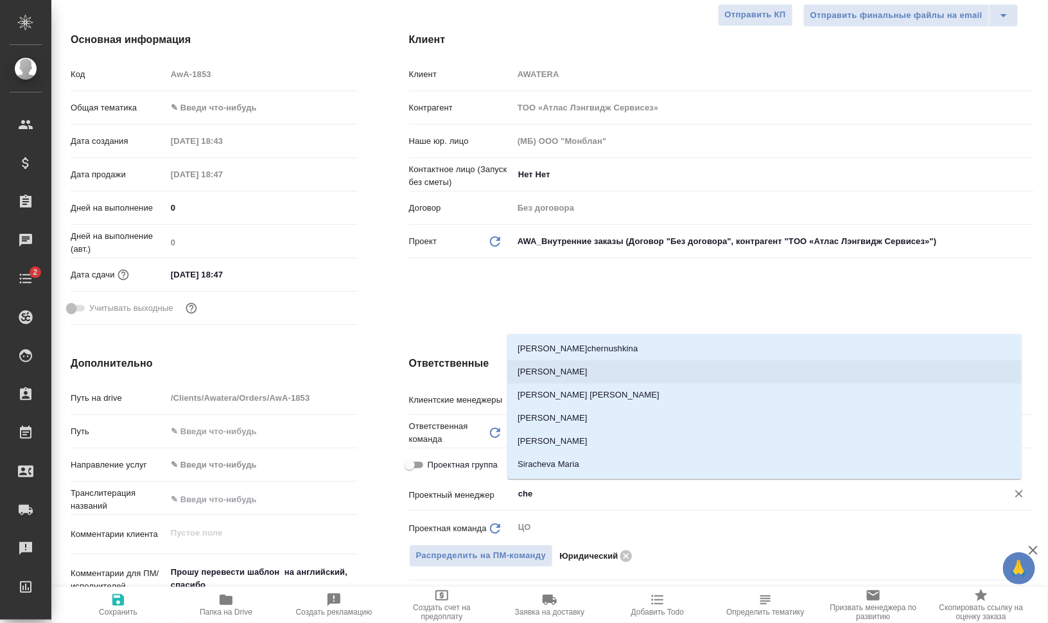
click at [627, 370] on li "Chernova Anna" at bounding box center [764, 371] width 514 height 23
type textarea "x"
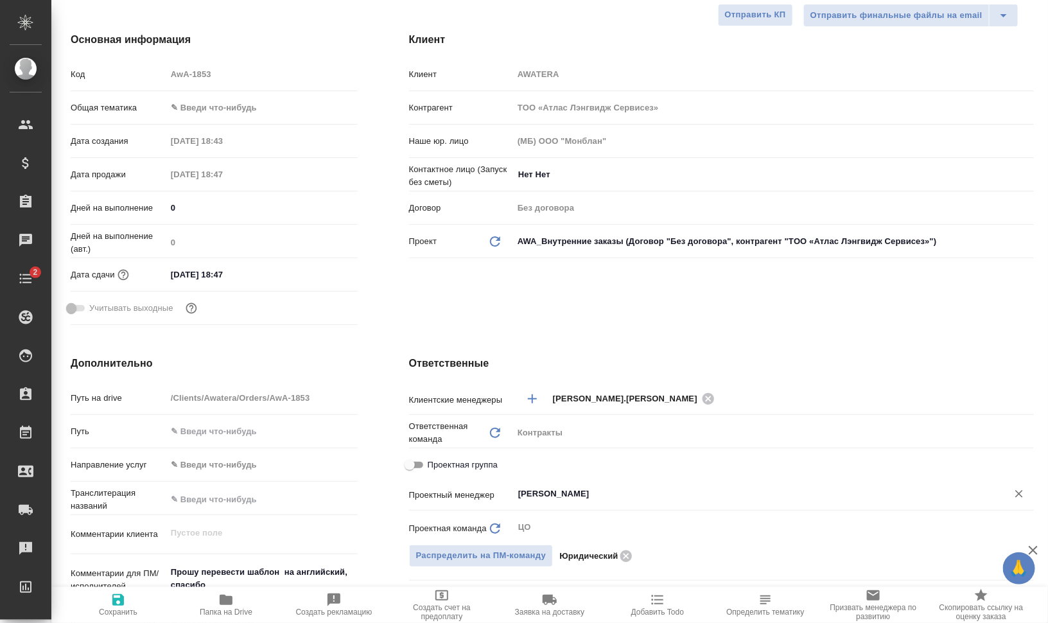
type input "Chernova Anna"
click at [117, 610] on span "Сохранить" at bounding box center [118, 611] width 39 height 9
type textarea "x"
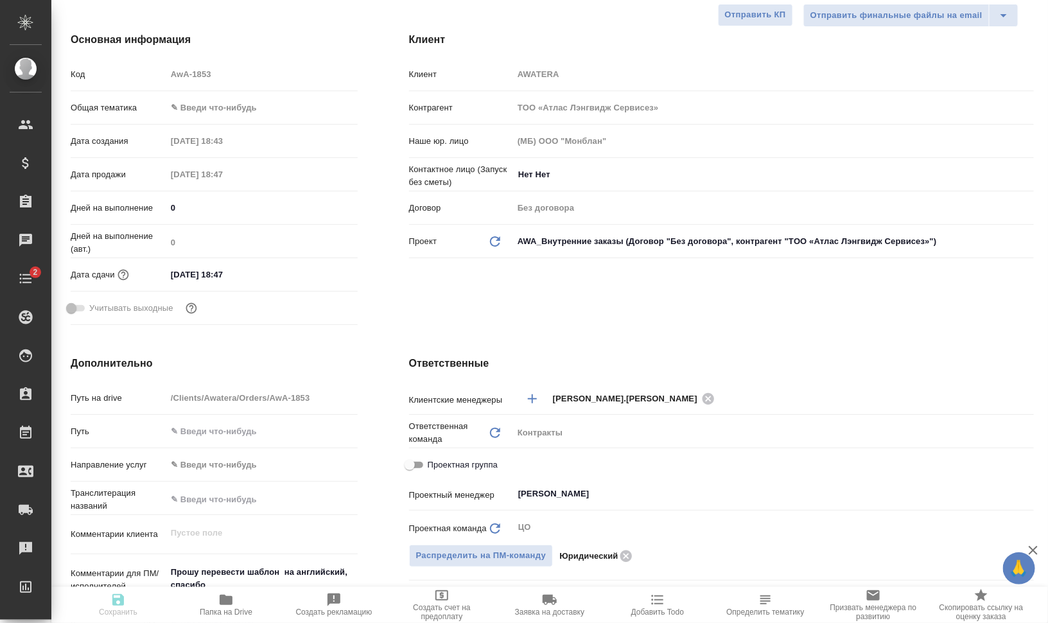
type textarea "x"
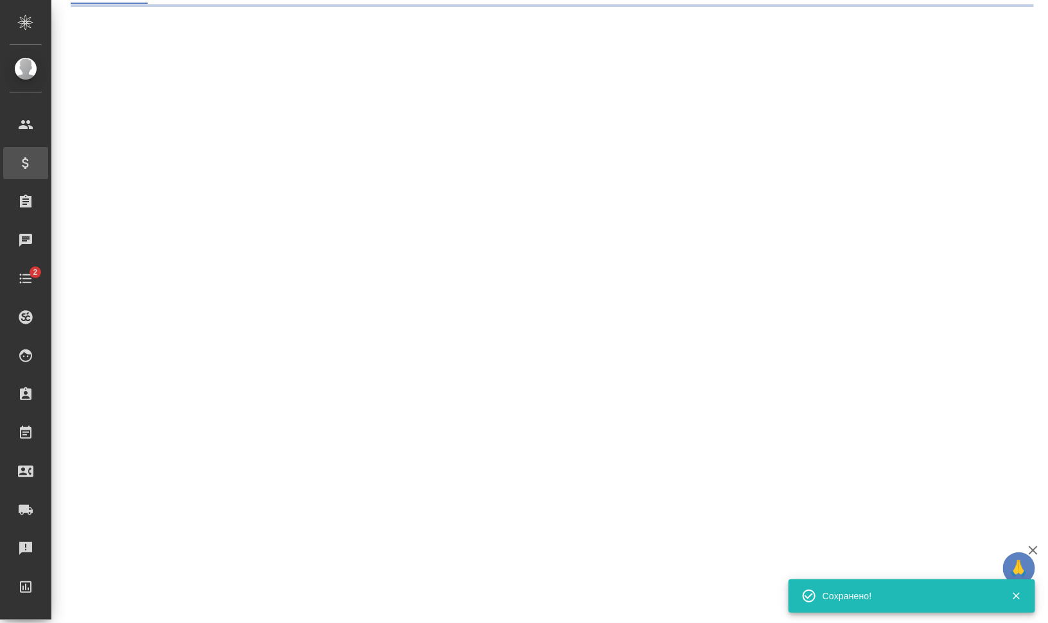
scroll to position [0, 0]
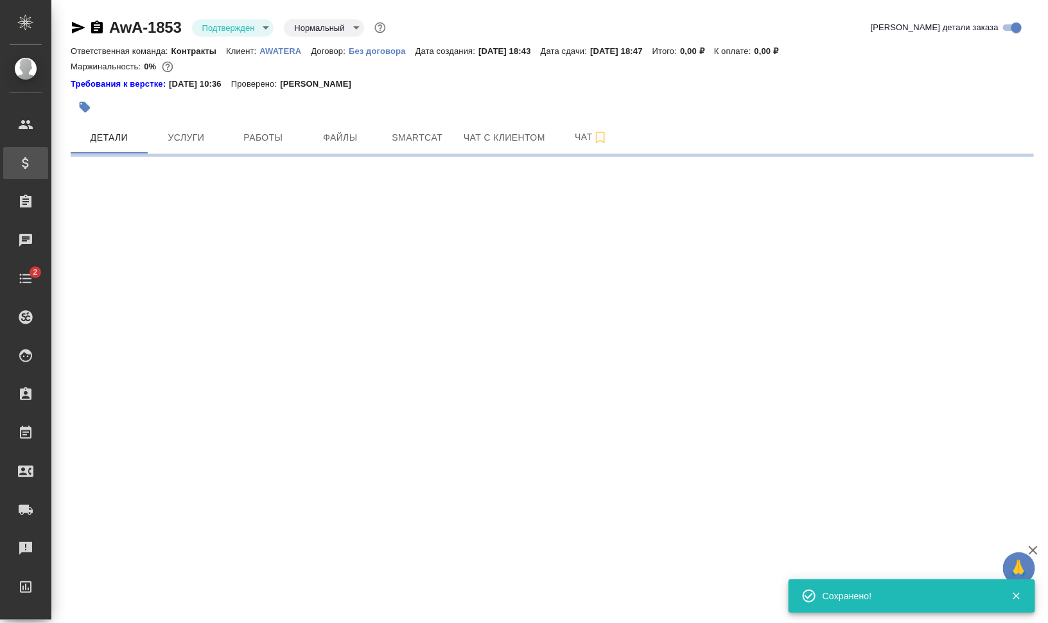
select select "RU"
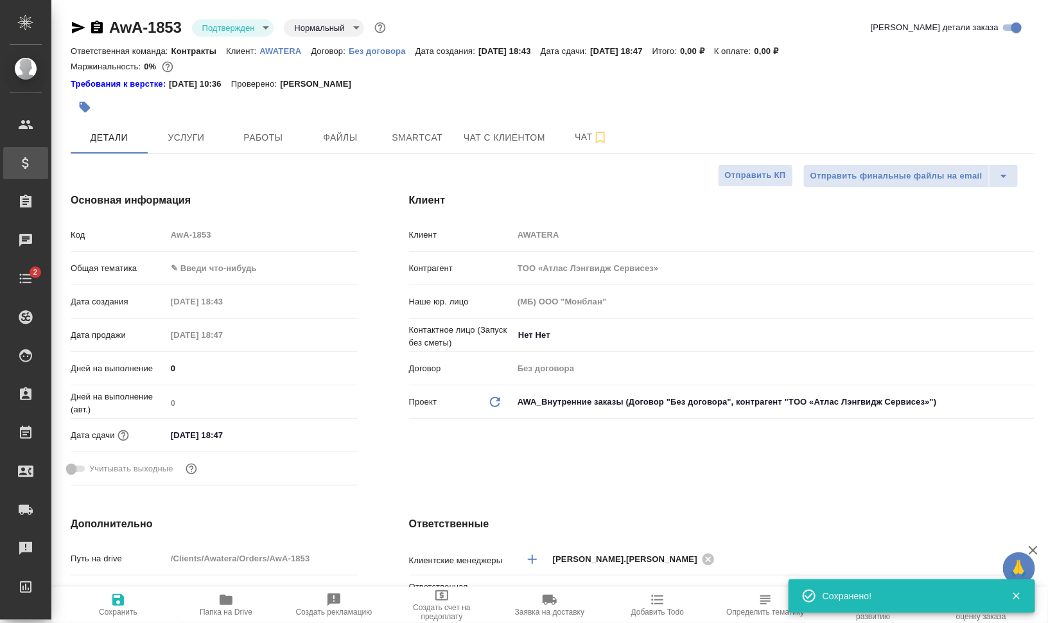
type textarea "x"
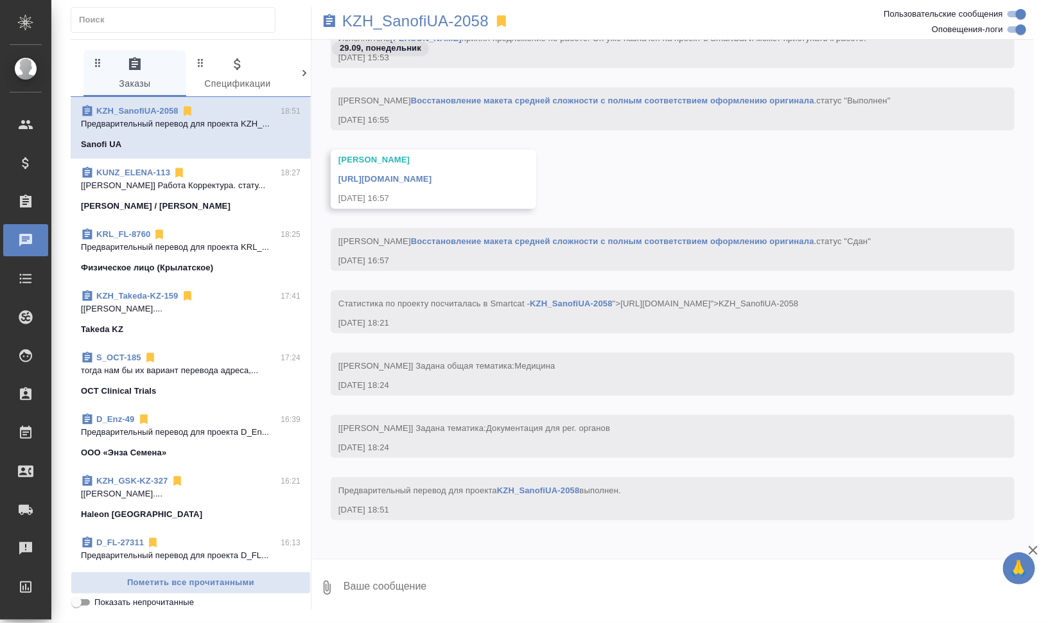
scroll to position [3233, 0]
